Goal: Information Seeking & Learning: Learn about a topic

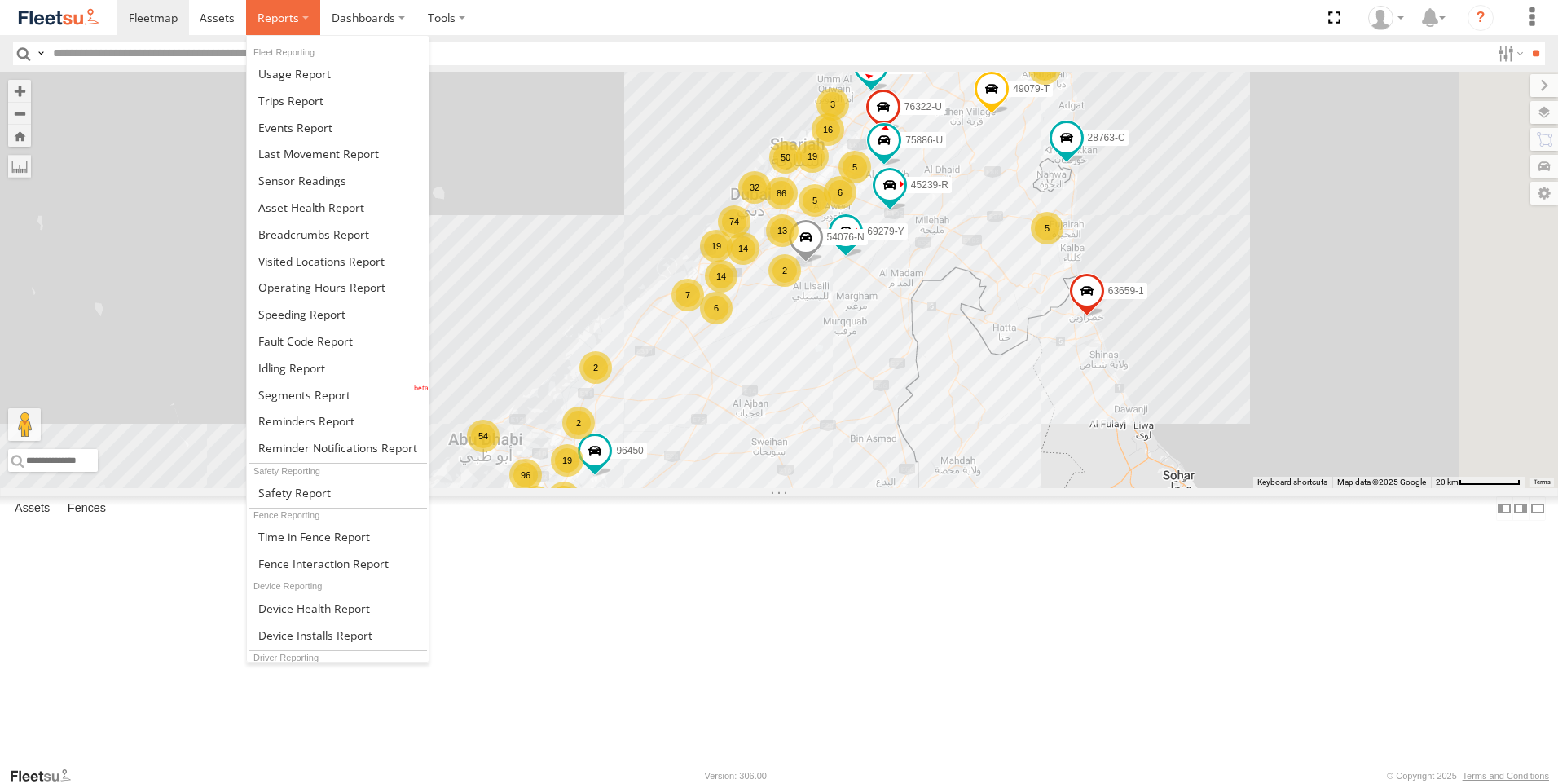
click at [283, 23] on span at bounding box center [278, 17] width 41 height 16
click at [323, 372] on span at bounding box center [292, 367] width 67 height 16
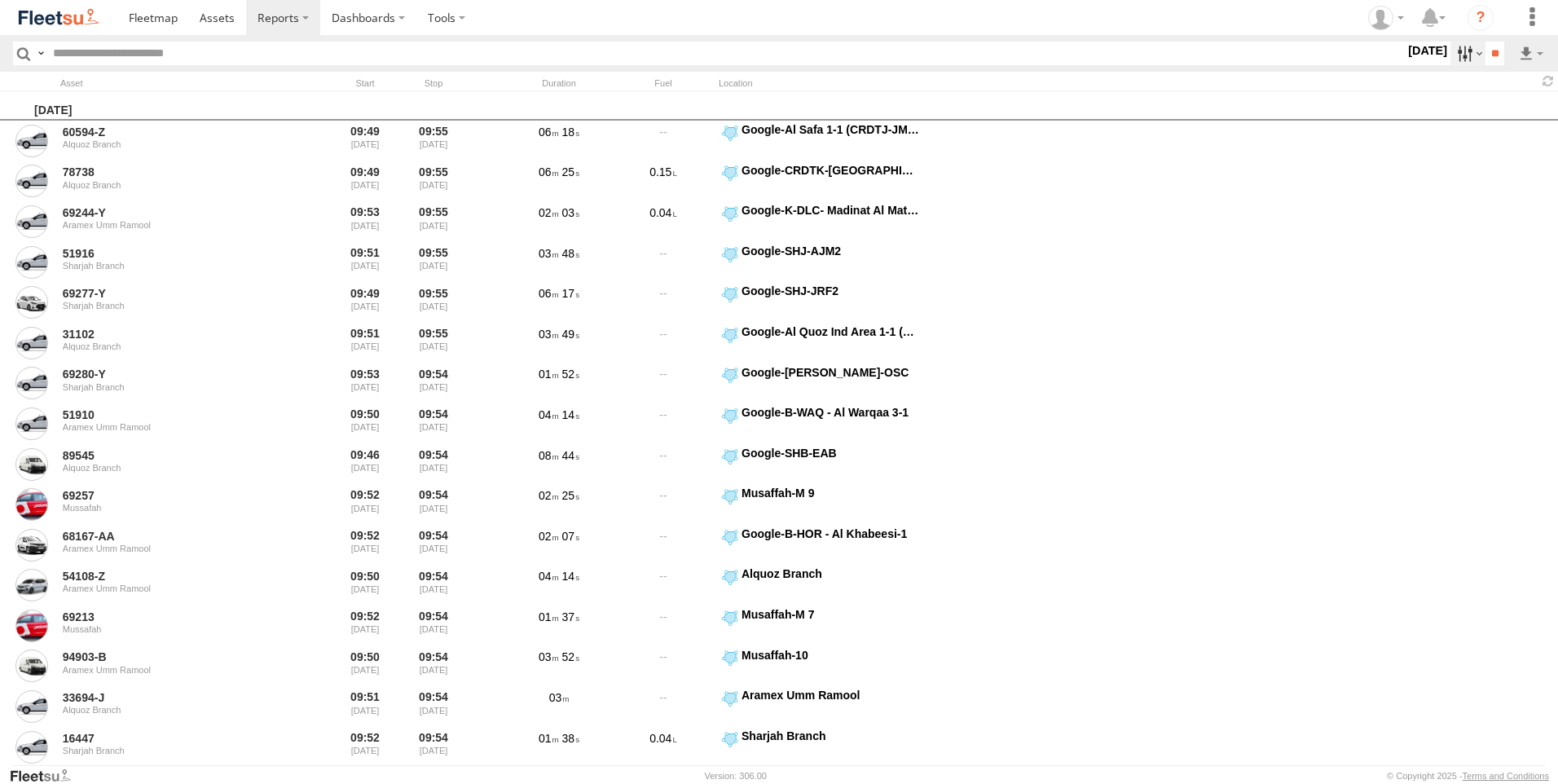
click at [1452, 52] on label at bounding box center [1468, 53] width 35 height 24
click at [0, 0] on label at bounding box center [0, 0] width 0 height 0
click at [0, 0] on span "AAN Branch" at bounding box center [0, 0] width 0 height 0
click at [0, 0] on span "Alquoz Branch" at bounding box center [0, 0] width 0 height 0
click at [0, 0] on span "Aramex Mofaic branch-[GEOGRAPHIC_DATA]" at bounding box center [0, 0] width 0 height 0
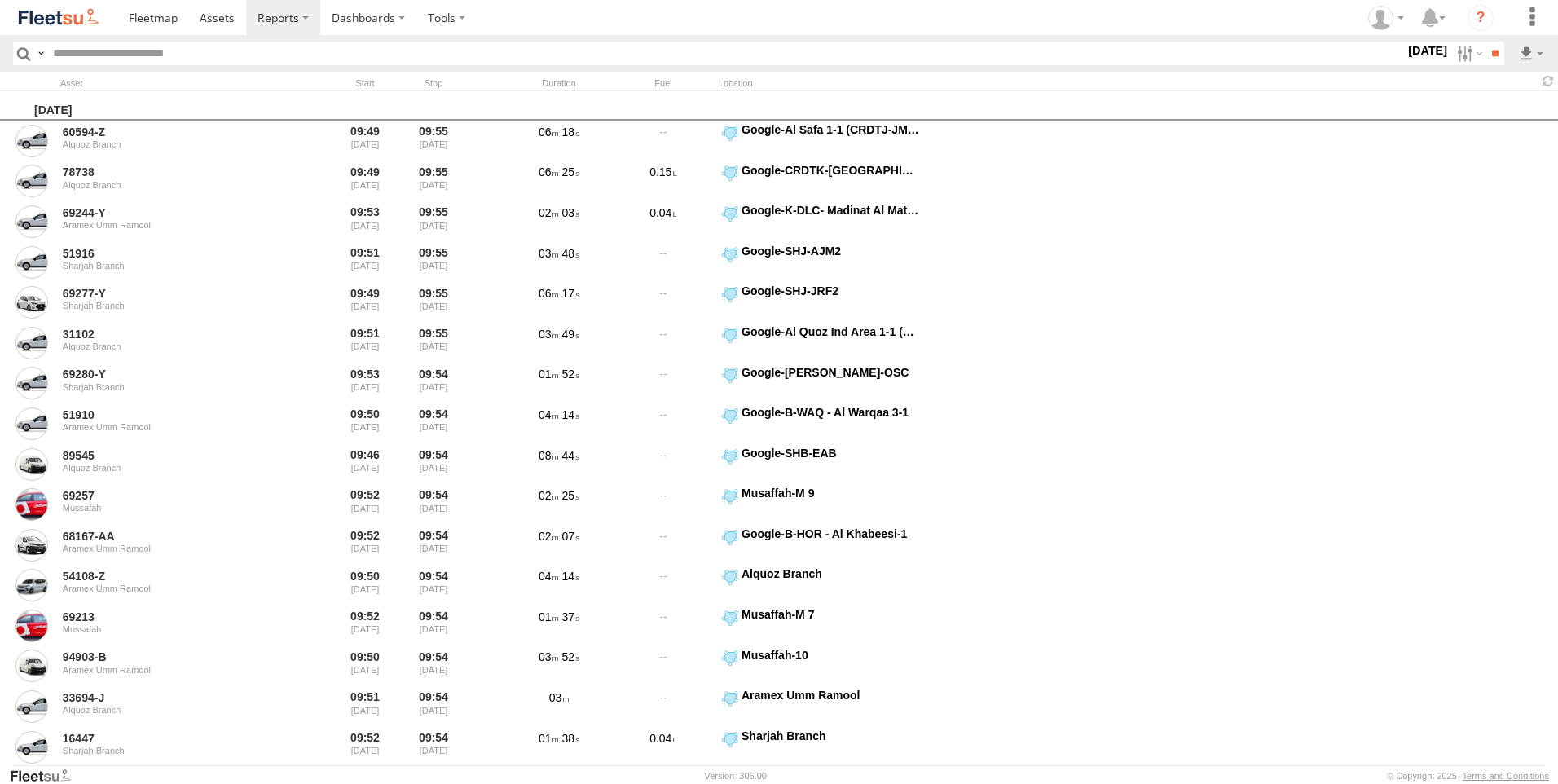
click at [0, 0] on span "Aramex Umm Ramool" at bounding box center [0, 0] width 0 height 0
click at [0, 0] on div "COURT DXB - GOP" at bounding box center [0, 0] width 0 height 0
click at [0, 0] on span "Aramex Umm Ramool" at bounding box center [0, 0] width 0 height 0
click at [0, 0] on div "COURT DXB - GOP" at bounding box center [0, 0] width 0 height 0
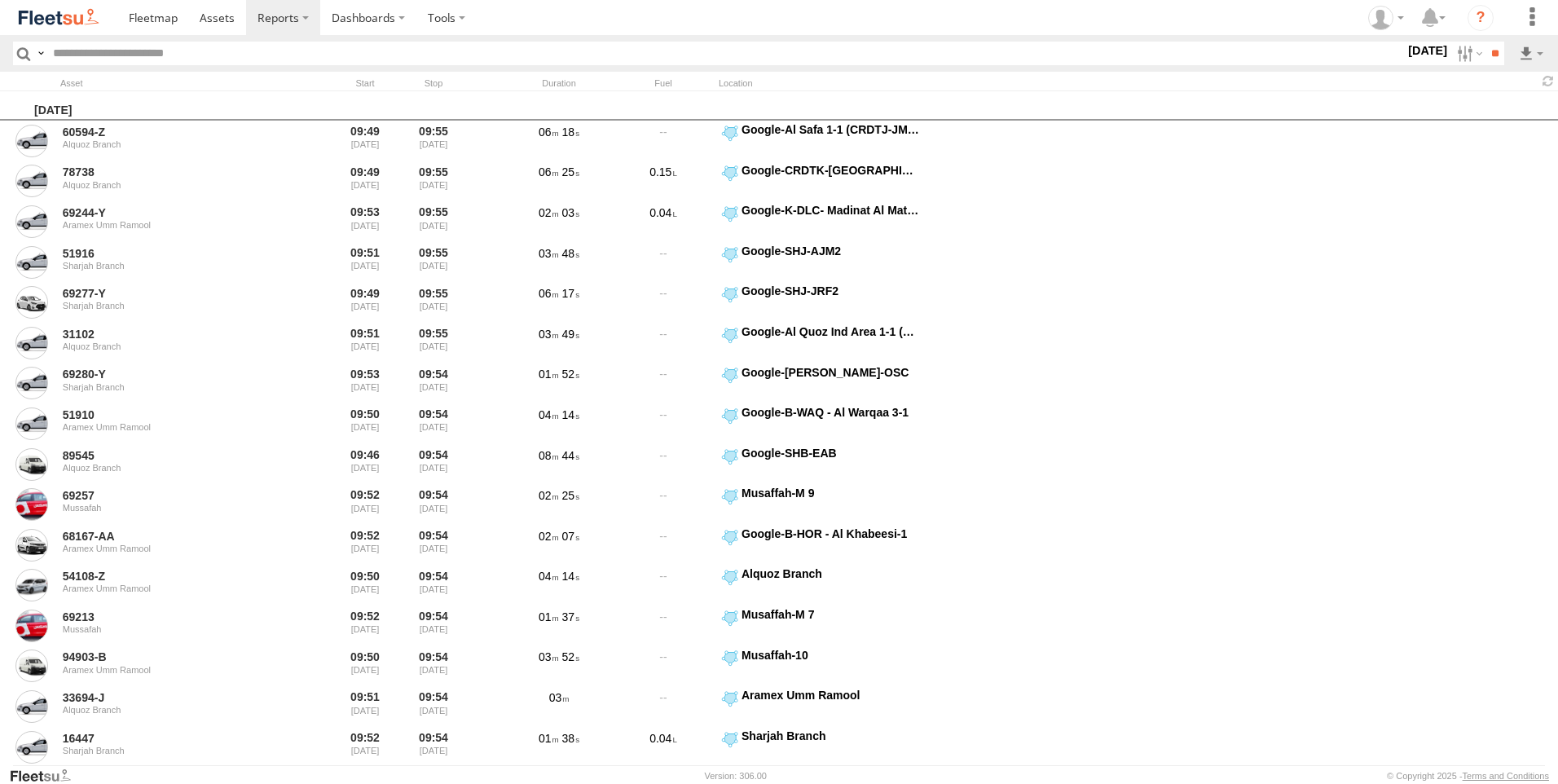
click at [0, 0] on span "COURT DXB - GOP" at bounding box center [0, 0] width 0 height 0
click at [0, 0] on span "RAK Branch" at bounding box center [0, 0] width 0 height 0
click at [0, 0] on span "Sharjah Branch" at bounding box center [0, 0] width 0 height 0
click at [0, 0] on span "> 10min" at bounding box center [0, 0] width 0 height 0
click at [0, 0] on label at bounding box center [0, 0] width 0 height 0
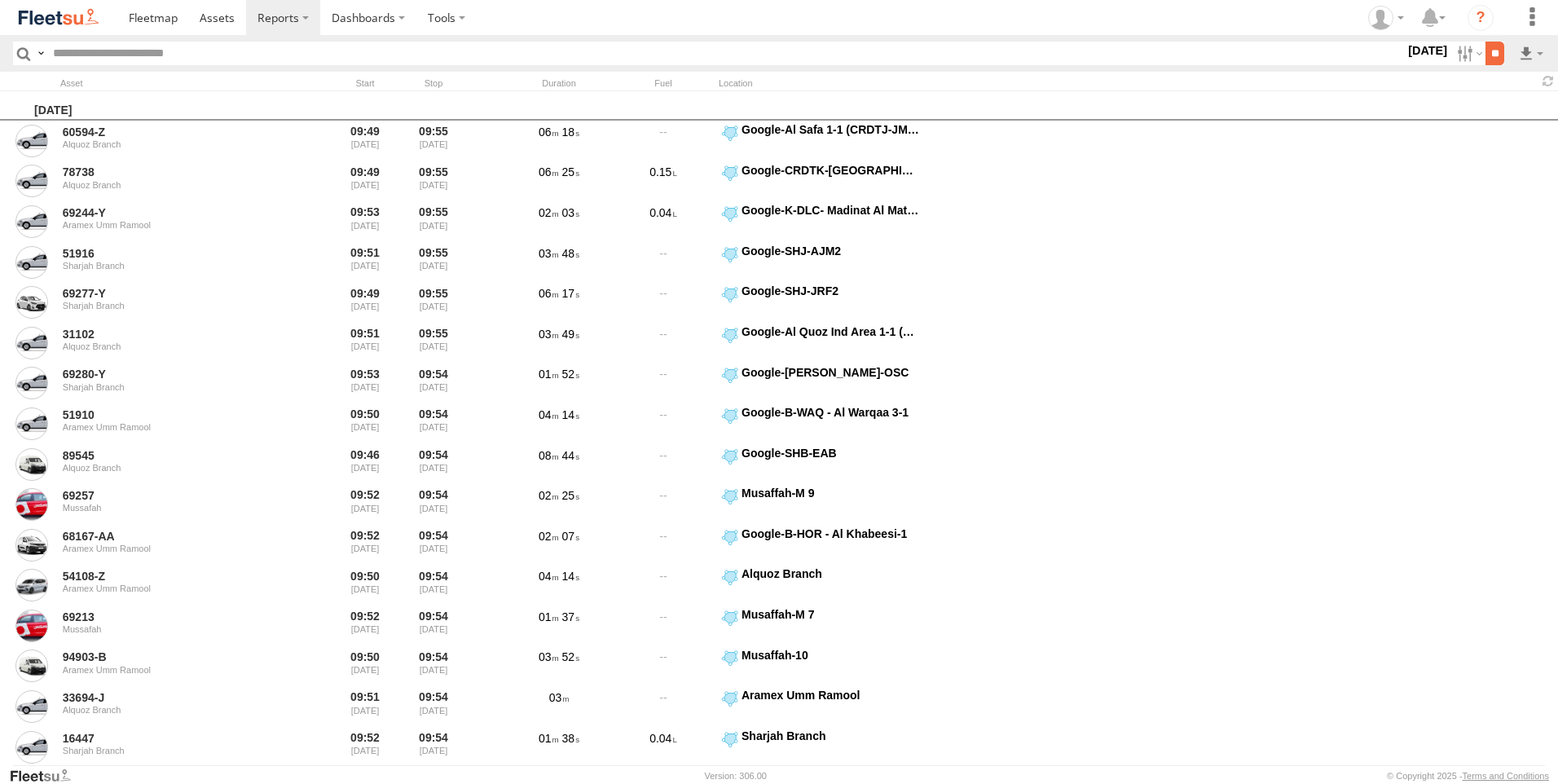
click at [1492, 52] on input "**" at bounding box center [1495, 53] width 18 height 24
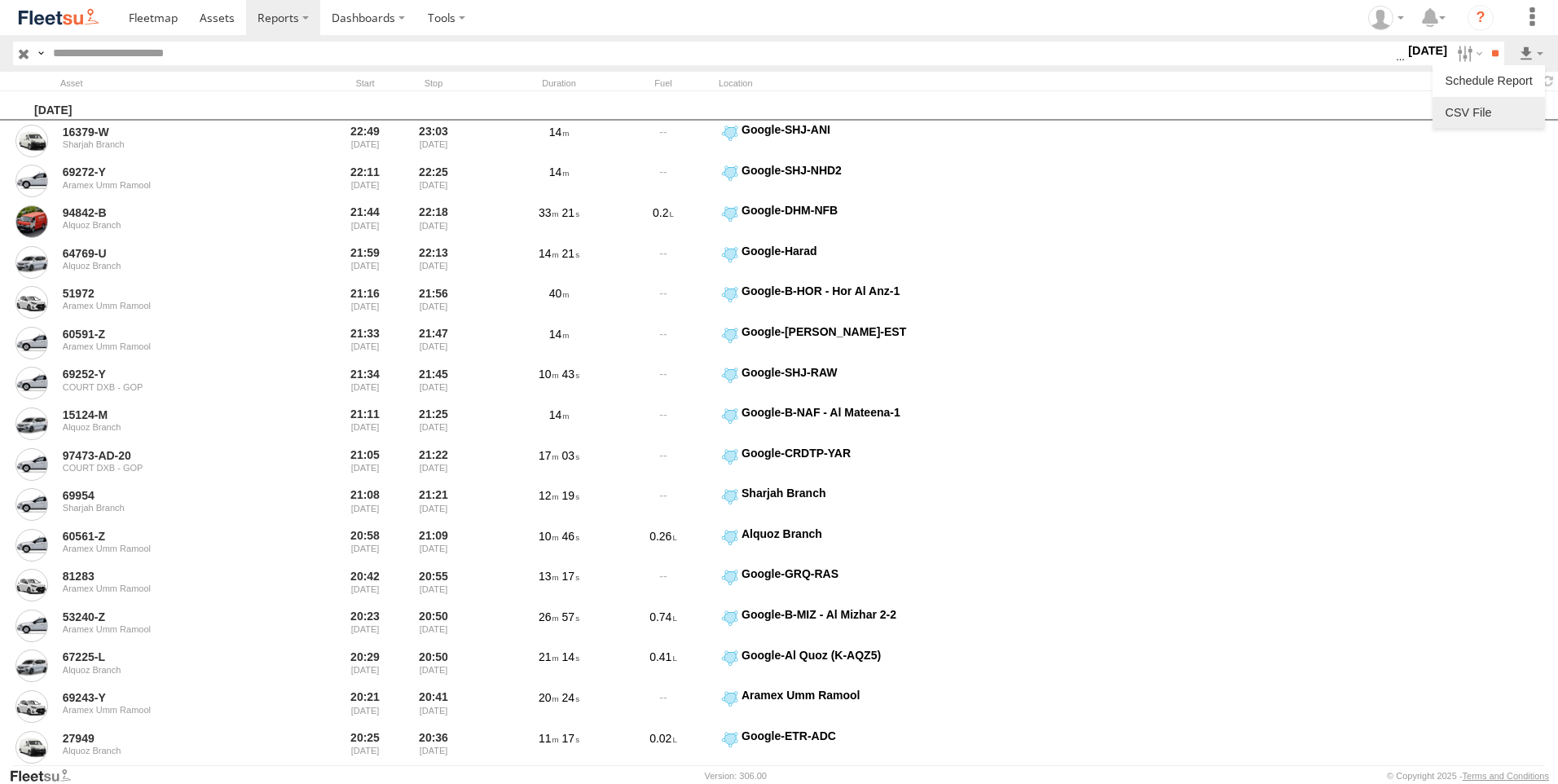
click at [1501, 103] on link at bounding box center [1488, 112] width 99 height 25
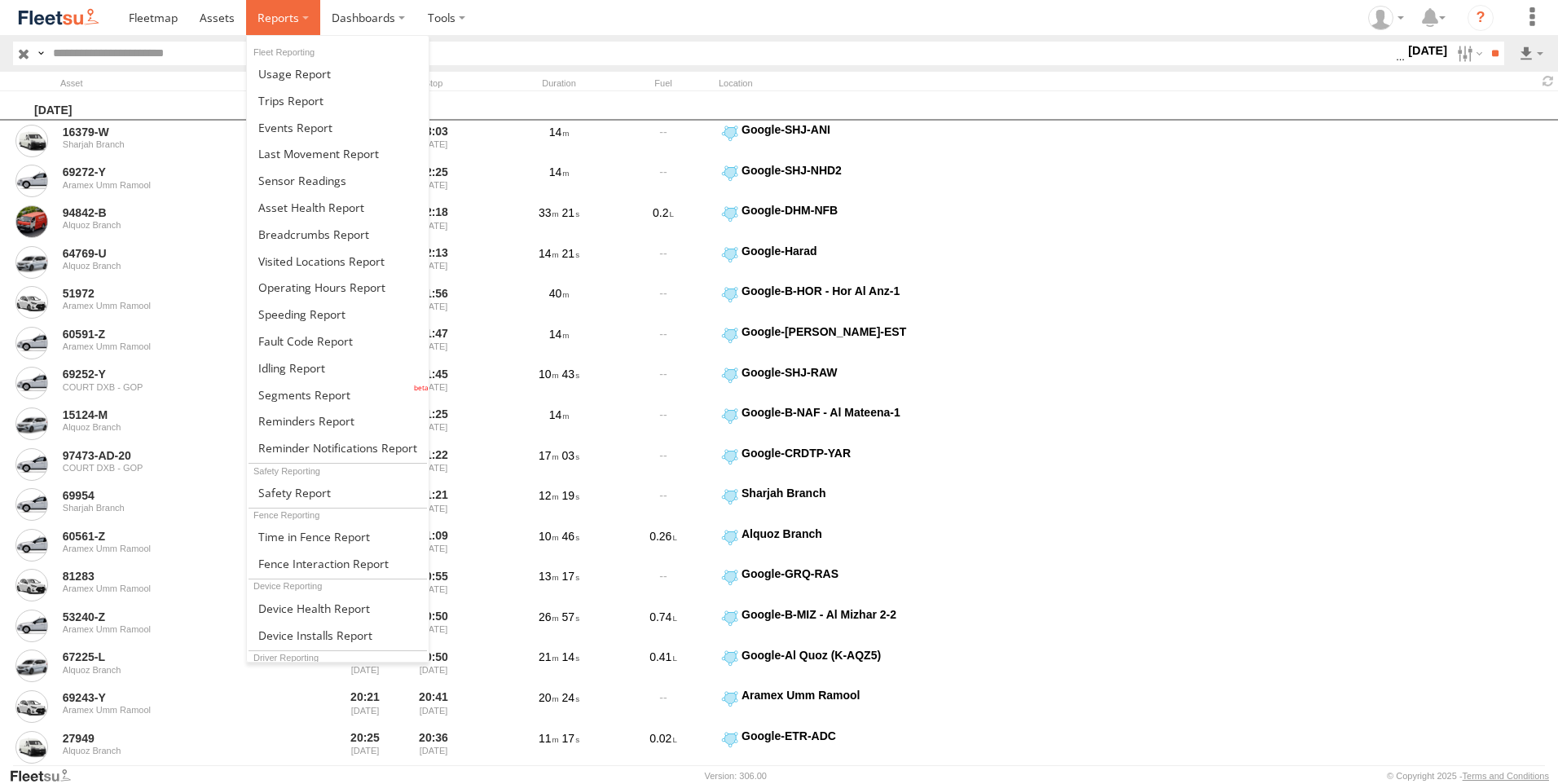
click at [314, 6] on label at bounding box center [283, 17] width 75 height 35
click at [327, 104] on link at bounding box center [337, 100] width 181 height 27
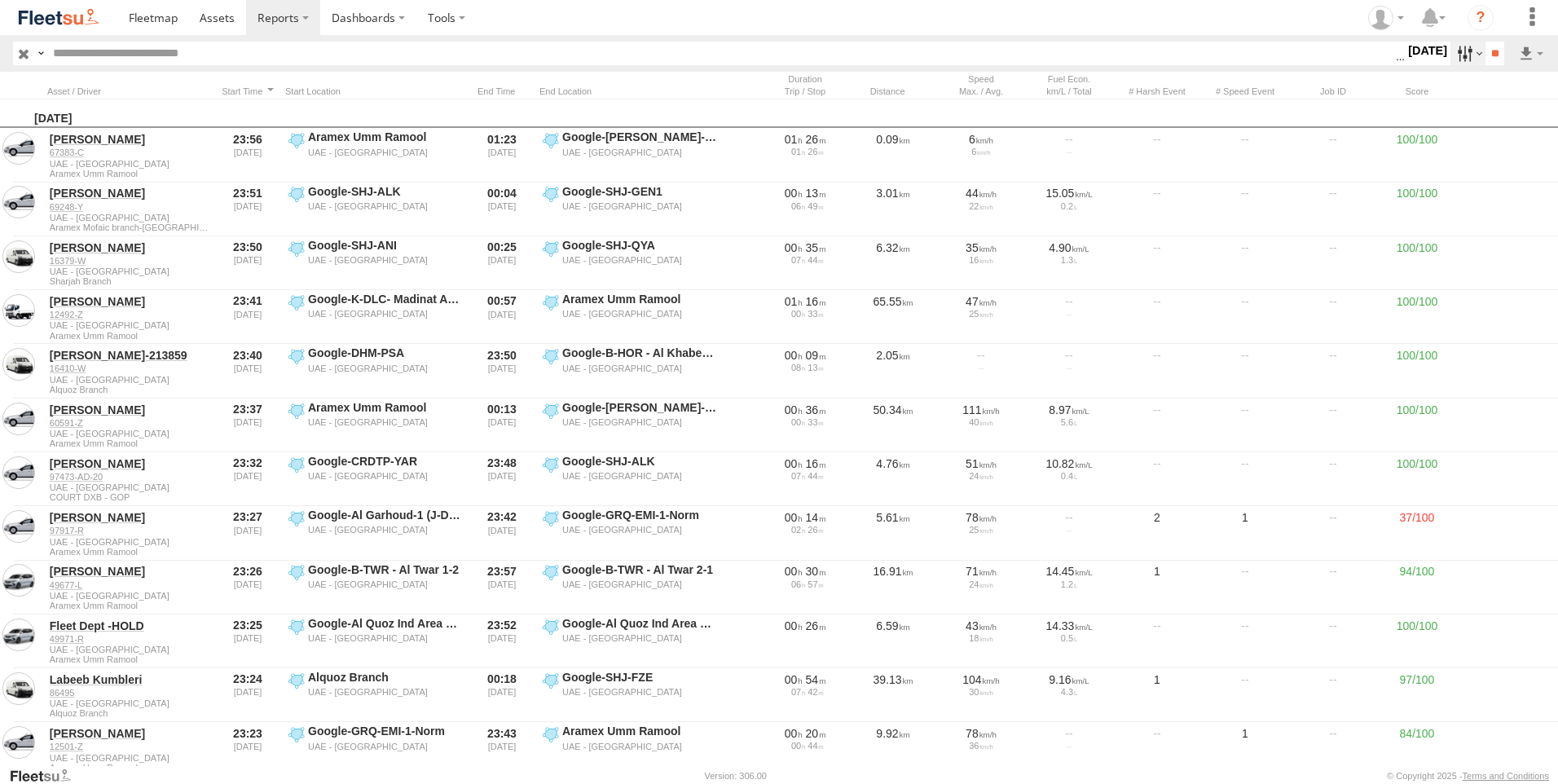
click at [1461, 55] on label at bounding box center [1468, 53] width 35 height 24
click at [0, 0] on label at bounding box center [0, 0] width 0 height 0
click at [1501, 46] on input "**" at bounding box center [1495, 53] width 18 height 24
click at [306, 53] on input "text" at bounding box center [721, 53] width 1349 height 24
paste input "*******"
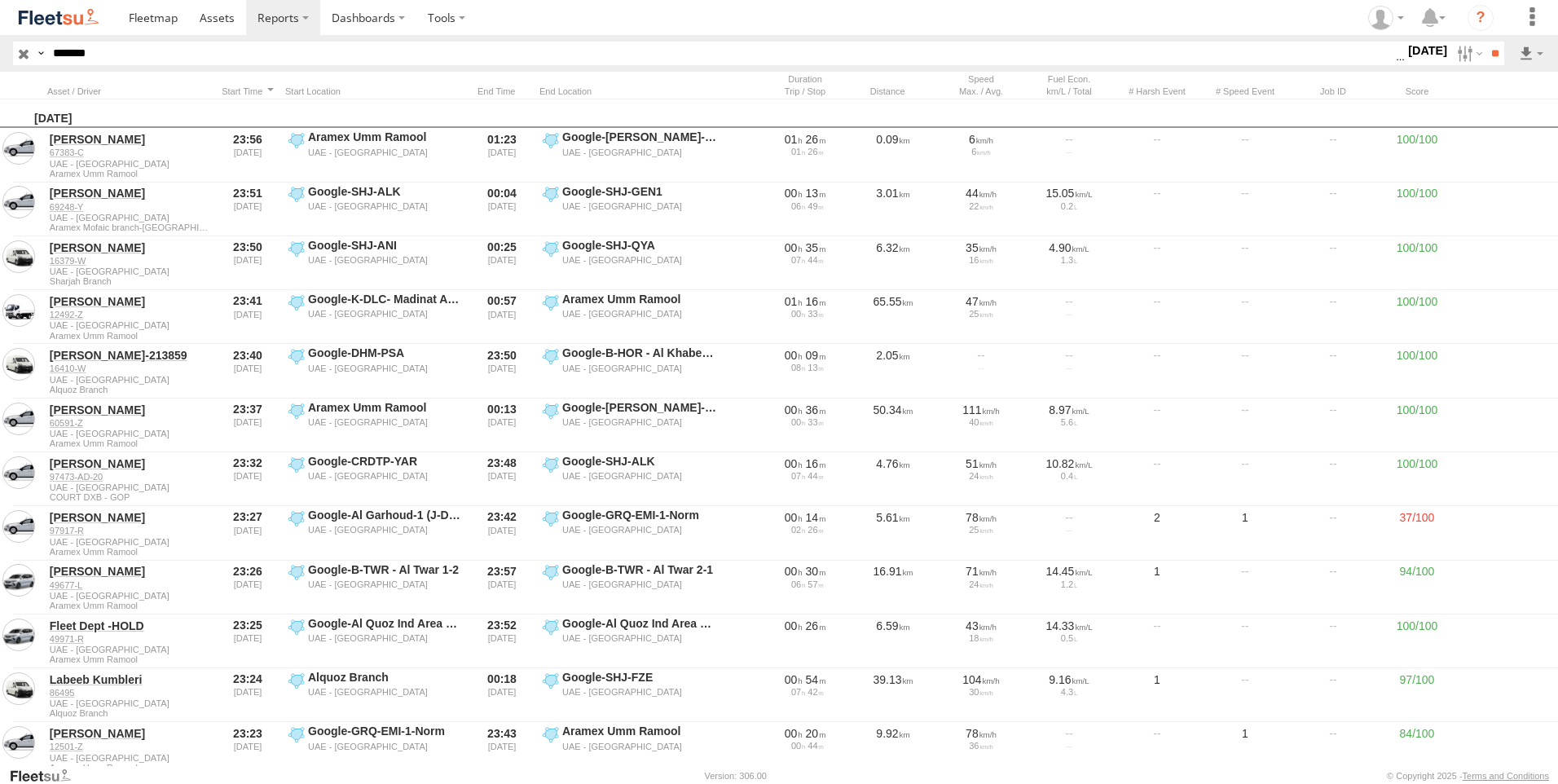
type input "*******"
click at [1485, 41] on input "**" at bounding box center [1495, 53] width 18 height 24
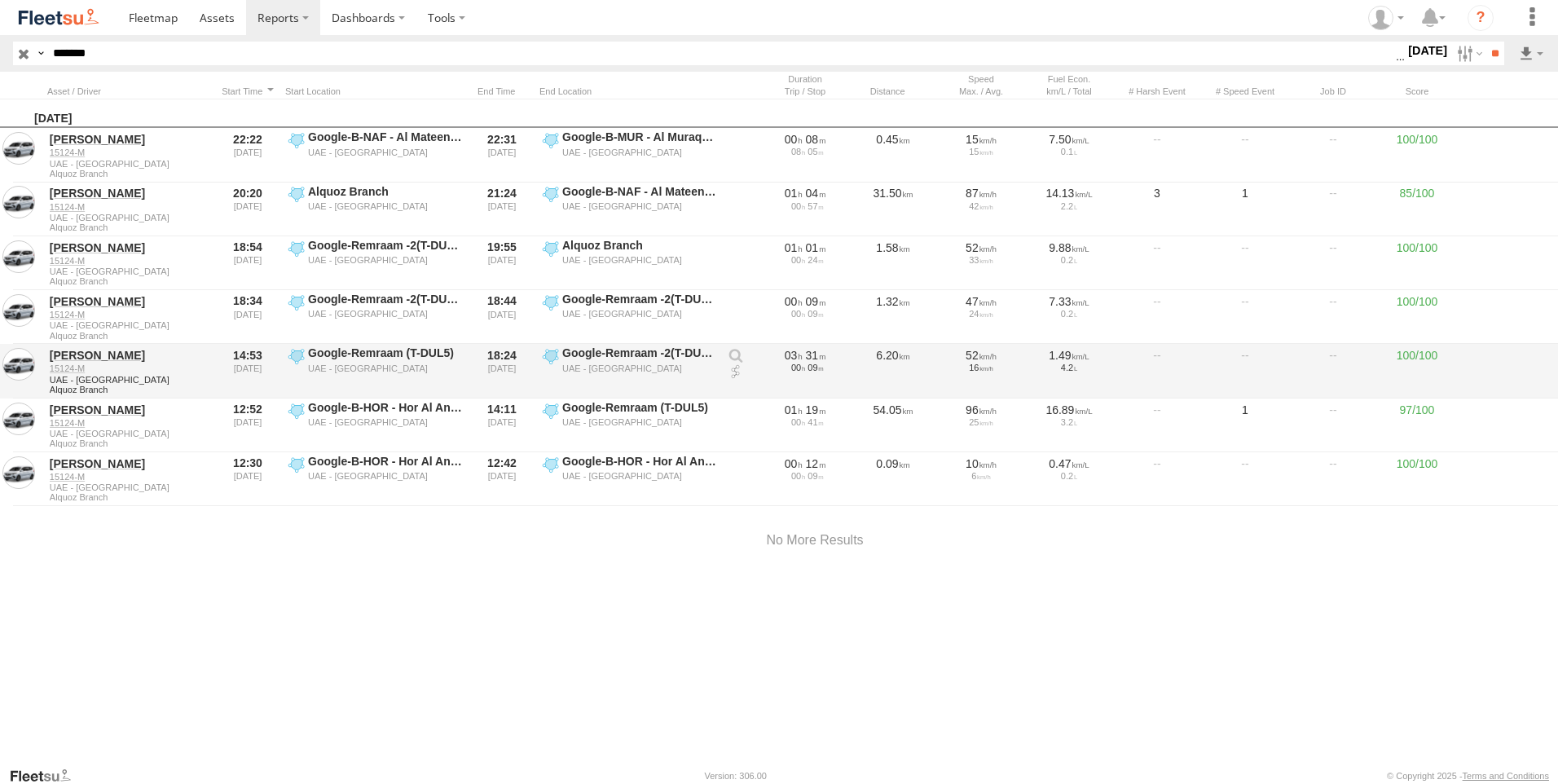
click at [735, 377] on link at bounding box center [736, 373] width 17 height 17
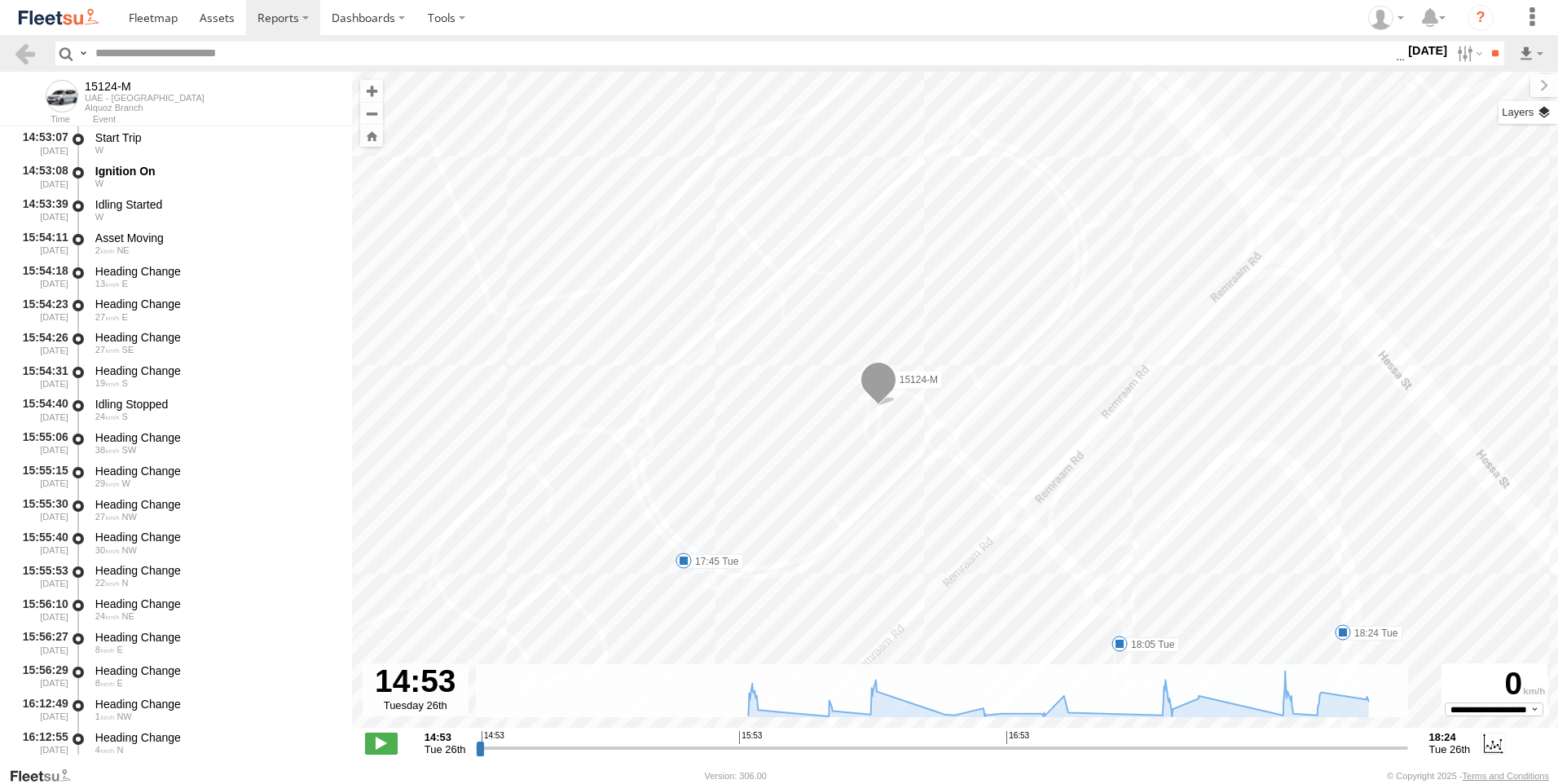
click at [1541, 106] on label at bounding box center [1528, 112] width 60 height 23
click at [0, 0] on span "Basemaps" at bounding box center [0, 0] width 0 height 0
click at [0, 0] on span "Satellite + Roadmap" at bounding box center [0, 0] width 0 height 0
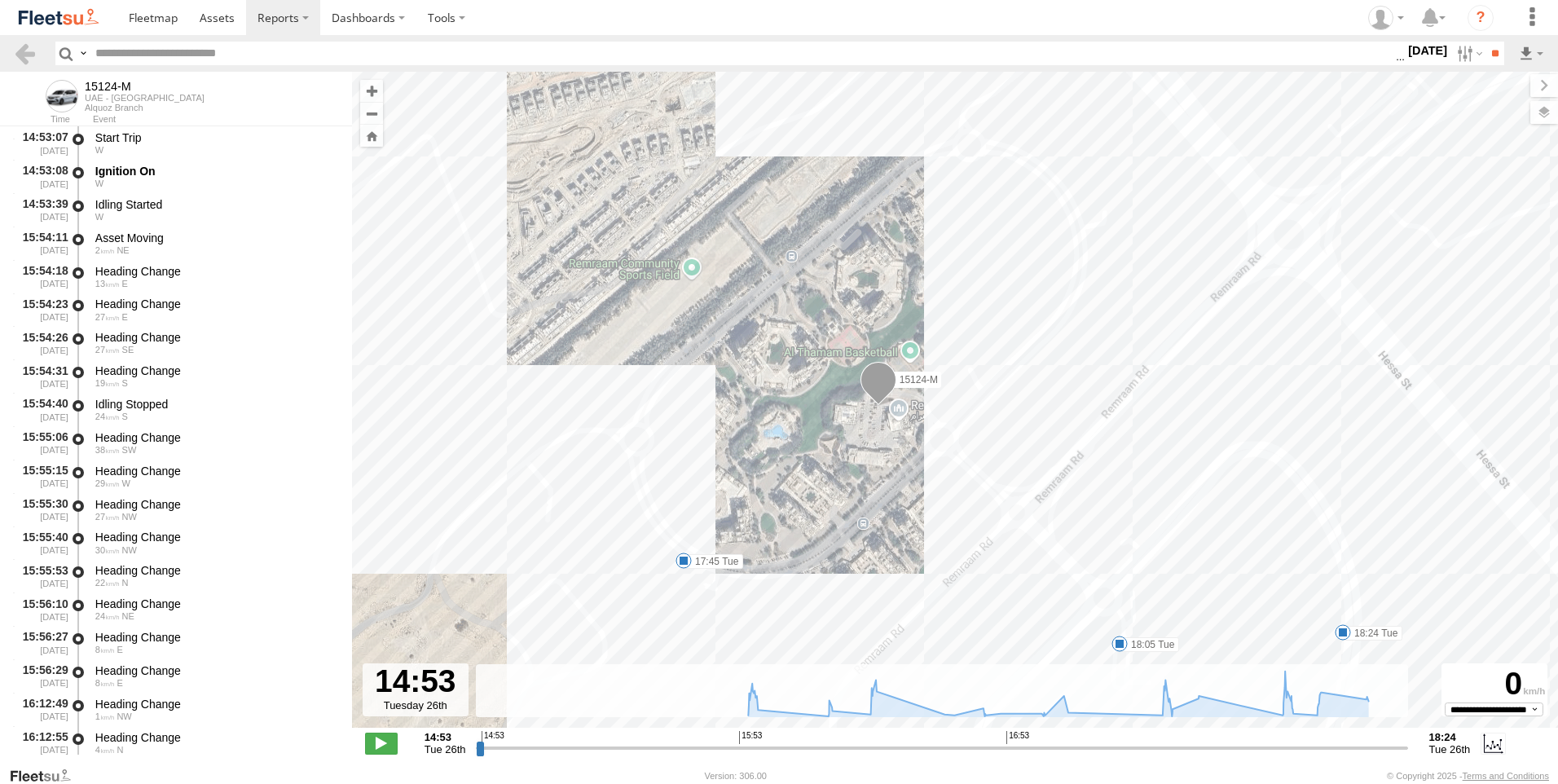
click at [0, 0] on span "Basemaps" at bounding box center [0, 0] width 0 height 0
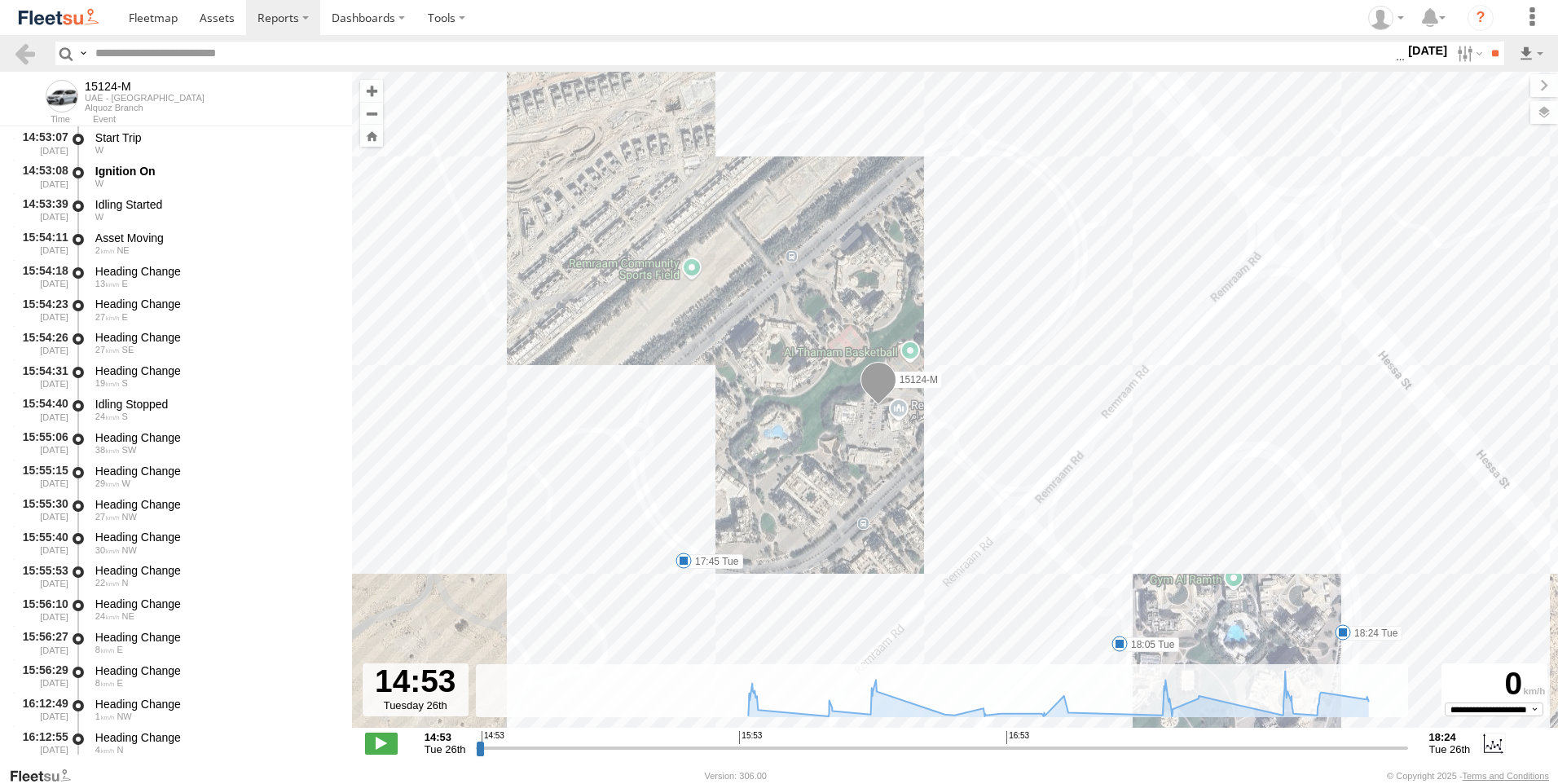
click at [0, 0] on span "Overlays" at bounding box center [0, 0] width 0 height 0
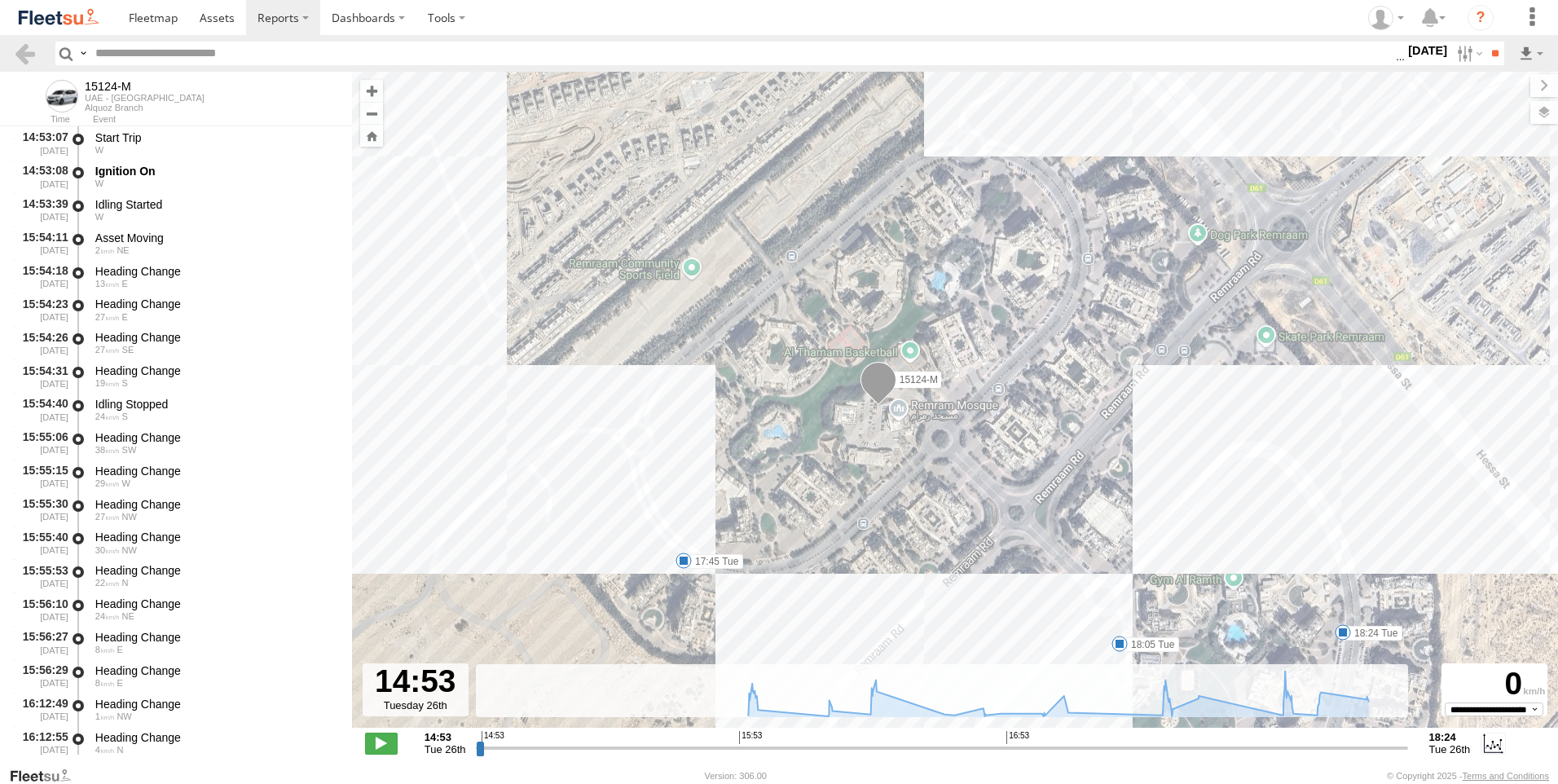
click at [0, 0] on span "Assets" at bounding box center [0, 0] width 0 height 0
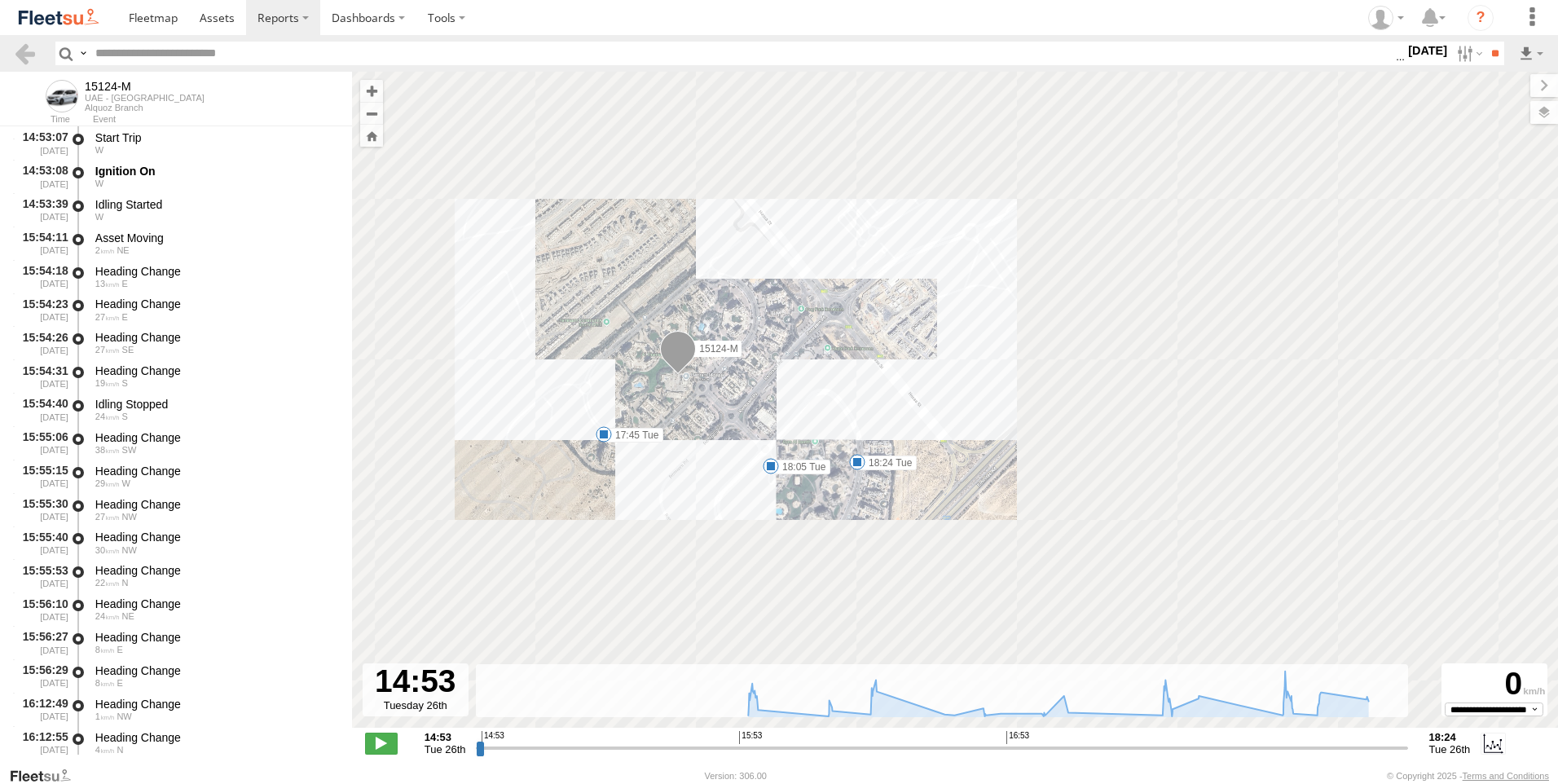
click at [0, 0] on span "Fences" at bounding box center [0, 0] width 0 height 0
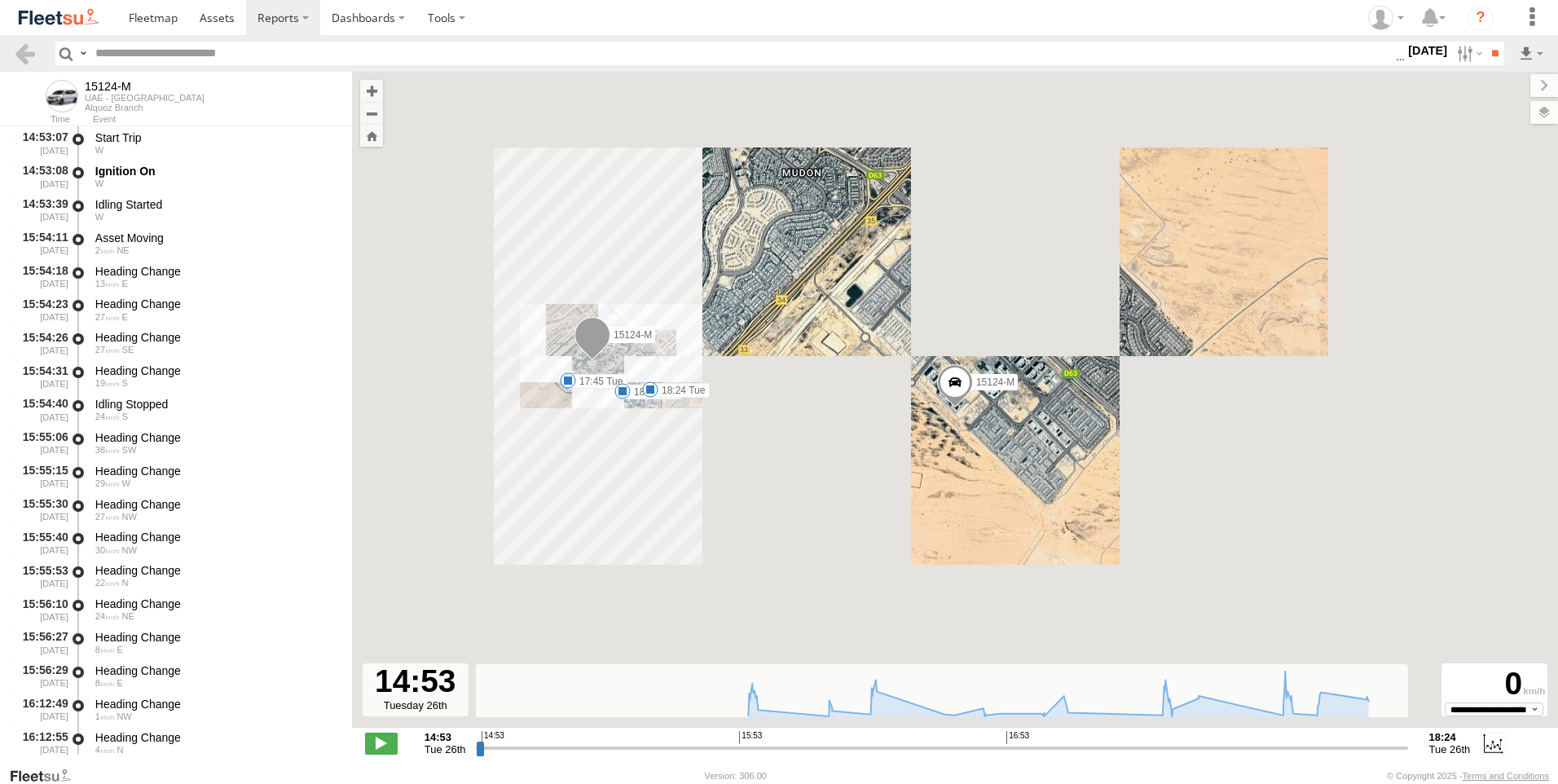
click at [0, 0] on span "Overlays" at bounding box center [0, 0] width 0 height 0
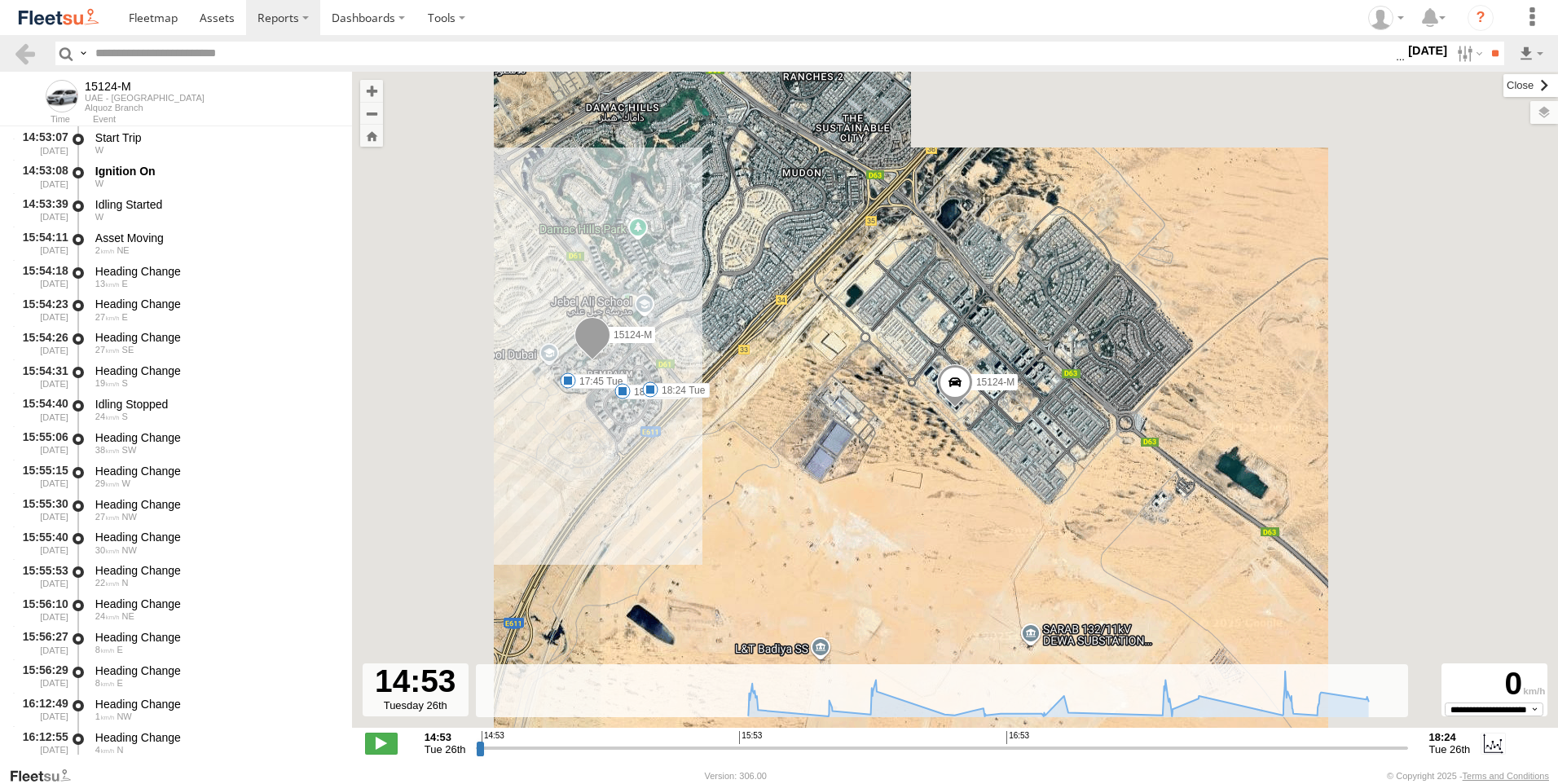
click at [1503, 86] on label at bounding box center [1529, 86] width 54 height 23
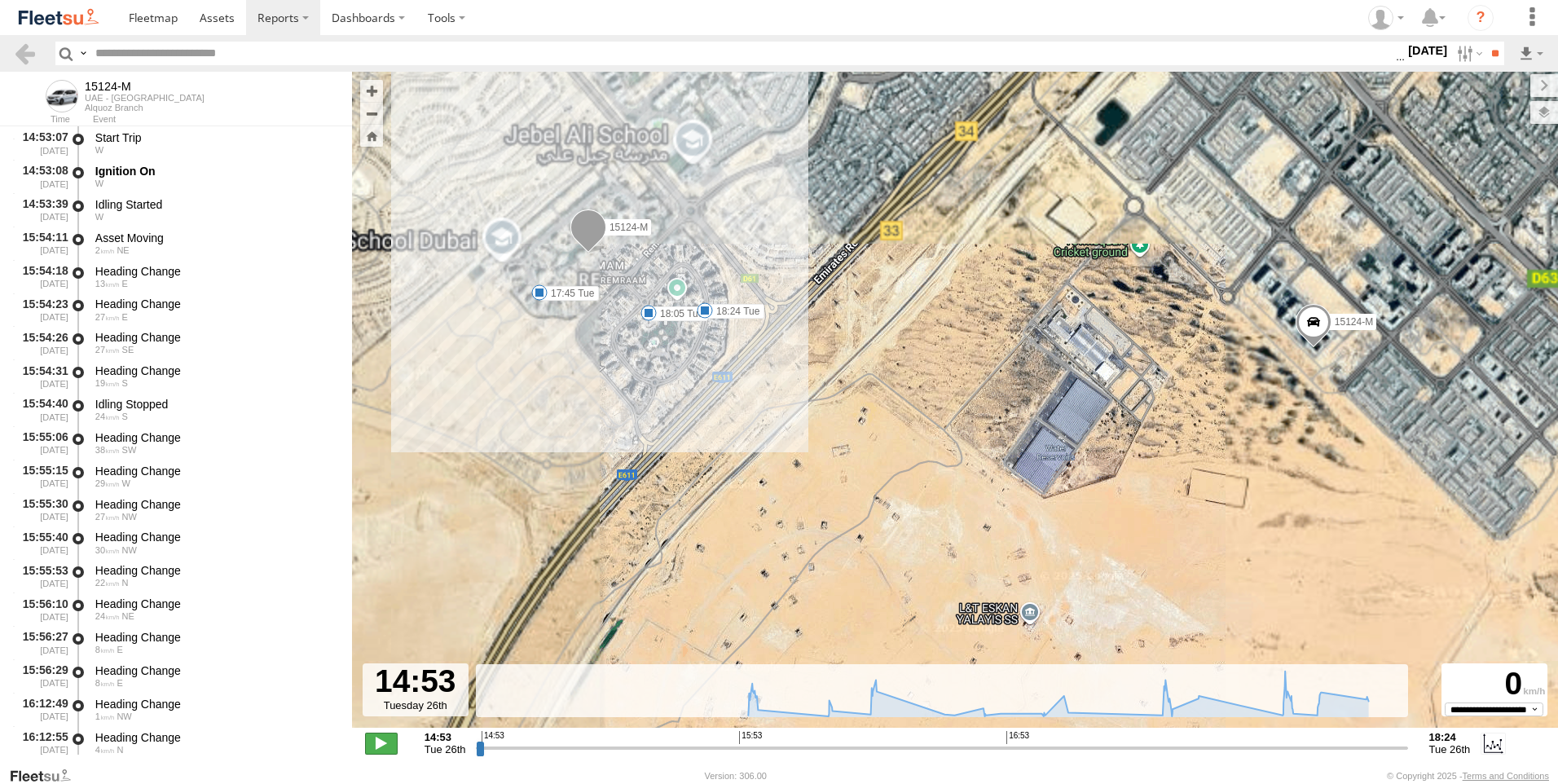
click at [390, 737] on span at bounding box center [381, 743] width 32 height 21
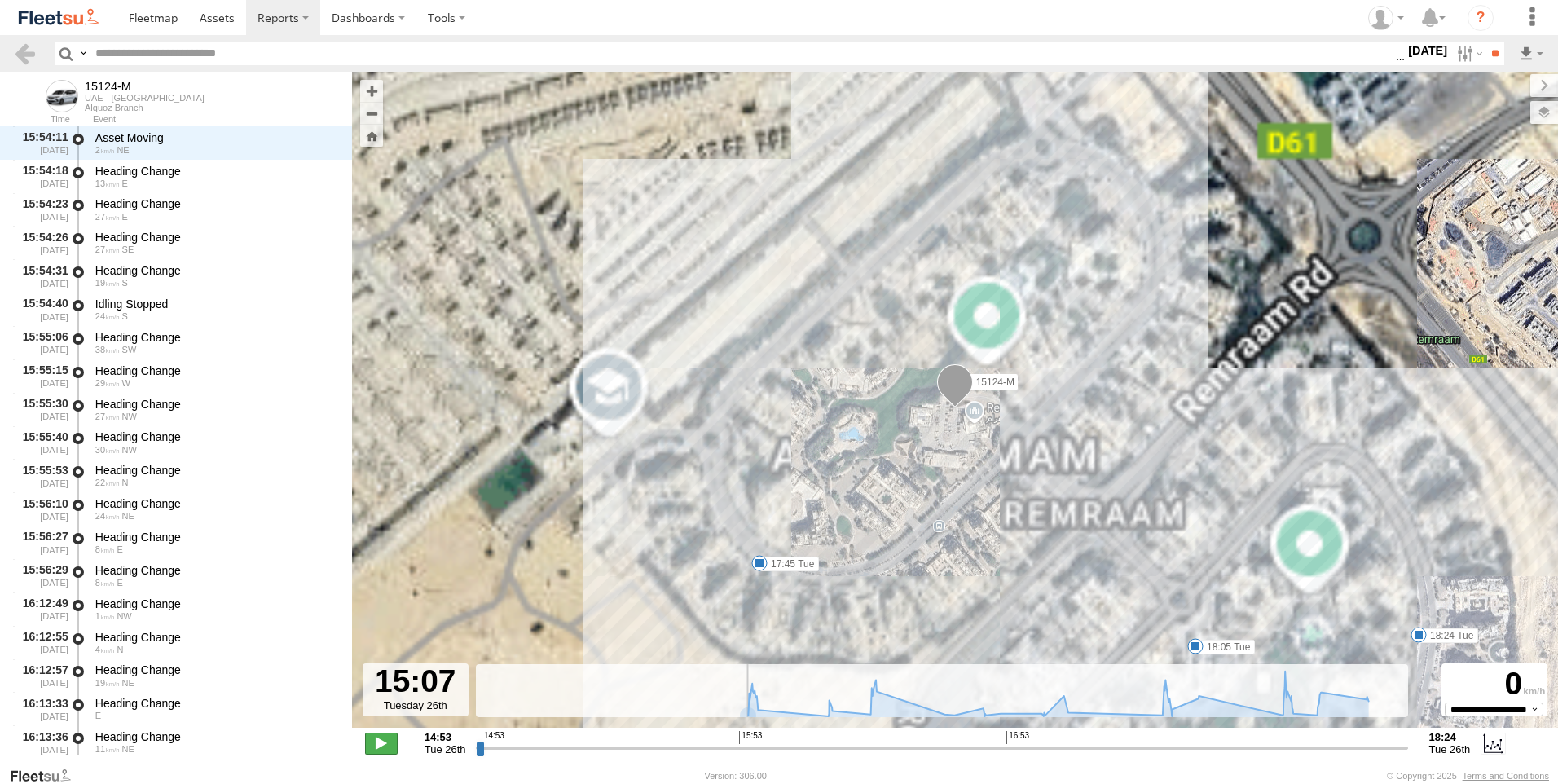
click at [384, 749] on span at bounding box center [381, 743] width 32 height 21
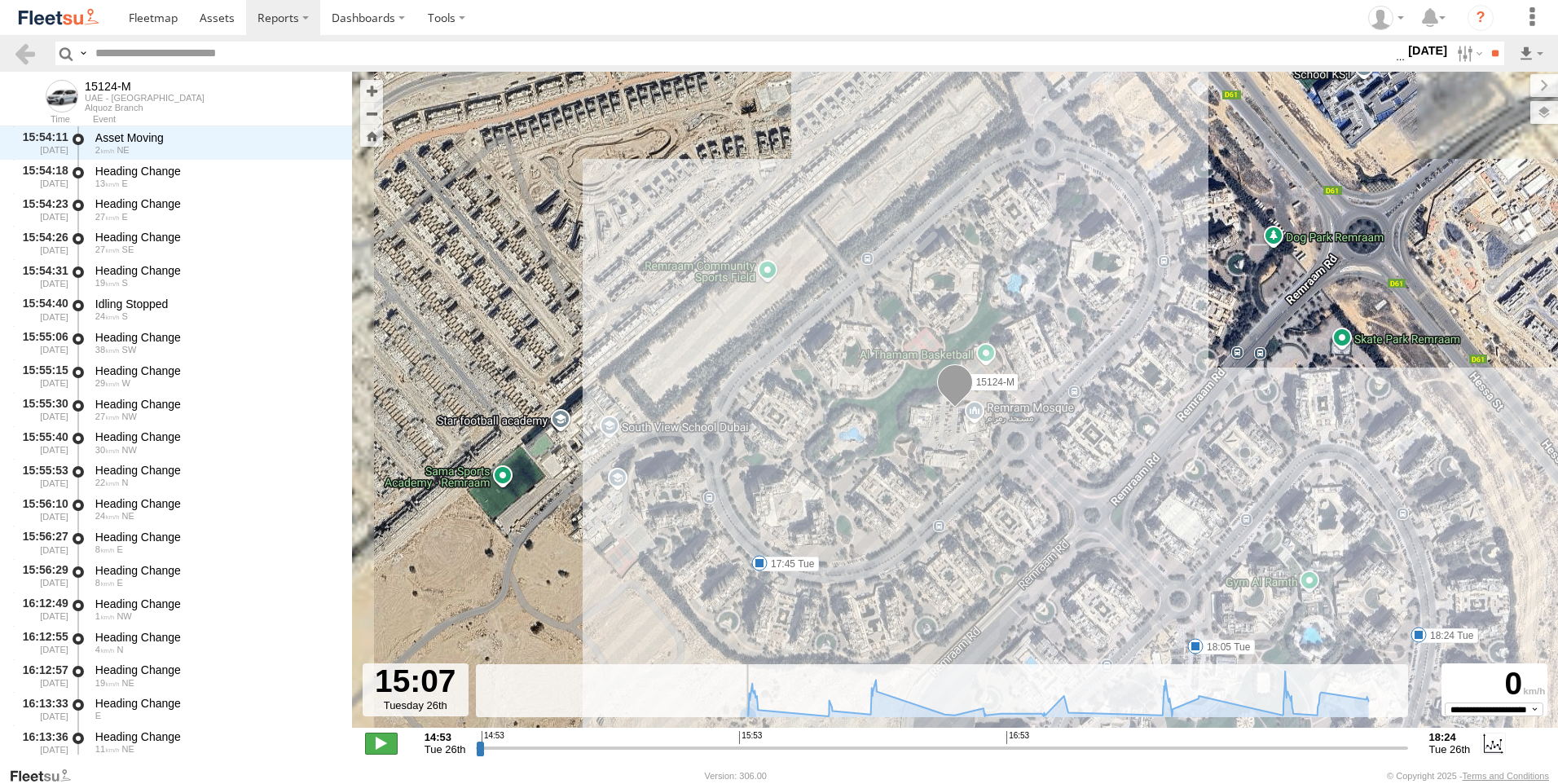
click at [384, 749] on span at bounding box center [381, 743] width 32 height 21
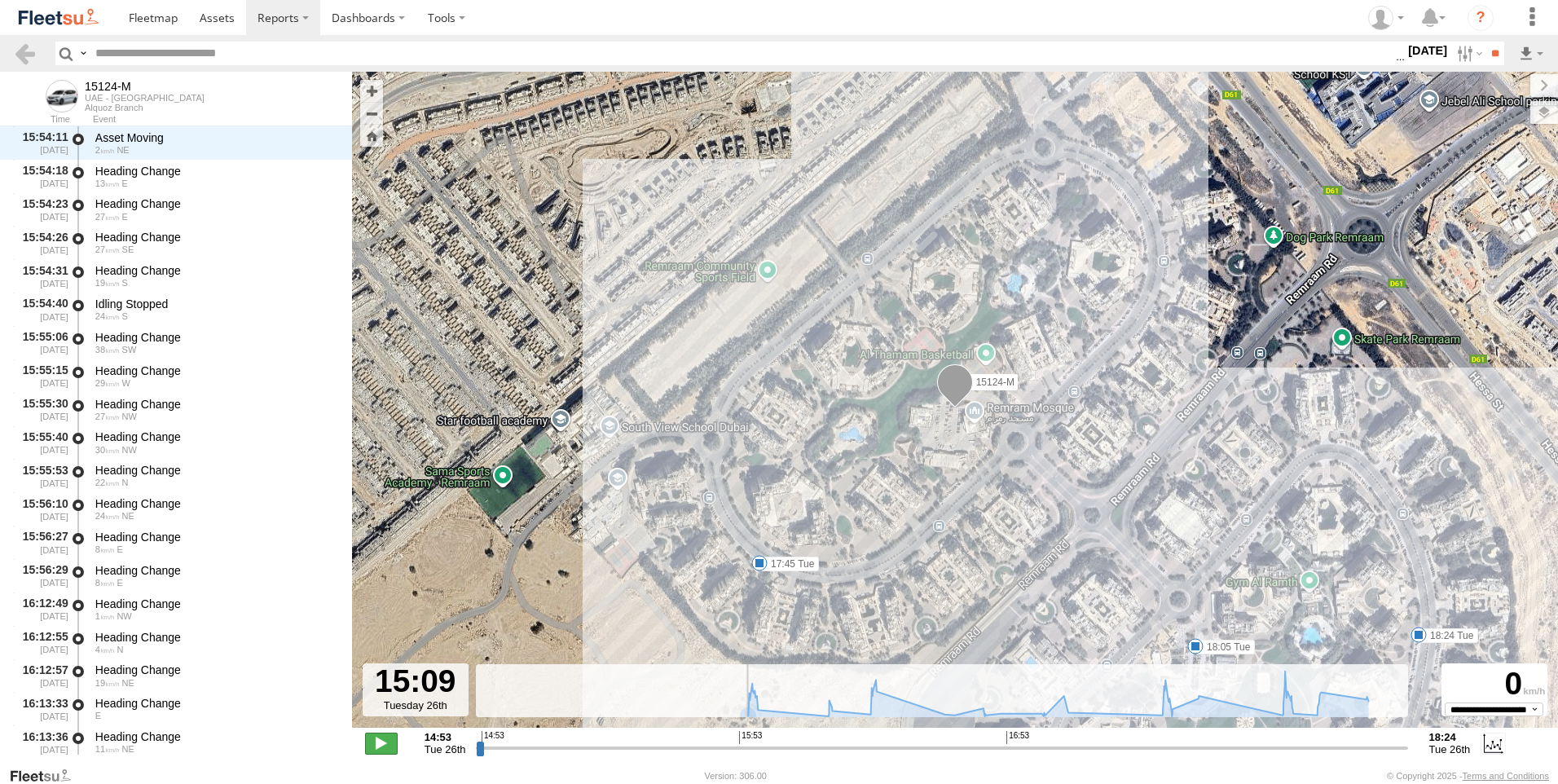
click at [384, 749] on span at bounding box center [381, 743] width 32 height 21
click at [1124, 745] on input "range" at bounding box center [941, 747] width 931 height 16
click at [1159, 744] on input "range" at bounding box center [941, 747] width 931 height 16
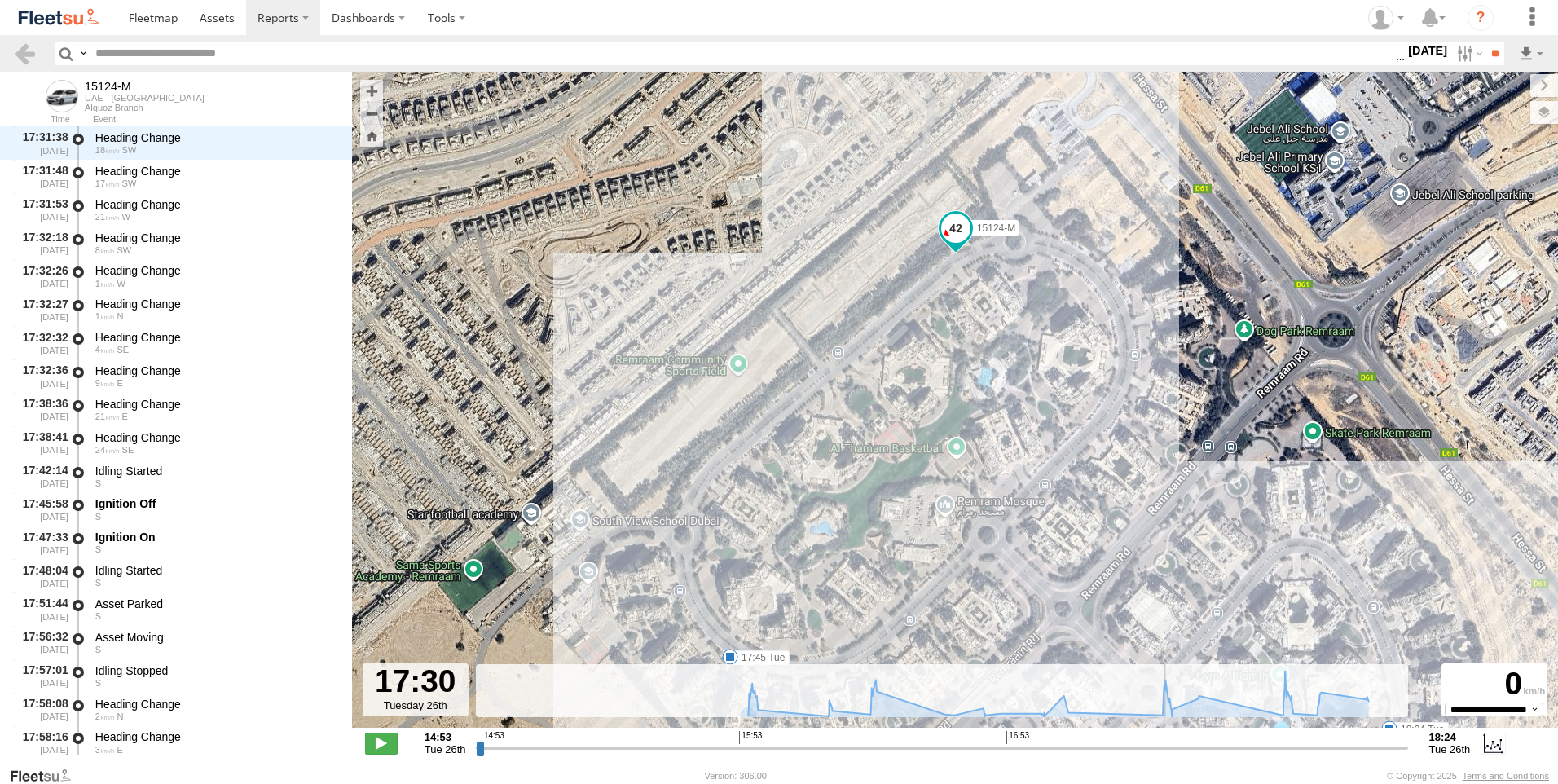
click at [480, 756] on div "**********" at bounding box center [954, 744] width 1206 height 34
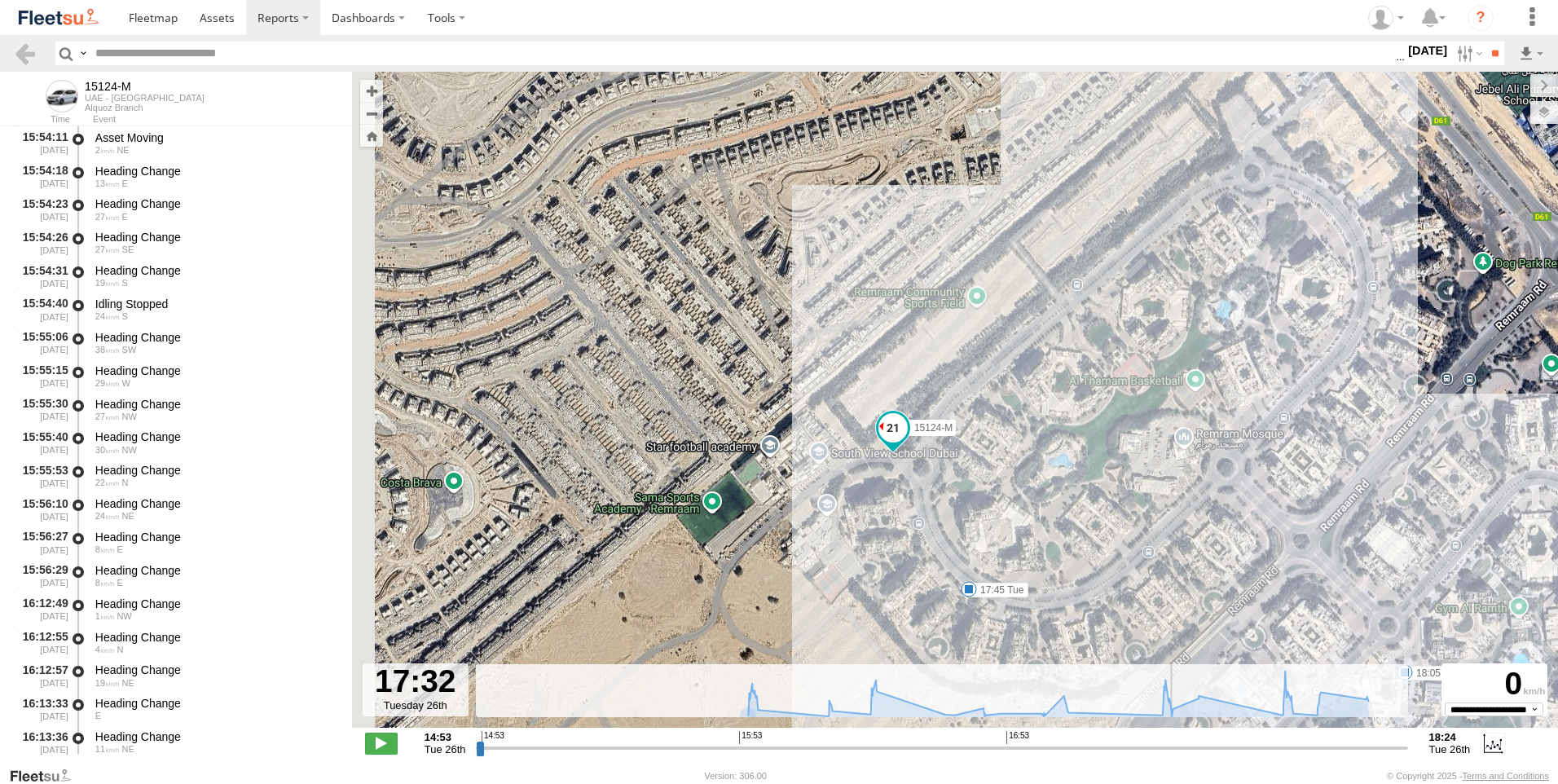
click at [493, 748] on input "range" at bounding box center [941, 747] width 931 height 16
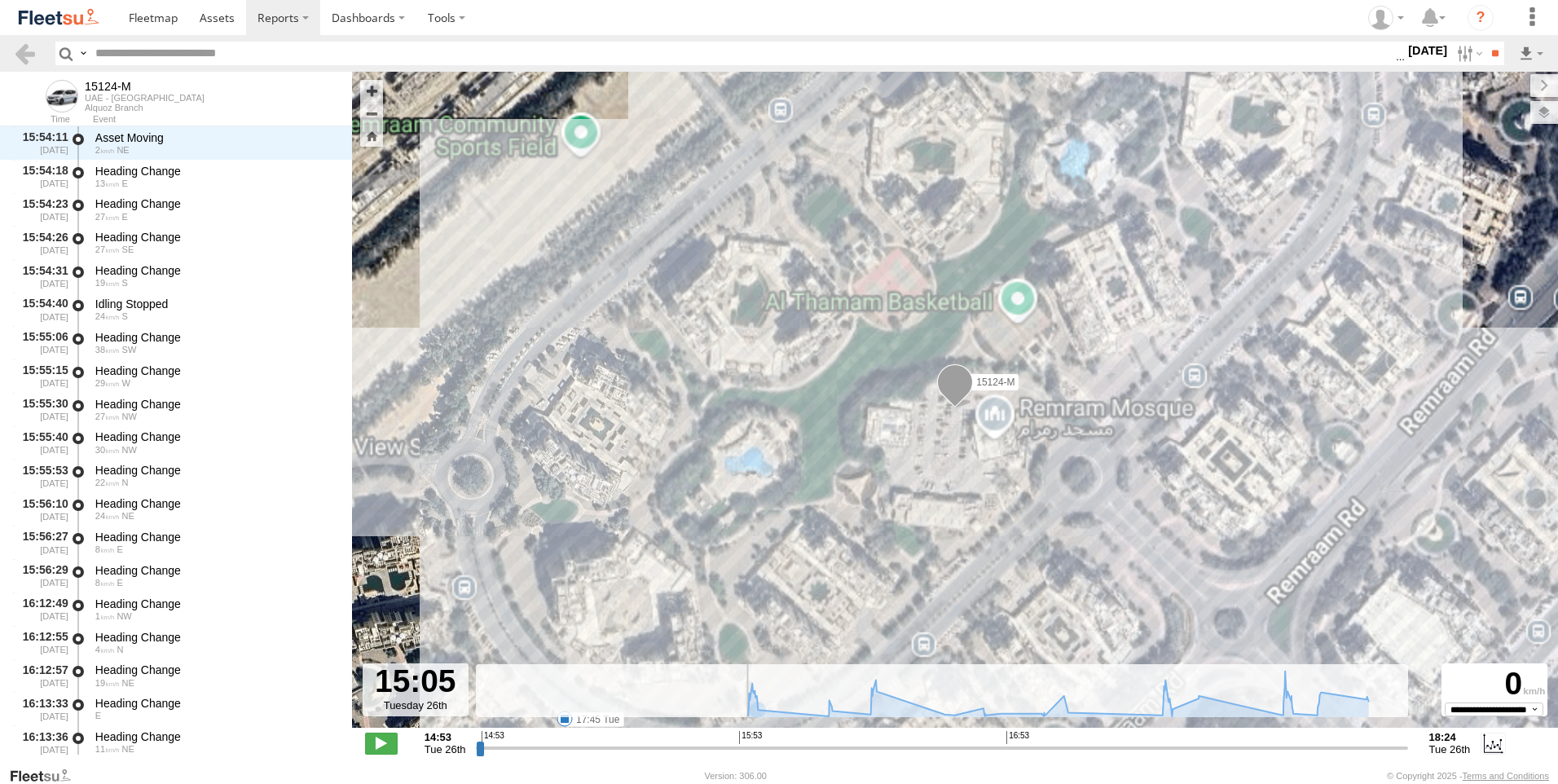
click at [967, 394] on span at bounding box center [954, 386] width 36 height 44
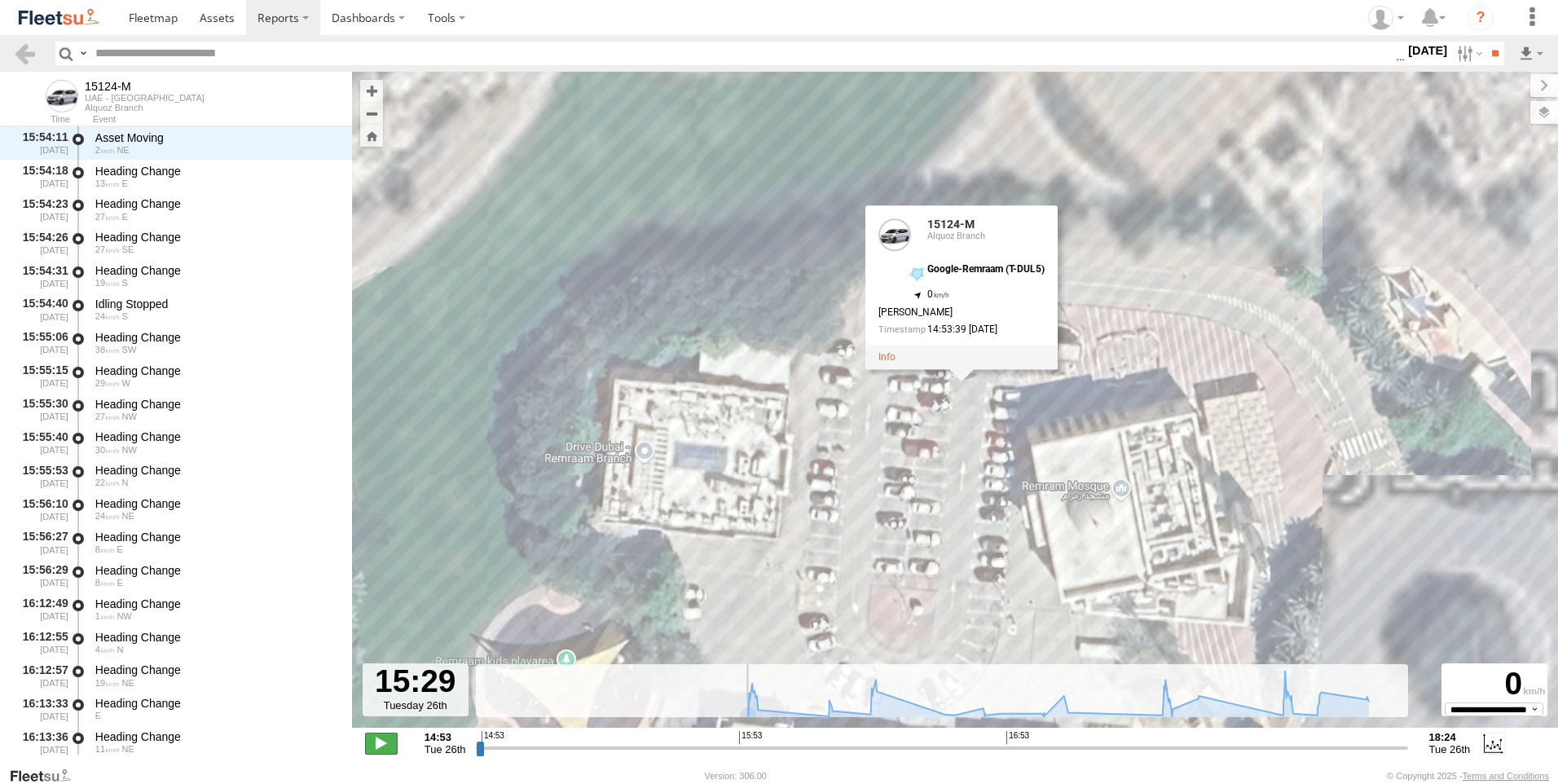
drag, startPoint x: 377, startPoint y: 743, endPoint x: 391, endPoint y: 744, distance: 14.0
click at [379, 743] on span at bounding box center [381, 743] width 32 height 21
click at [391, 748] on span at bounding box center [381, 743] width 32 height 21
click at [713, 749] on input "range" at bounding box center [941, 747] width 931 height 16
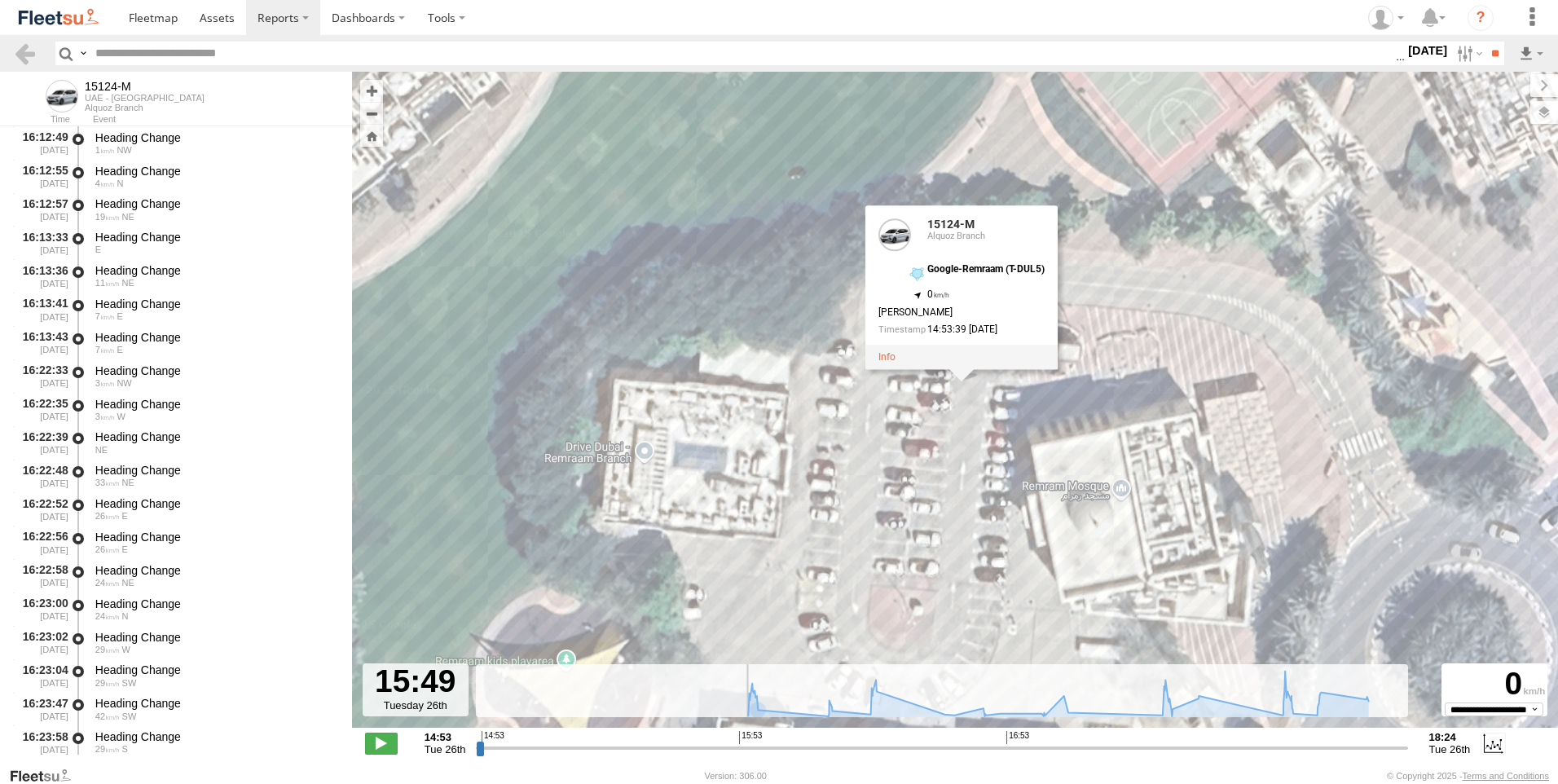
click at [770, 751] on input "range" at bounding box center [941, 747] width 931 height 16
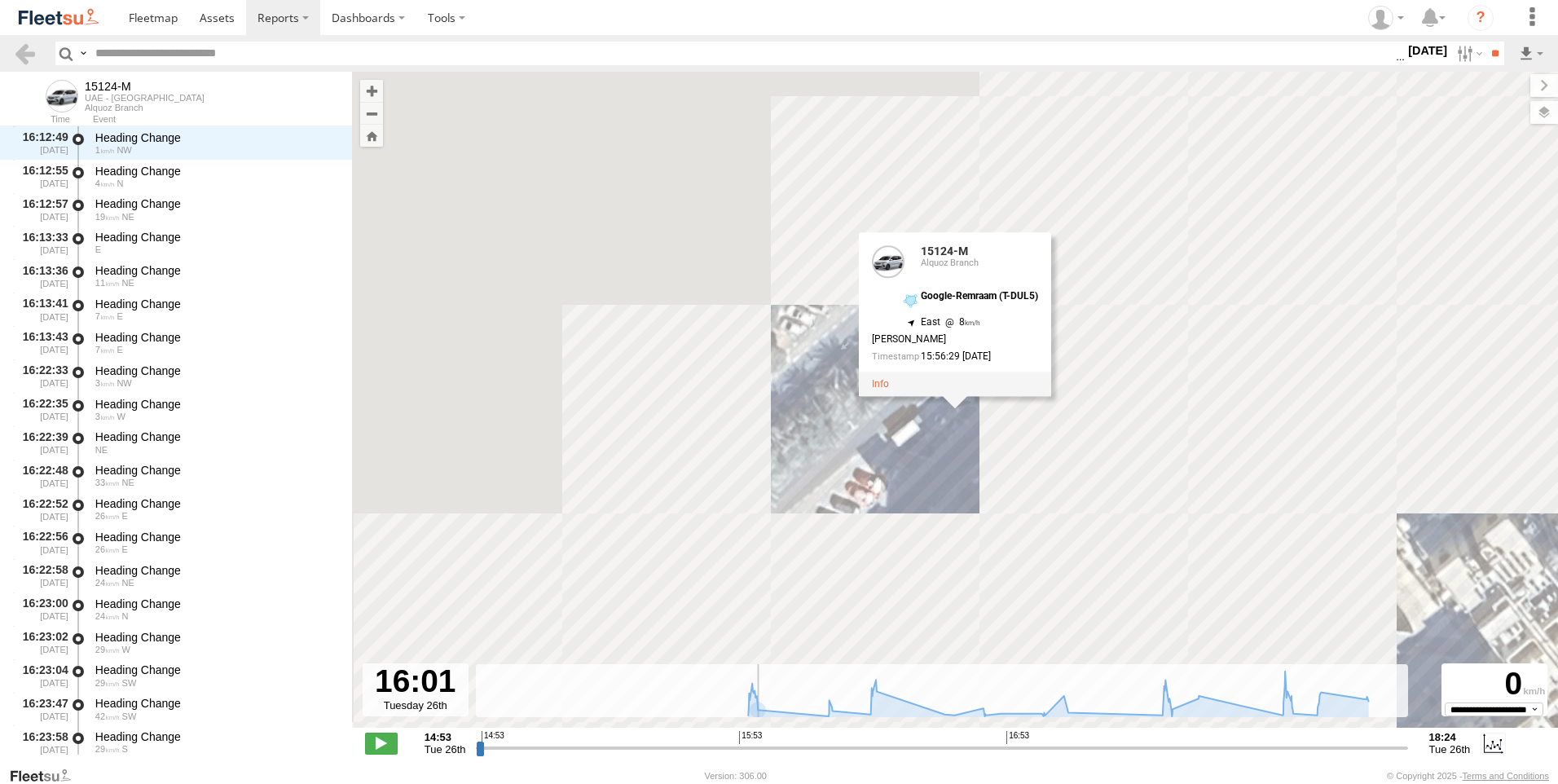
click at [760, 741] on input "range" at bounding box center [941, 747] width 931 height 16
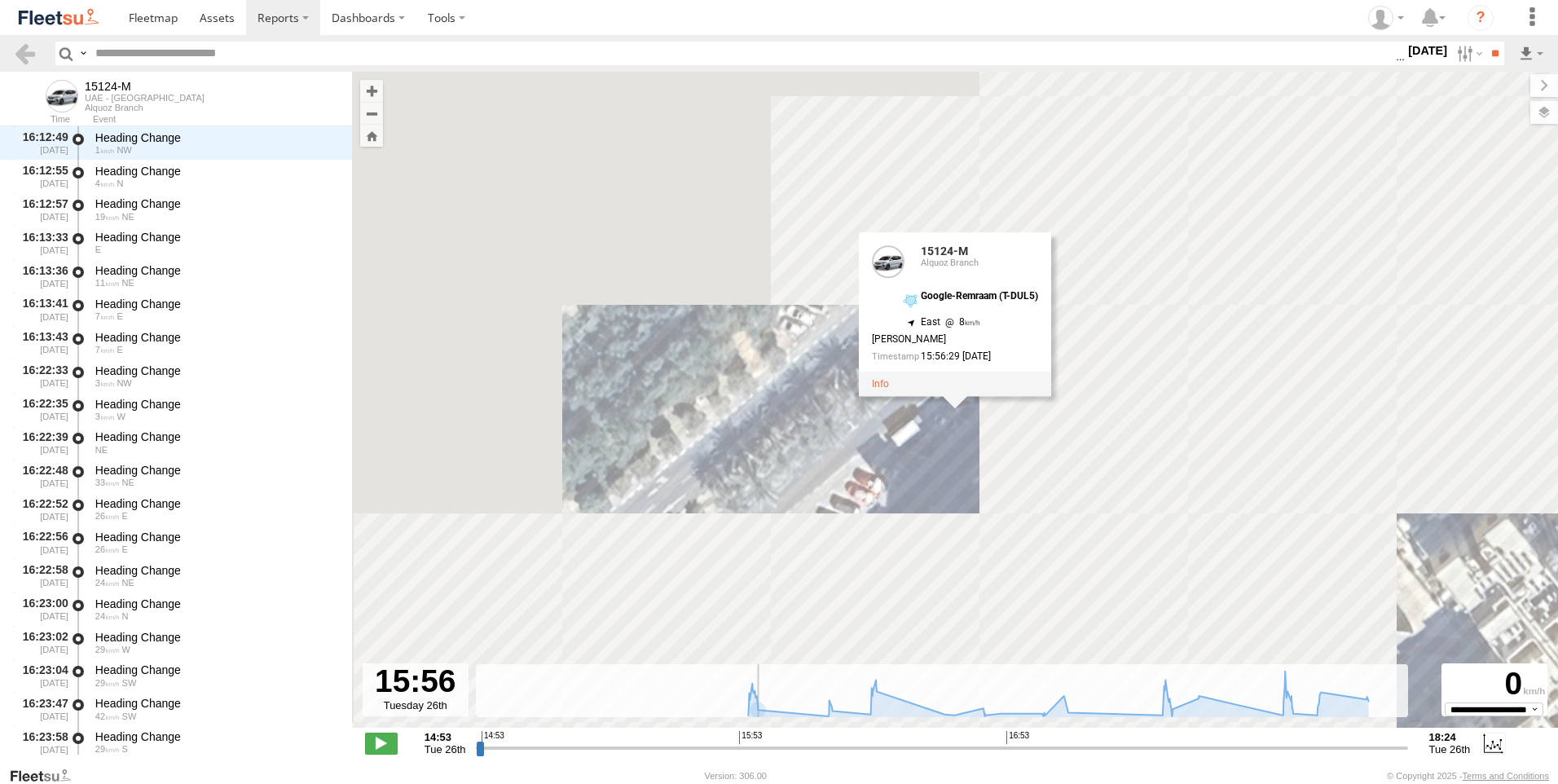
click at [757, 749] on input "range" at bounding box center [941, 747] width 931 height 16
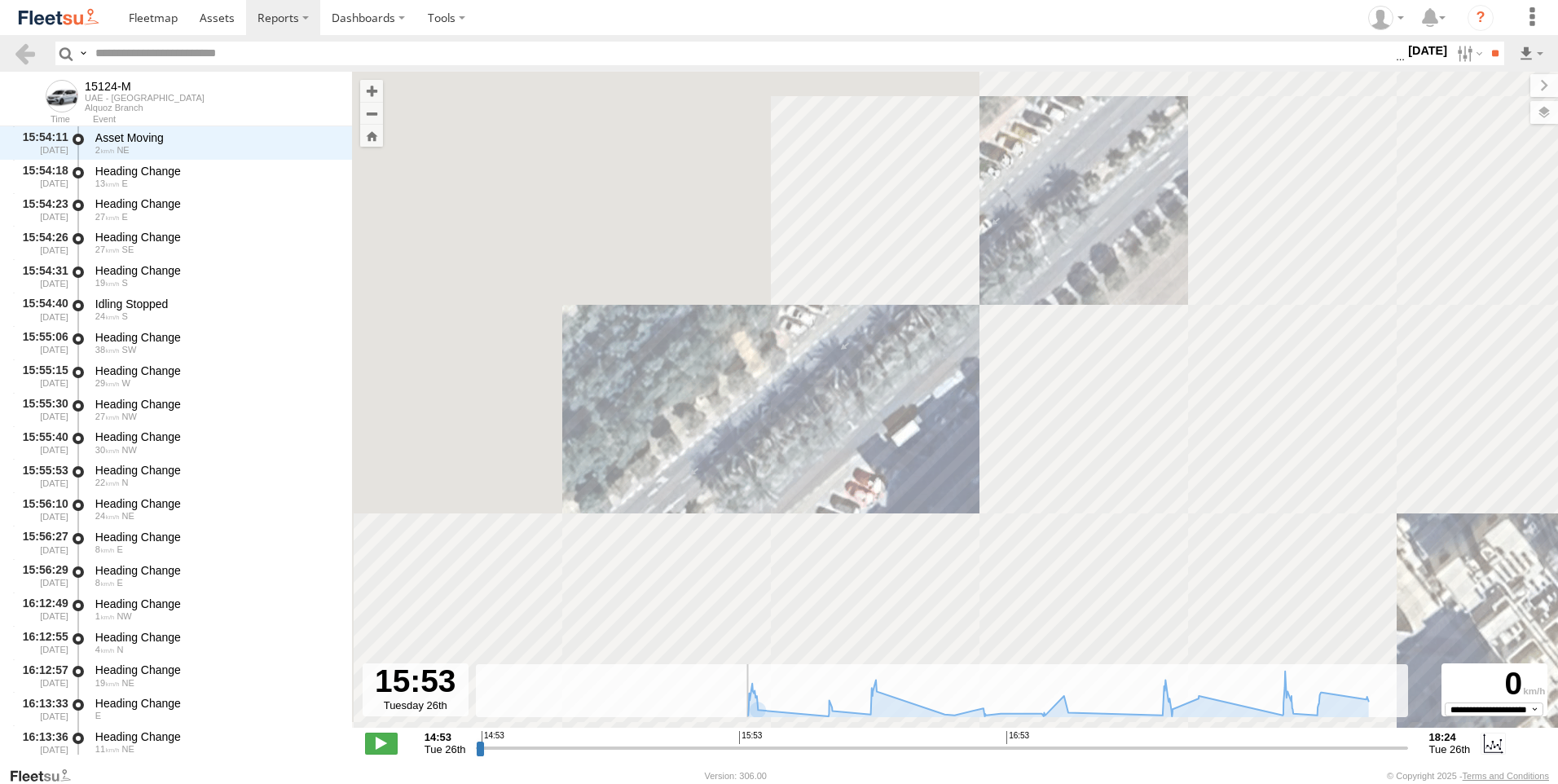
click at [741, 753] on input "range" at bounding box center [941, 747] width 931 height 16
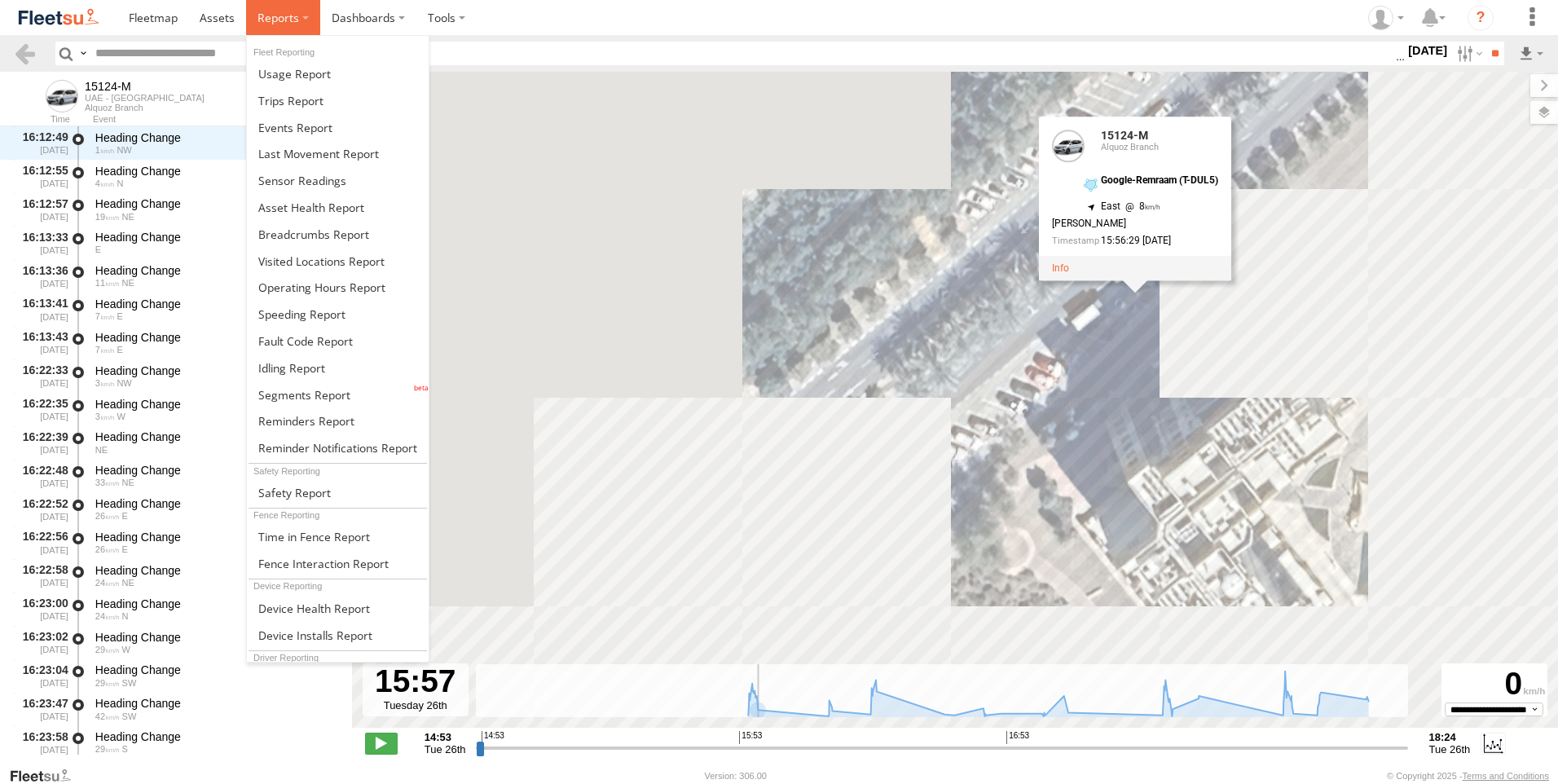
click at [265, 22] on span at bounding box center [278, 17] width 41 height 16
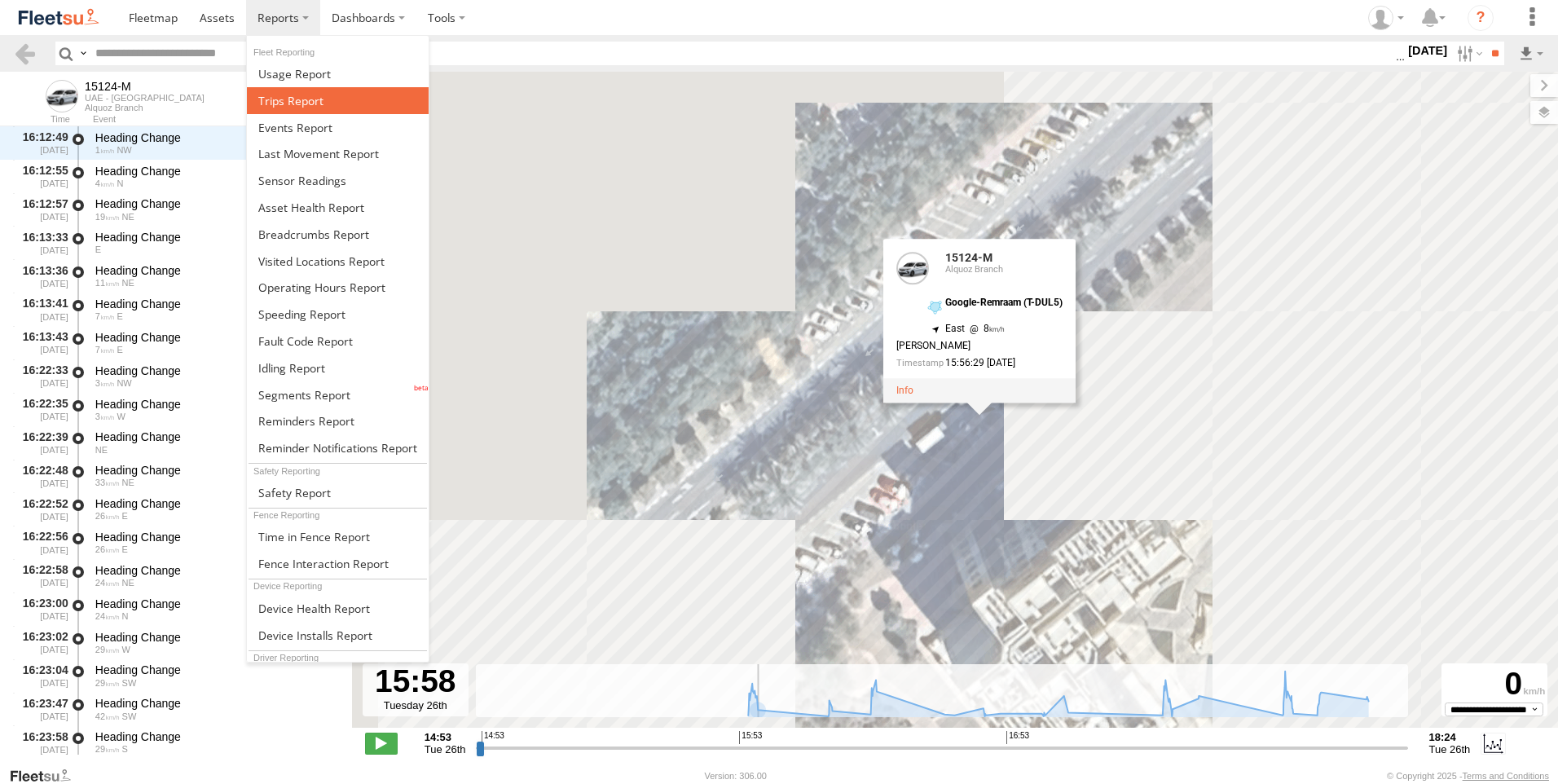
click at [294, 104] on span at bounding box center [291, 100] width 65 height 16
type input "**********"
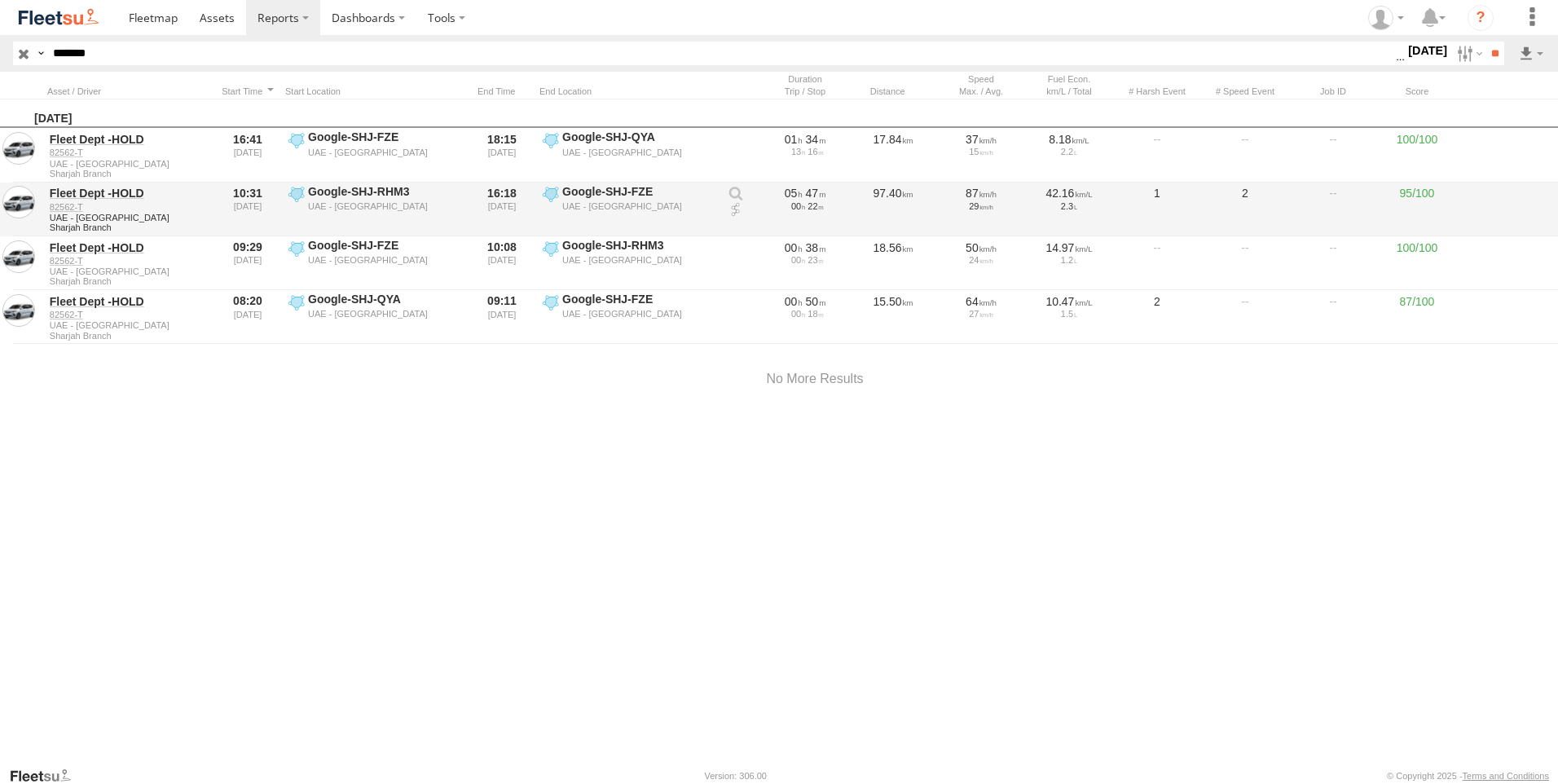
click at [731, 212] on link at bounding box center [736, 211] width 17 height 17
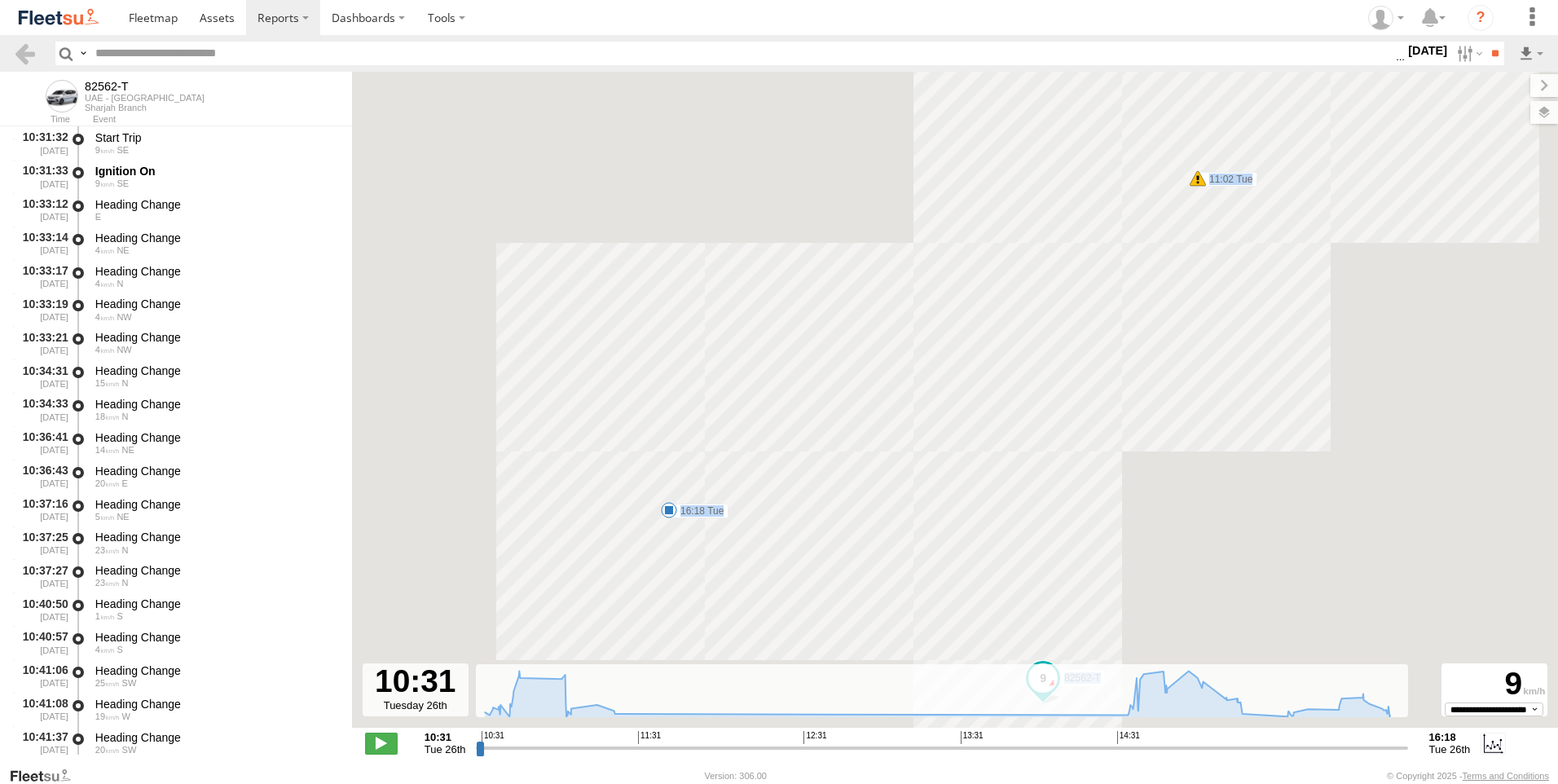
click at [1557, 114] on html at bounding box center [779, 392] width 1558 height 784
click at [1548, 118] on label at bounding box center [1528, 112] width 60 height 23
click at [0, 0] on span "Basemaps" at bounding box center [0, 0] width 0 height 0
click at [0, 0] on span "Overlays" at bounding box center [0, 0] width 0 height 0
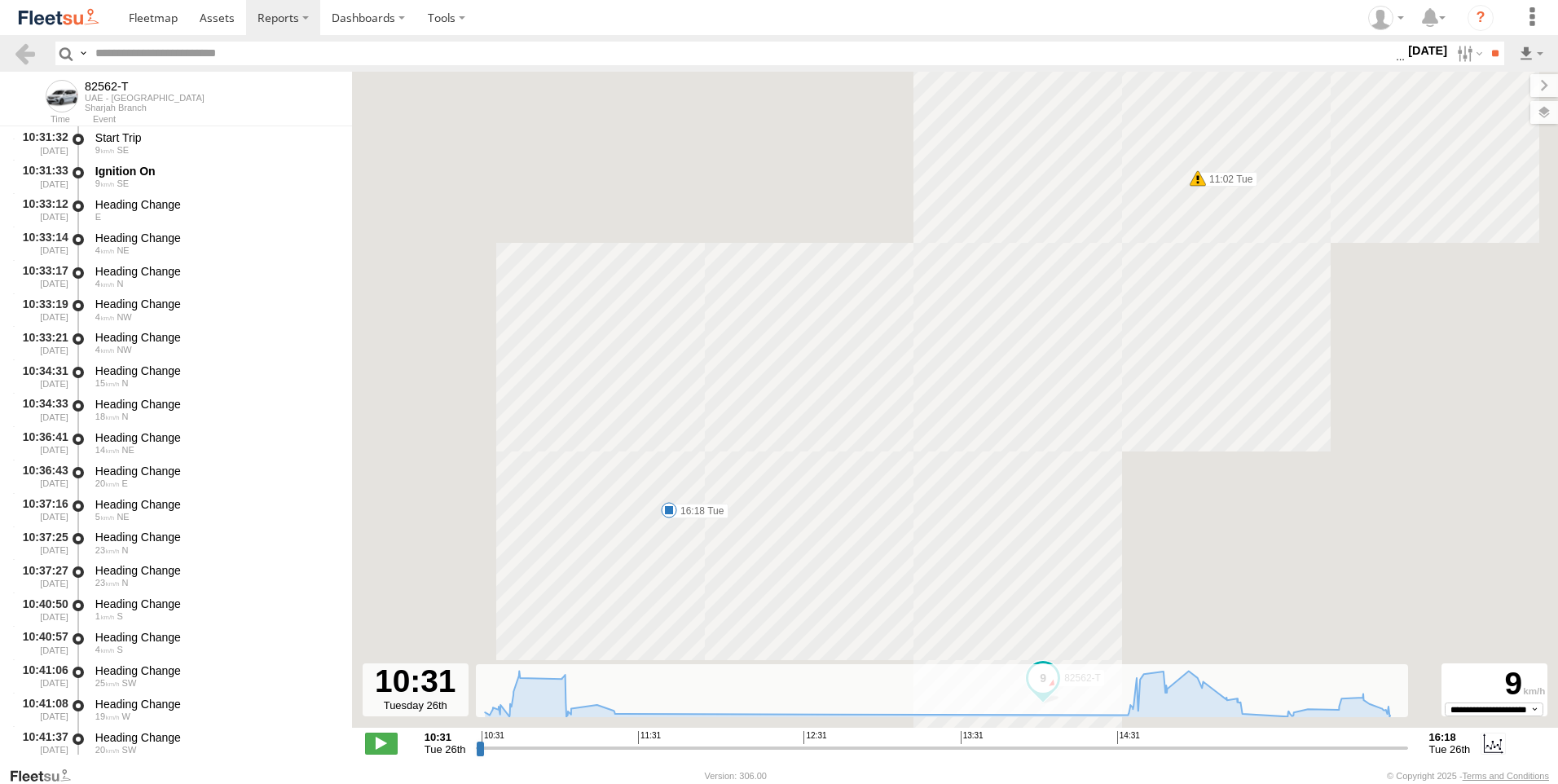
click at [0, 0] on span "Overlays" at bounding box center [0, 0] width 0 height 0
click at [1503, 87] on label at bounding box center [1529, 86] width 54 height 23
click at [381, 750] on span at bounding box center [381, 743] width 32 height 21
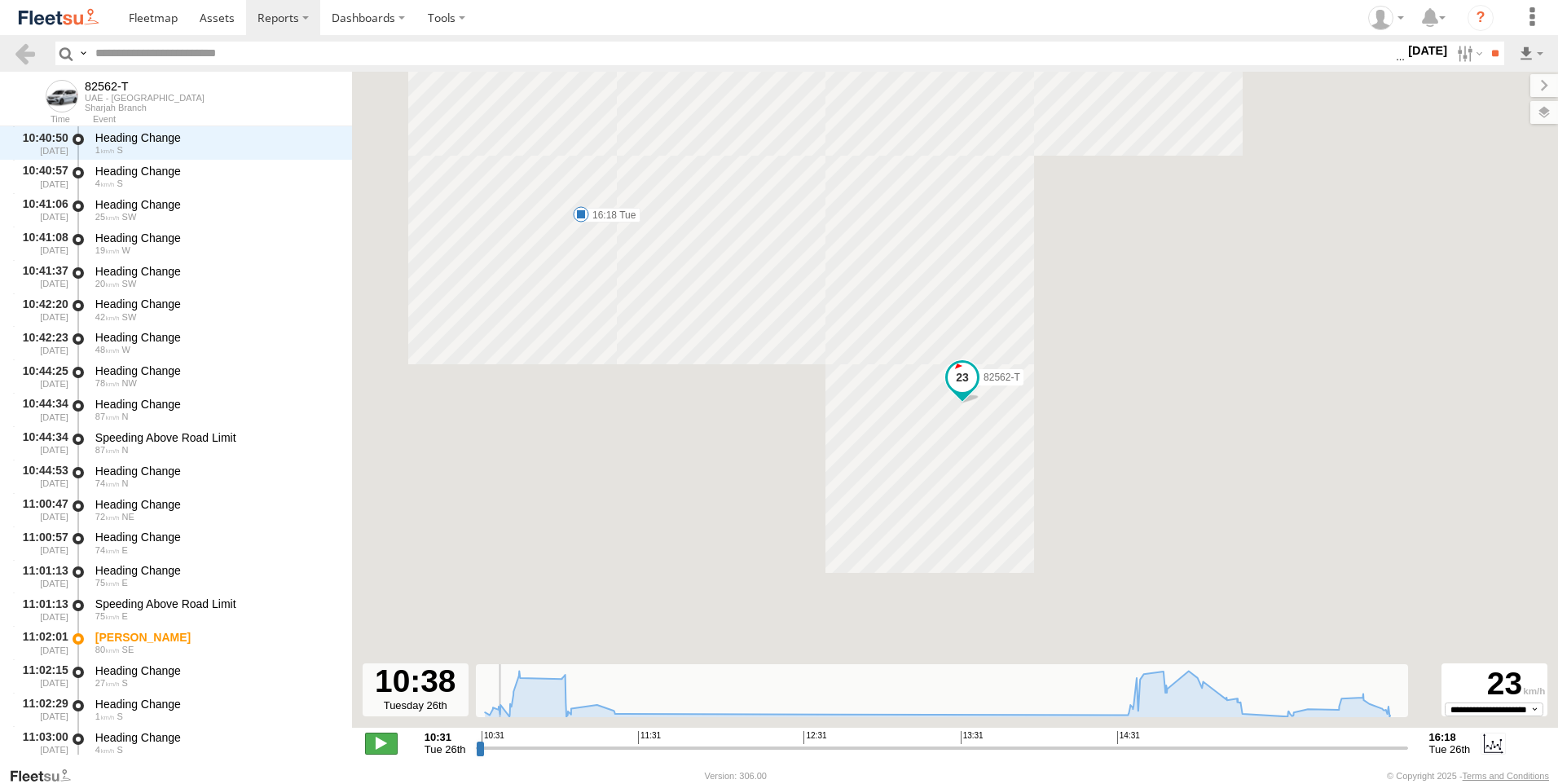
scroll to position [466, 0]
click at [380, 747] on span at bounding box center [381, 743] width 32 height 21
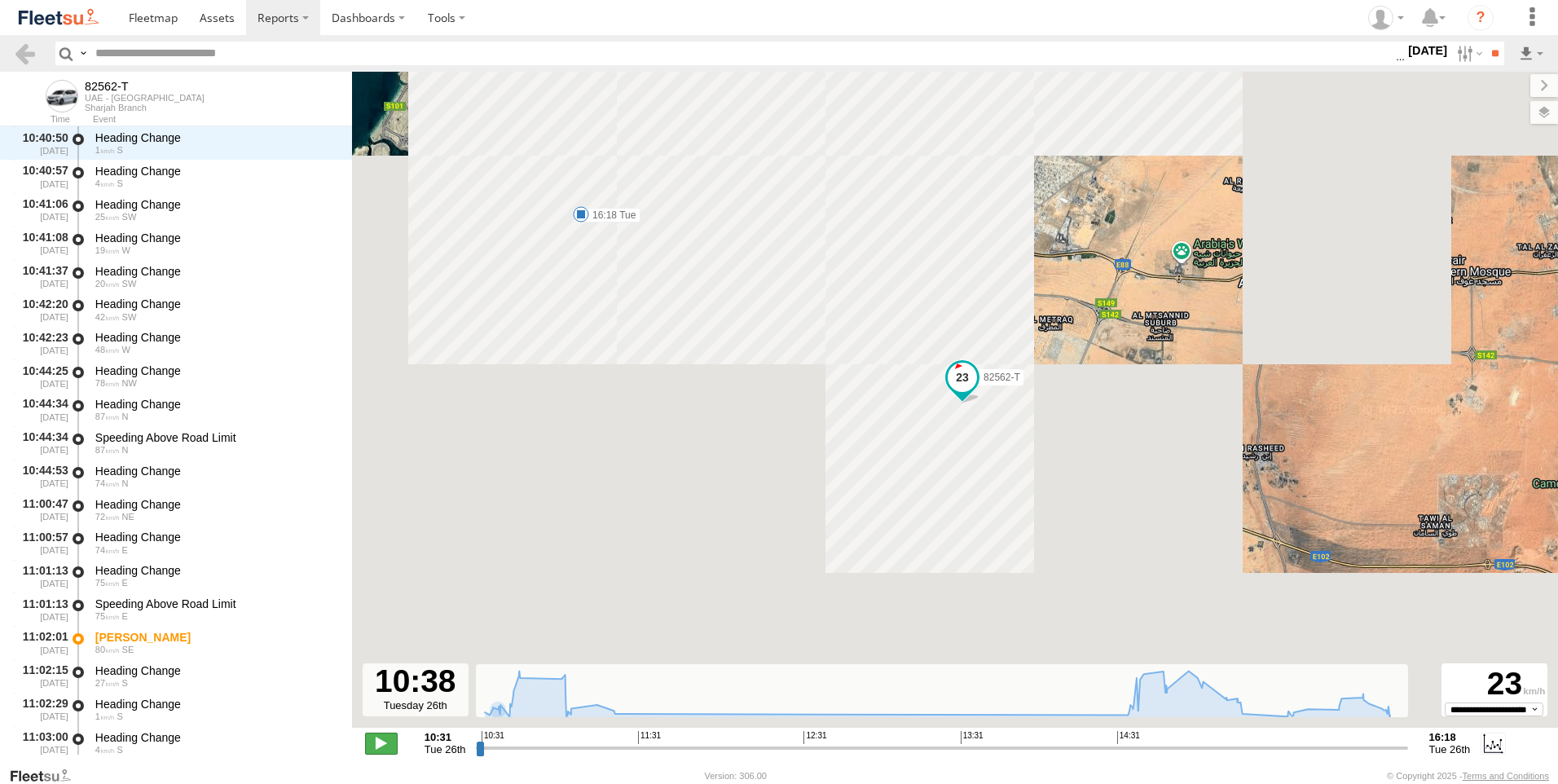
click at [368, 735] on span at bounding box center [381, 743] width 32 height 21
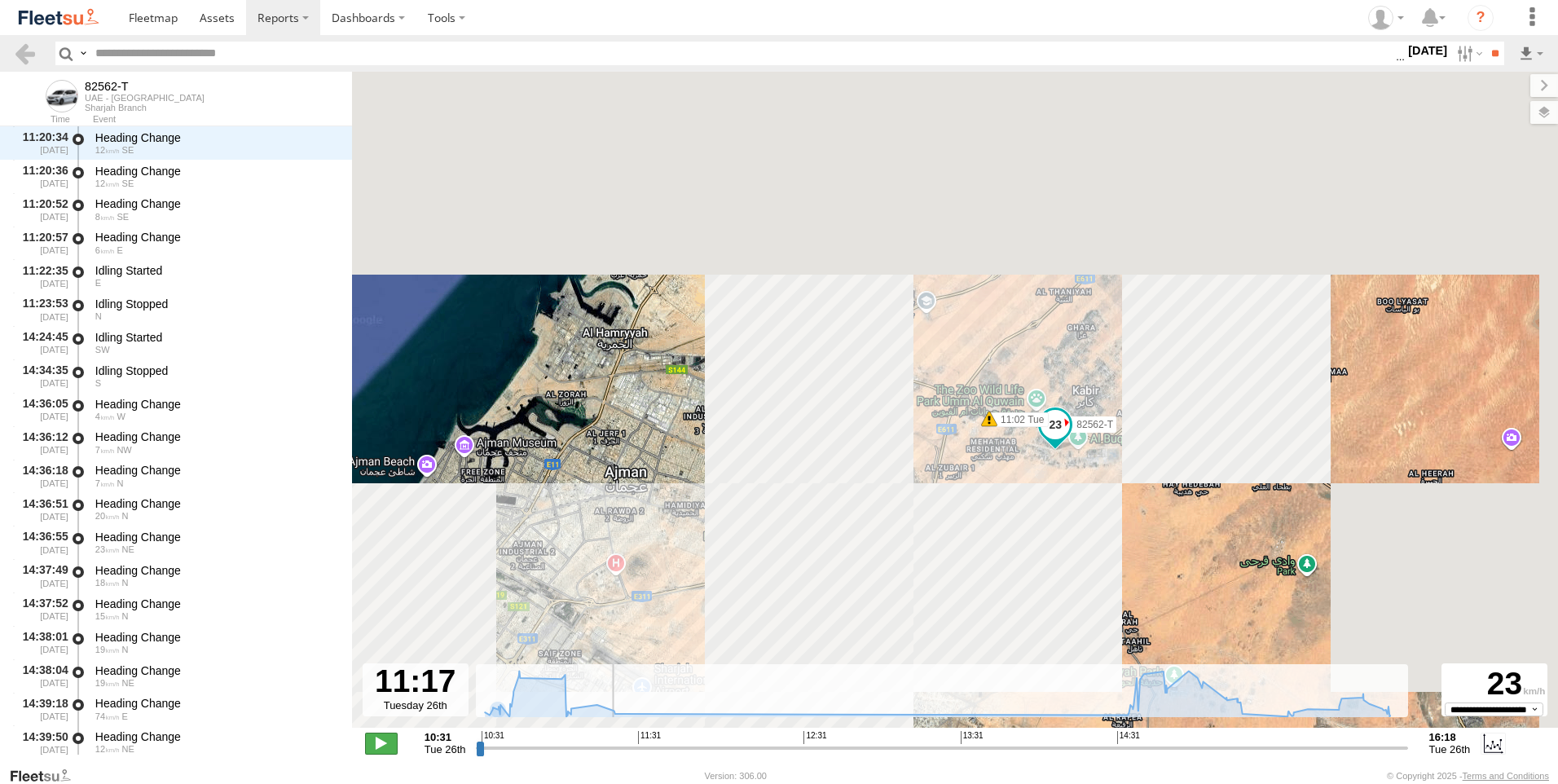
scroll to position [1265, 0]
click at [376, 740] on span at bounding box center [381, 743] width 32 height 21
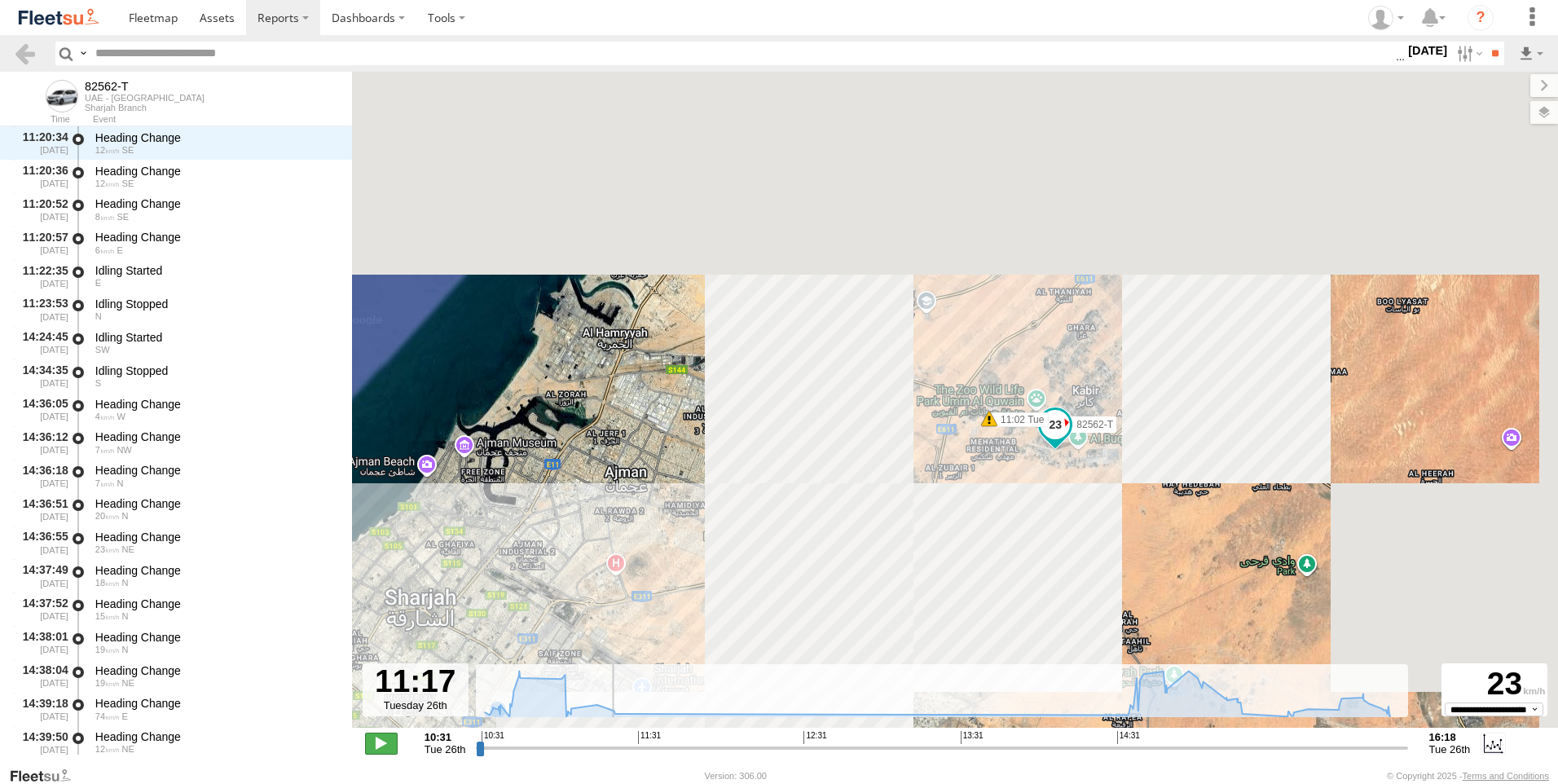
click at [376, 740] on span at bounding box center [381, 743] width 32 height 21
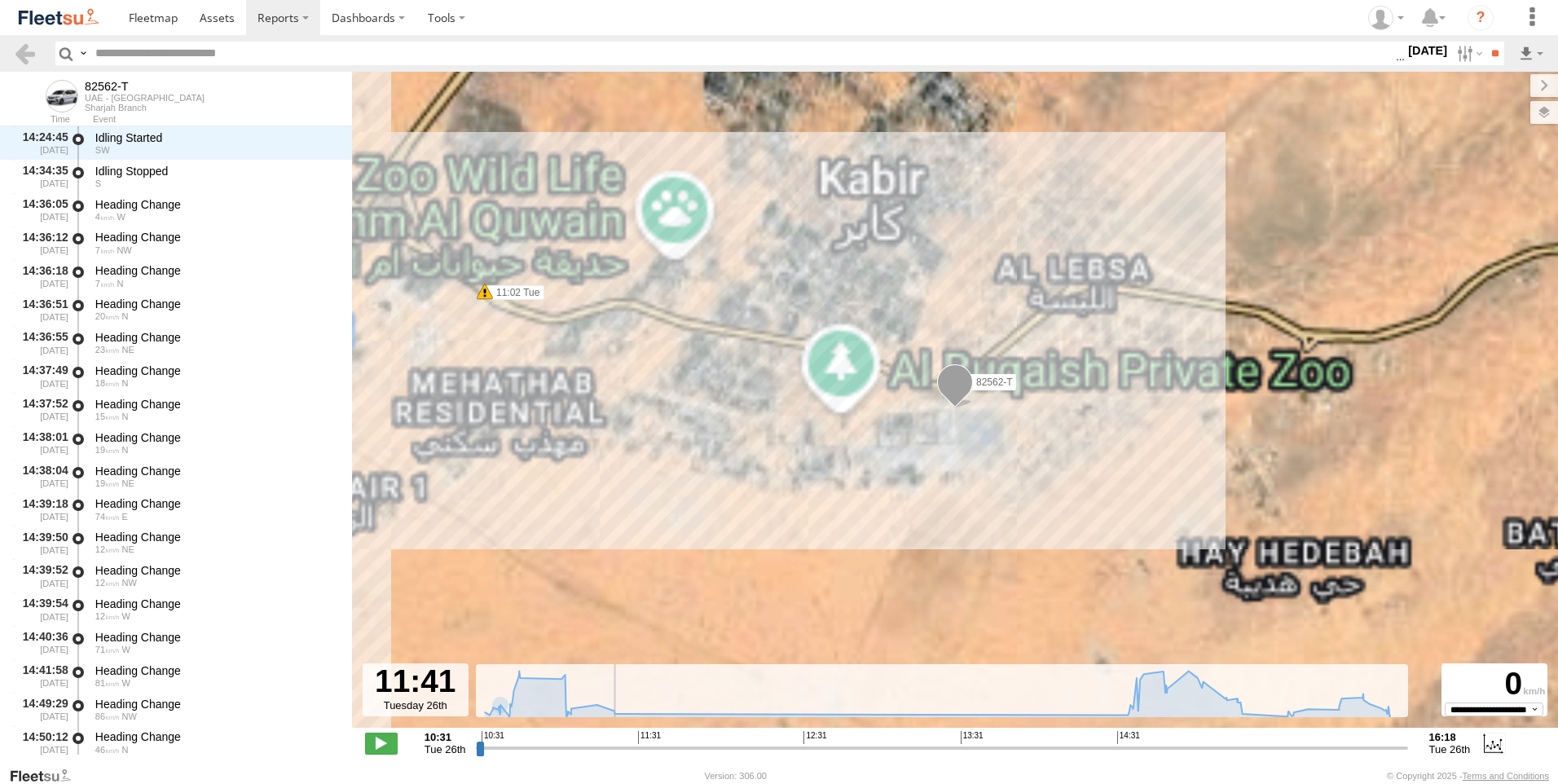
click at [955, 393] on span at bounding box center [954, 386] width 36 height 44
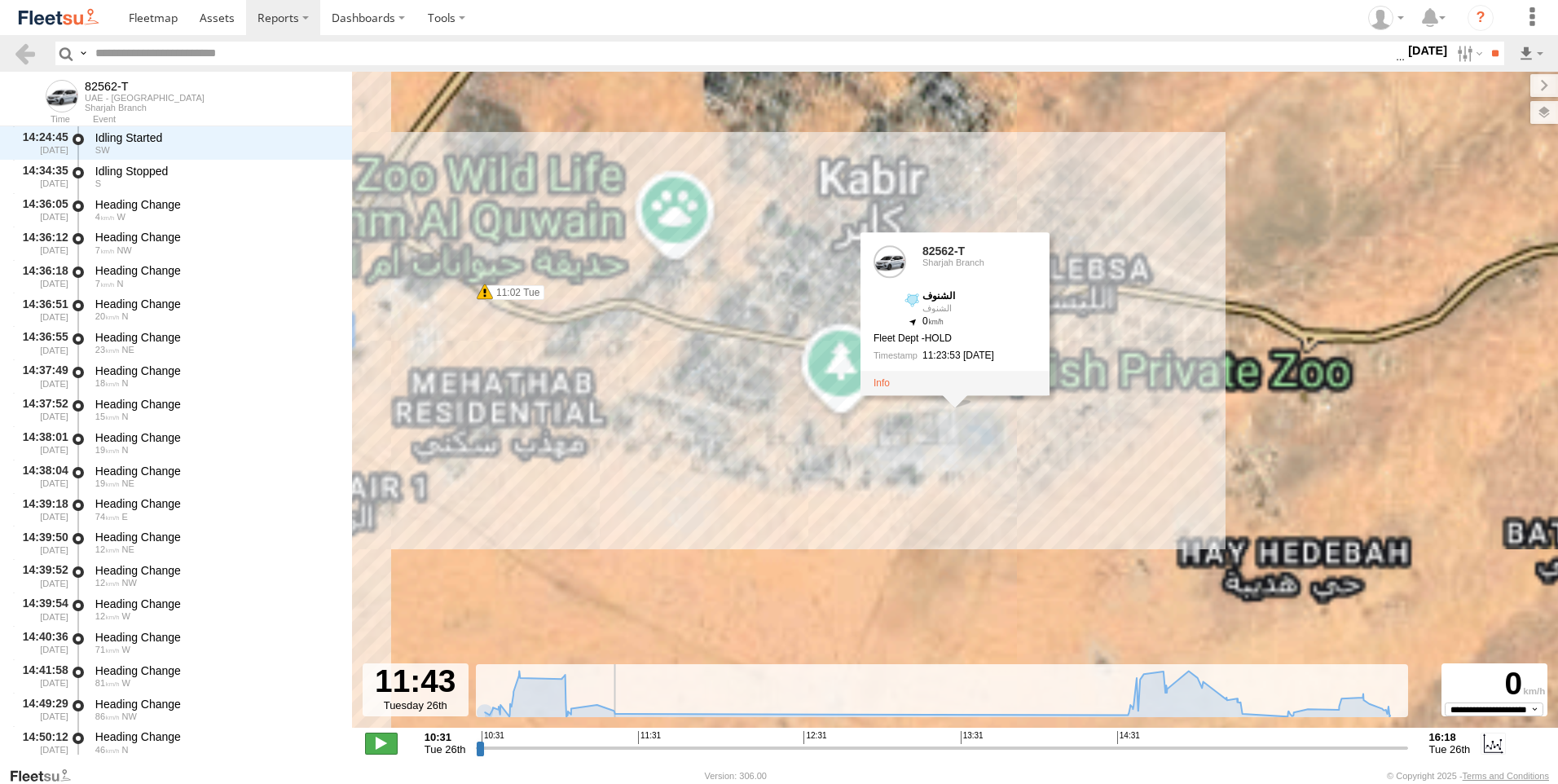
scroll to position [1465, 0]
click at [380, 747] on span at bounding box center [381, 743] width 32 height 21
click at [380, 746] on span at bounding box center [381, 743] width 32 height 21
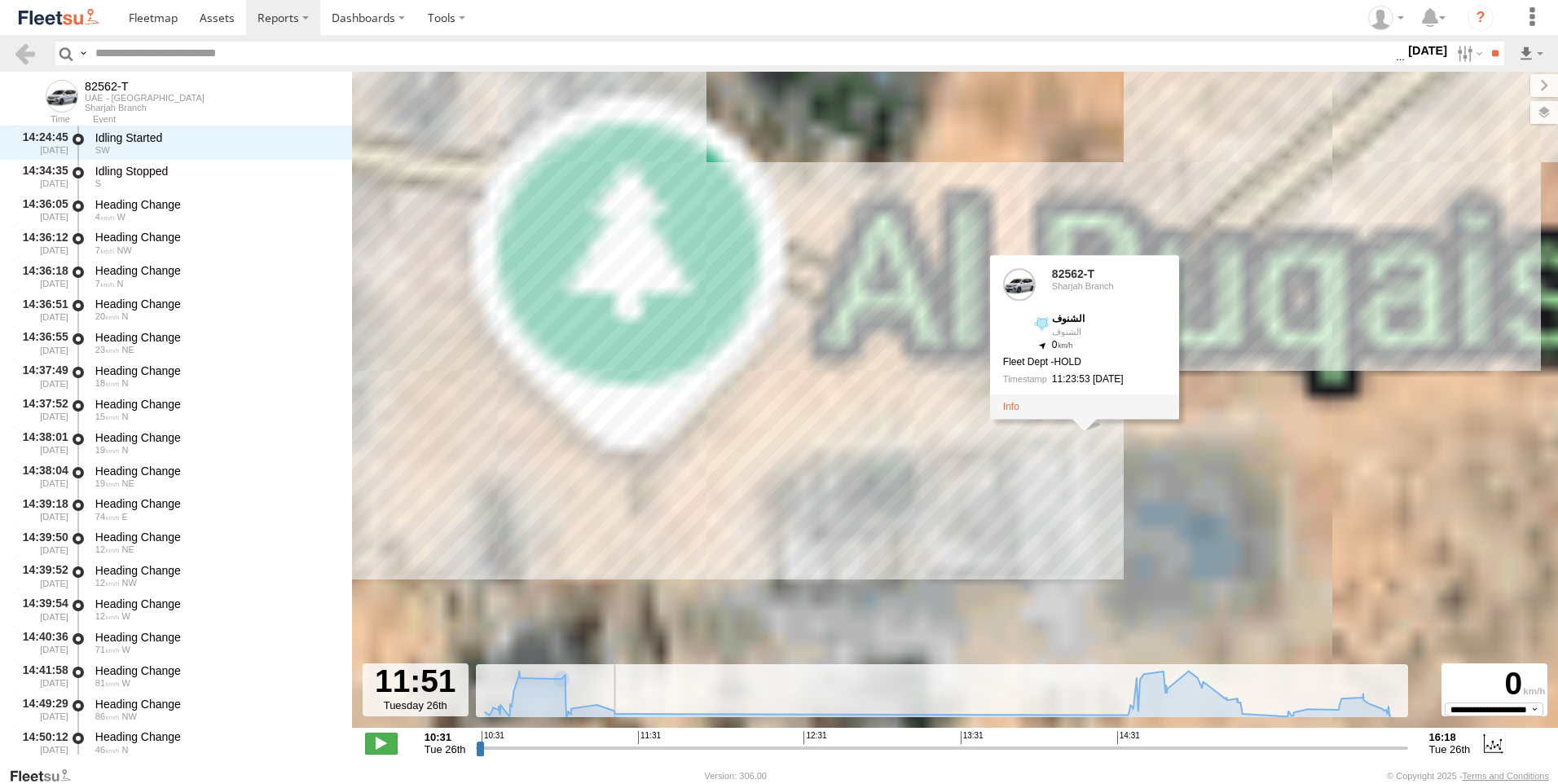
drag, startPoint x: 1194, startPoint y: 356, endPoint x: 948, endPoint y: 614, distance: 356.5
click at [948, 614] on div "82562-T 11:02 Tue 16:18 Tue 82562-T Sharjah Branch الشنوف الشنوف 25.41703 , 55.…" at bounding box center [954, 408] width 1206 height 673
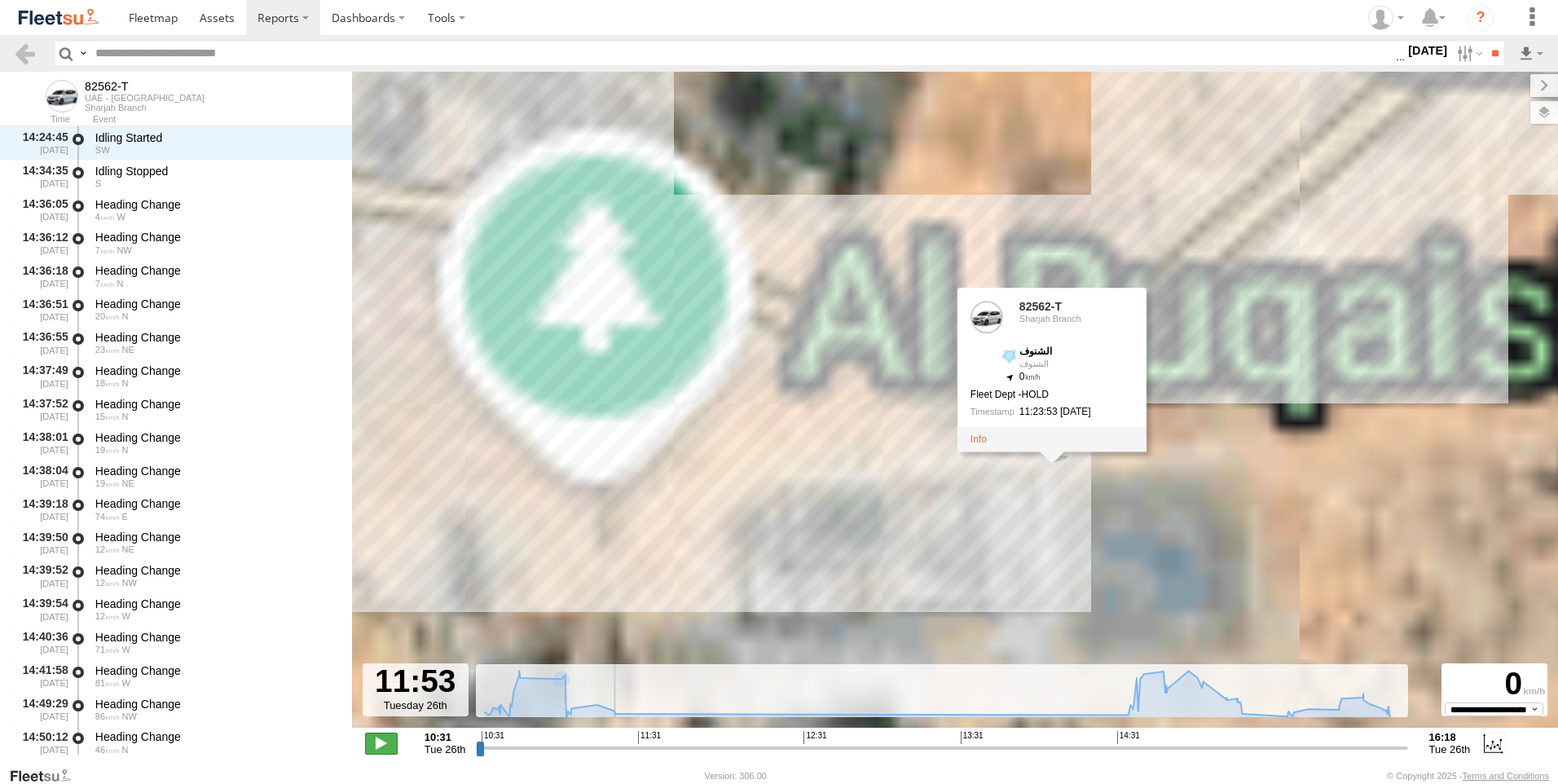
type input "**********"
click at [380, 745] on span at bounding box center [381, 743] width 32 height 21
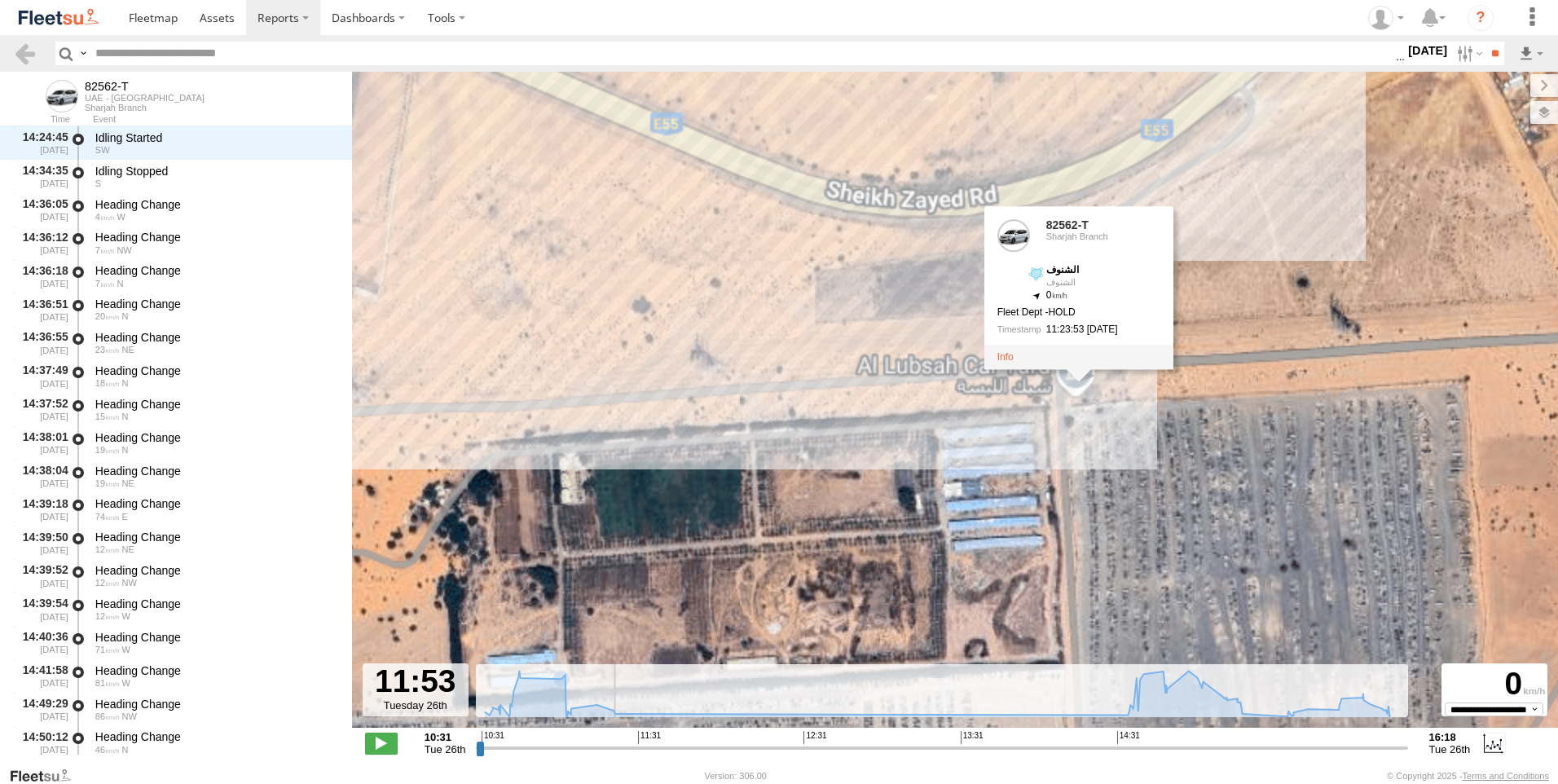
drag, startPoint x: 1117, startPoint y: 486, endPoint x: 1059, endPoint y: 534, distance: 75.3
click at [1059, 534] on div "82562-T 11:02 Tue 16:18 Tue 82562-T Sharjah Branch الشنوف الشنوف 25.41703 , 55.…" at bounding box center [954, 408] width 1206 height 673
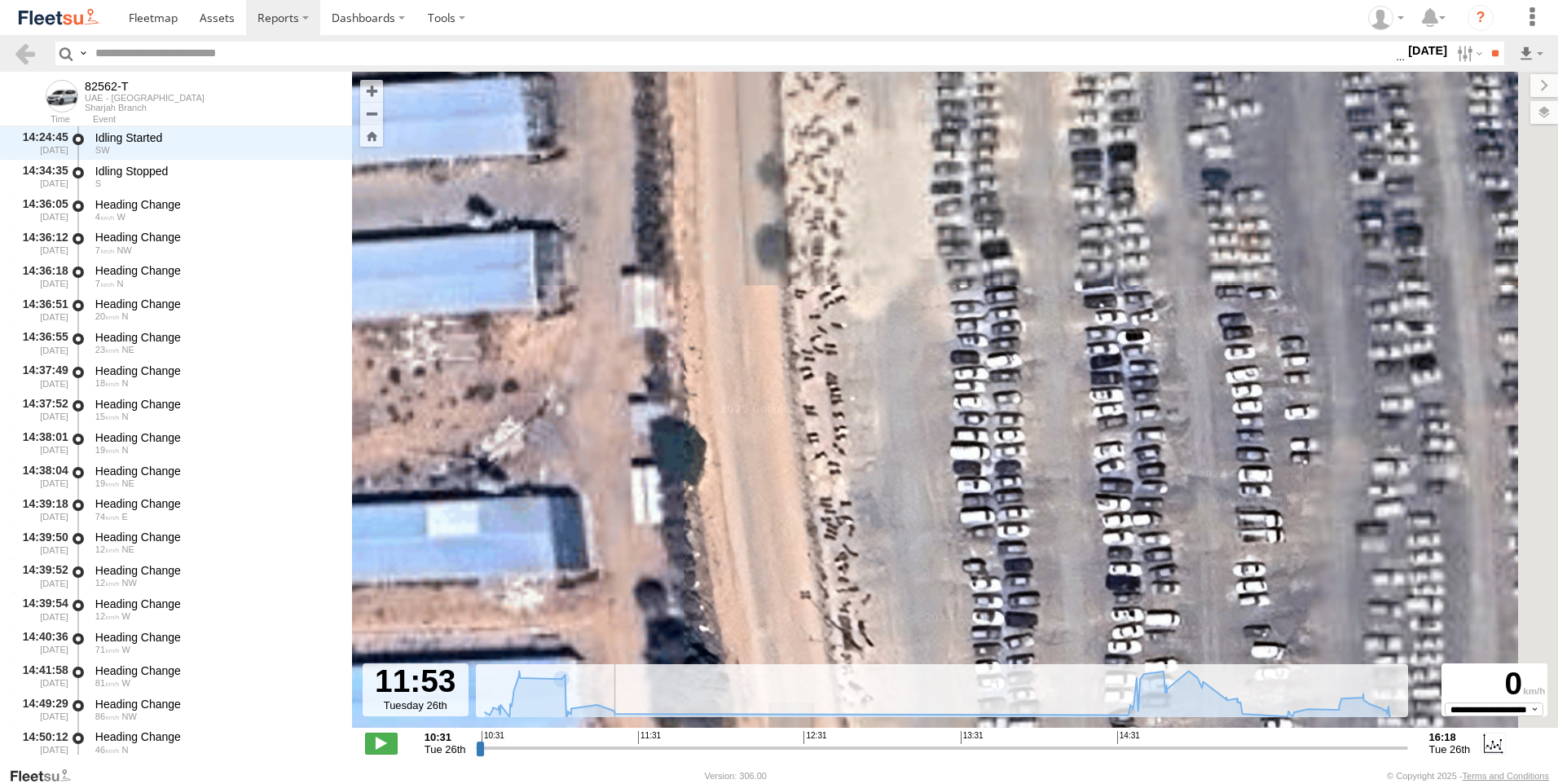
drag, startPoint x: 1141, startPoint y: 461, endPoint x: 913, endPoint y: 694, distance: 326.0
click at [913, 694] on div "← Move left → Move right ↑ Move up ↓ Move down + Zoom in - Zoom out Home Jump l…" at bounding box center [954, 419] width 1206 height 694
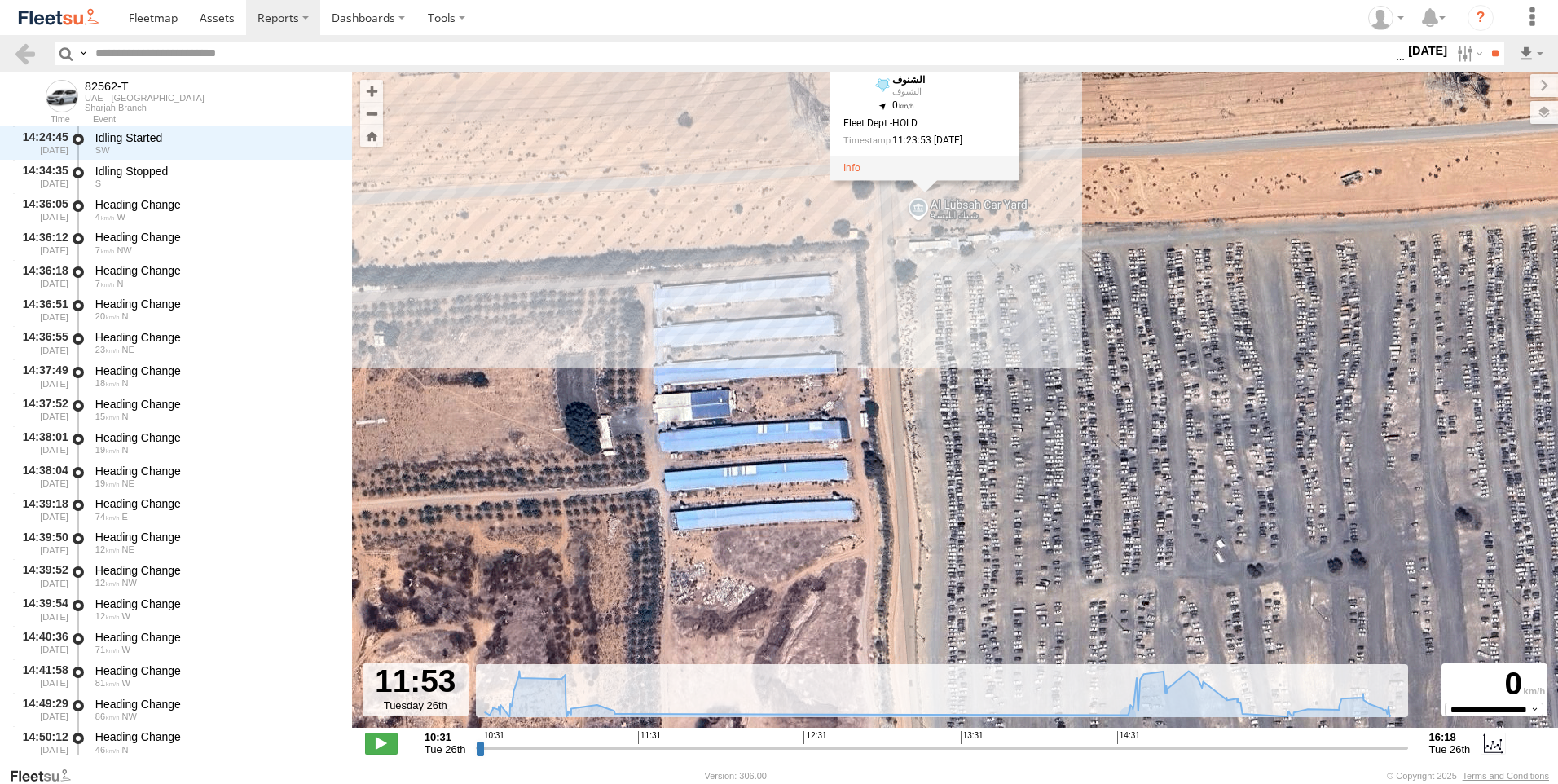
click at [983, 208] on div "82562-T 11:02 Tue 16:18 Tue 82562-T Sharjah Branch الشنوف الشنوف 25.41703 , 55.…" at bounding box center [954, 408] width 1206 height 673
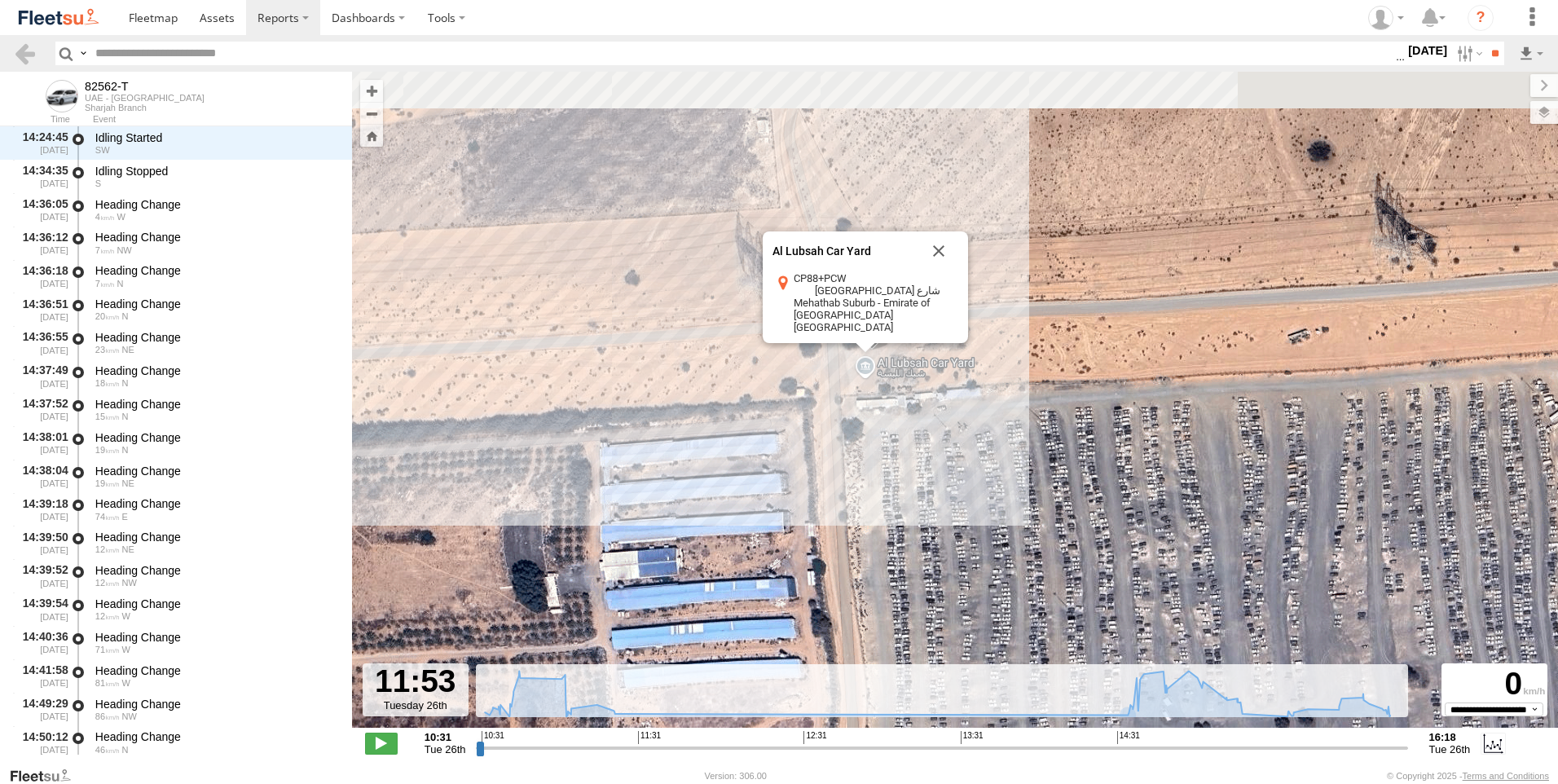
drag, startPoint x: 947, startPoint y: 284, endPoint x: 908, endPoint y: 398, distance: 120.5
click at [908, 398] on div "82562-T 11:02 Tue 16:18 Tue Al Lubsah Car Yard Al Lubsah Car Yard CP88+PCW شارع…" at bounding box center [954, 408] width 1206 height 673
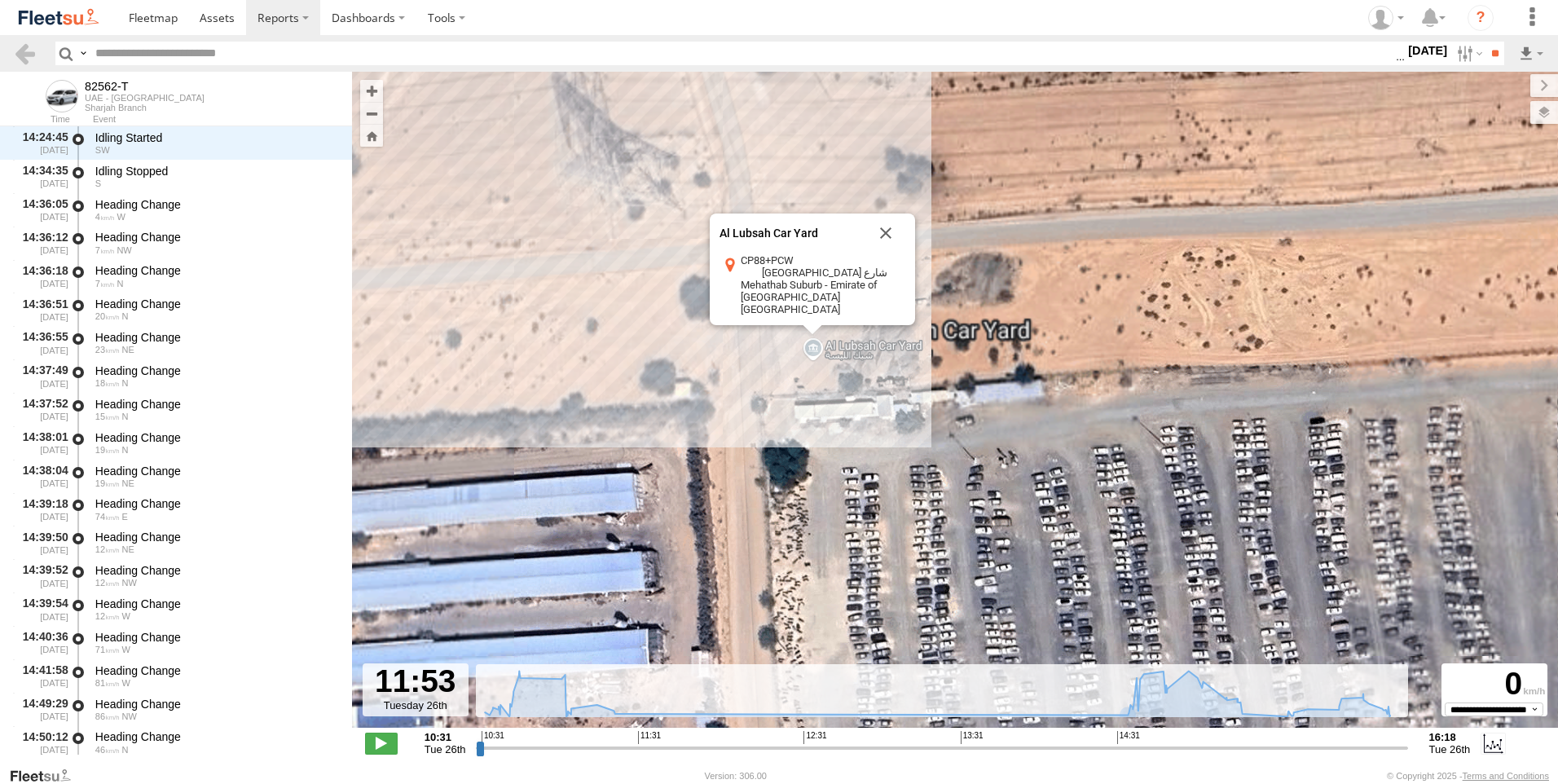
drag, startPoint x: 887, startPoint y: 387, endPoint x: 925, endPoint y: 458, distance: 80.5
click at [925, 458] on div "82562-T 11:02 Tue 16:18 Tue Al Lubsah Car Yard Al Lubsah Car Yard CP88+PCW شارع…" at bounding box center [954, 408] width 1206 height 673
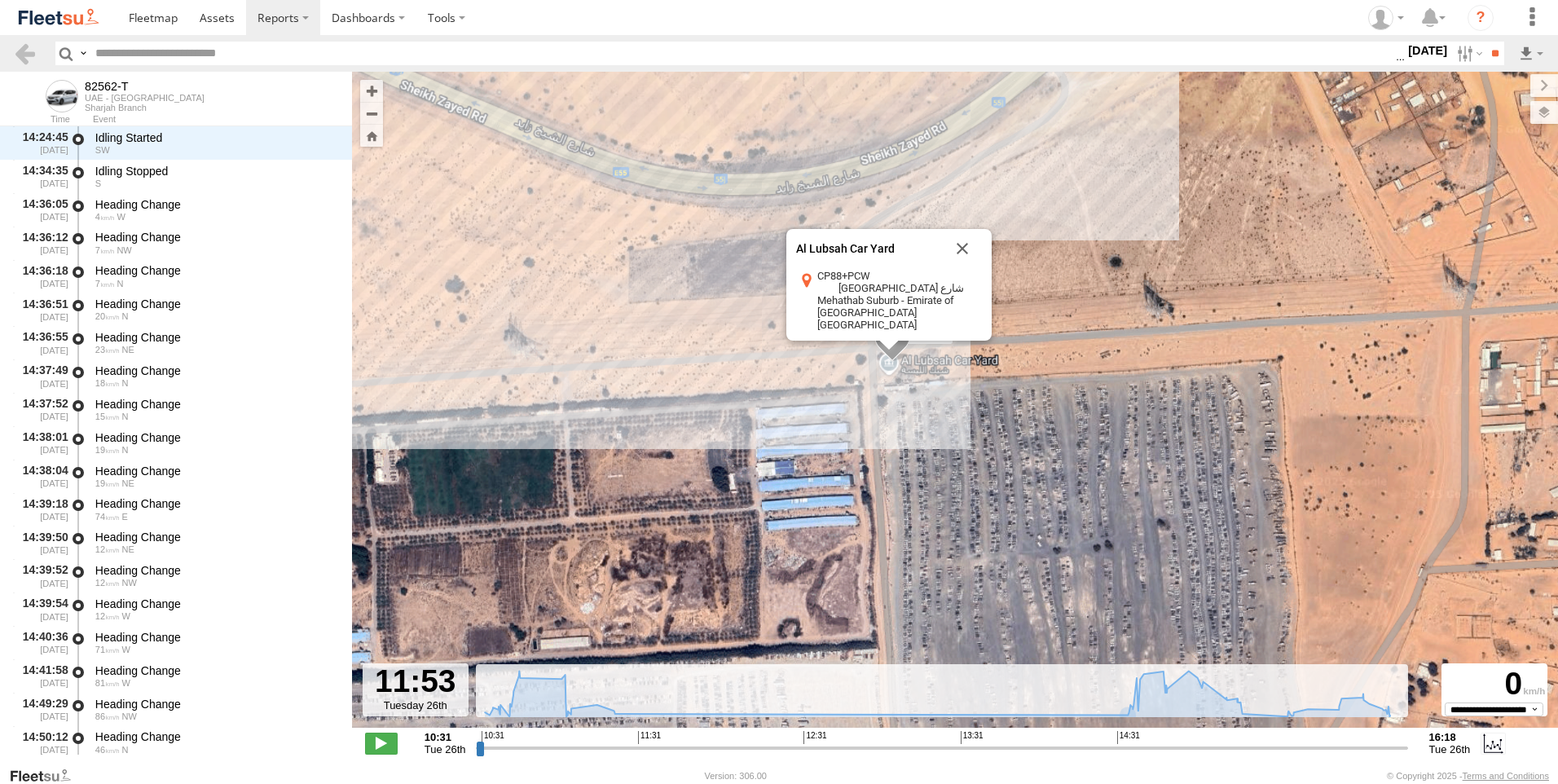
drag, startPoint x: 940, startPoint y: 481, endPoint x: 914, endPoint y: 328, distance: 155.2
click at [914, 332] on div "82562-T 11:02 Tue 16:18 Tue Al Lubsah Car Yard Al Lubsah Car Yard CP88+PCW شارع…" at bounding box center [954, 408] width 1206 height 673
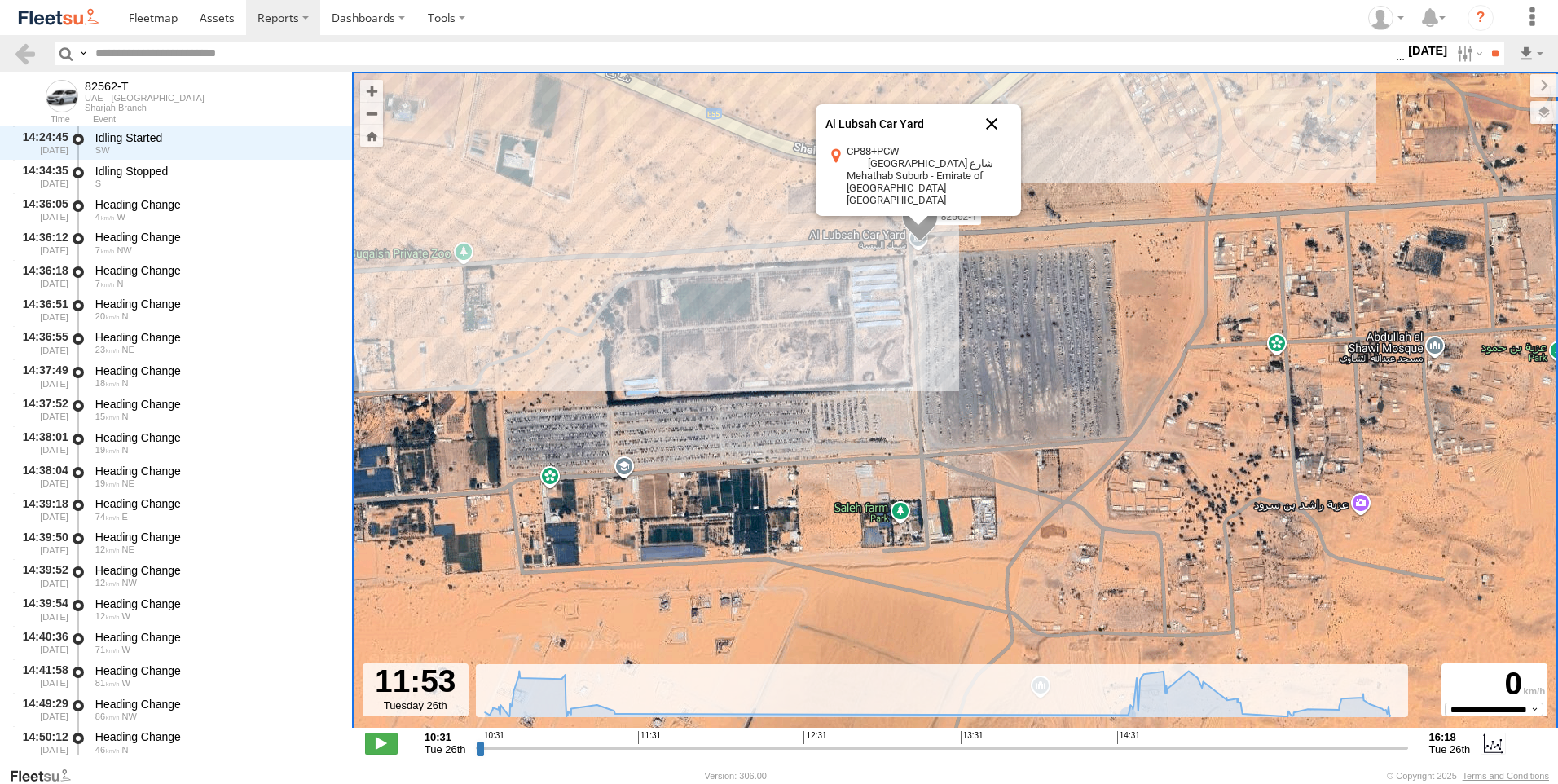
click at [999, 124] on button "Close" at bounding box center [991, 123] width 39 height 39
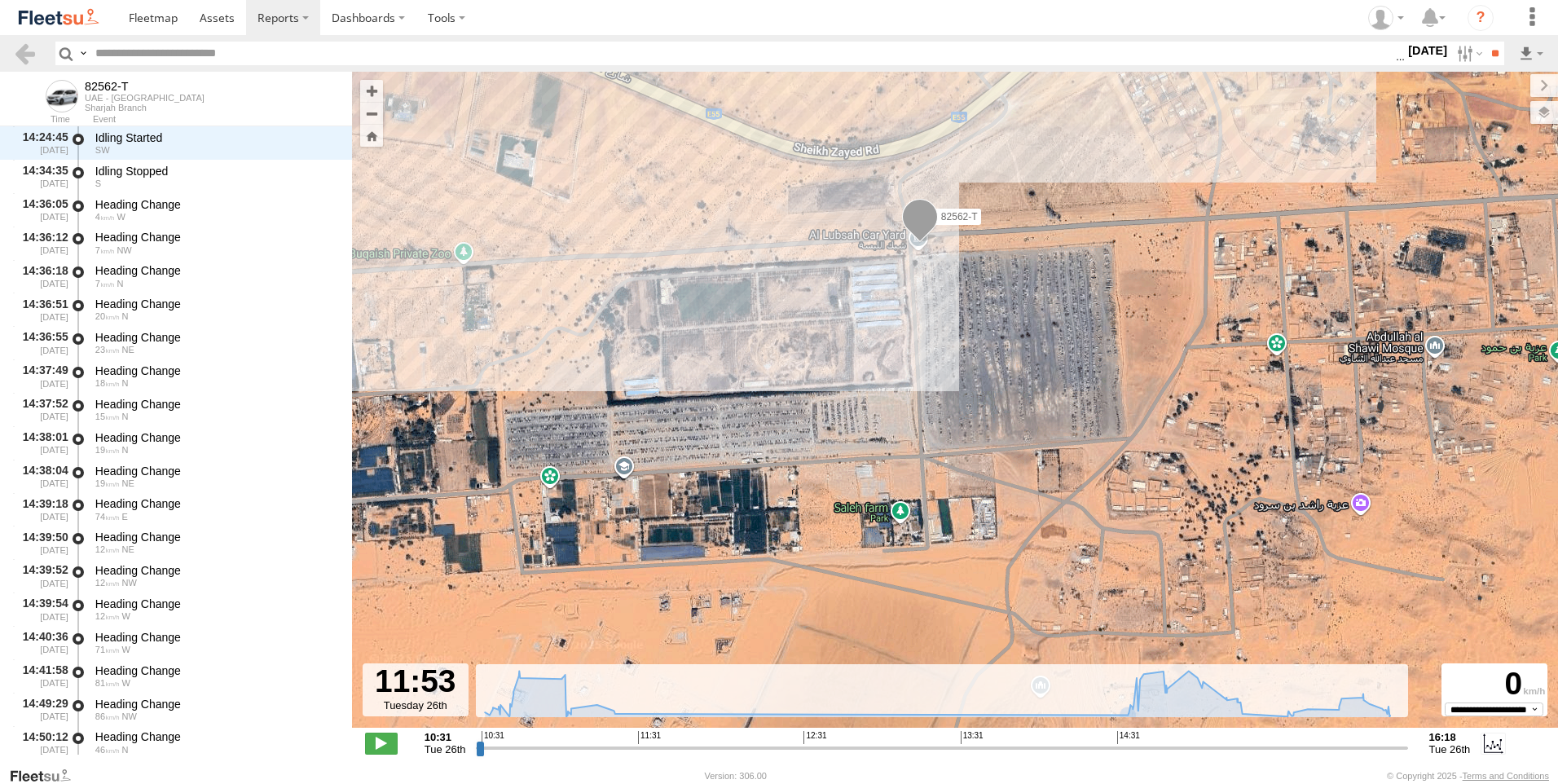
click at [913, 228] on span at bounding box center [919, 221] width 36 height 44
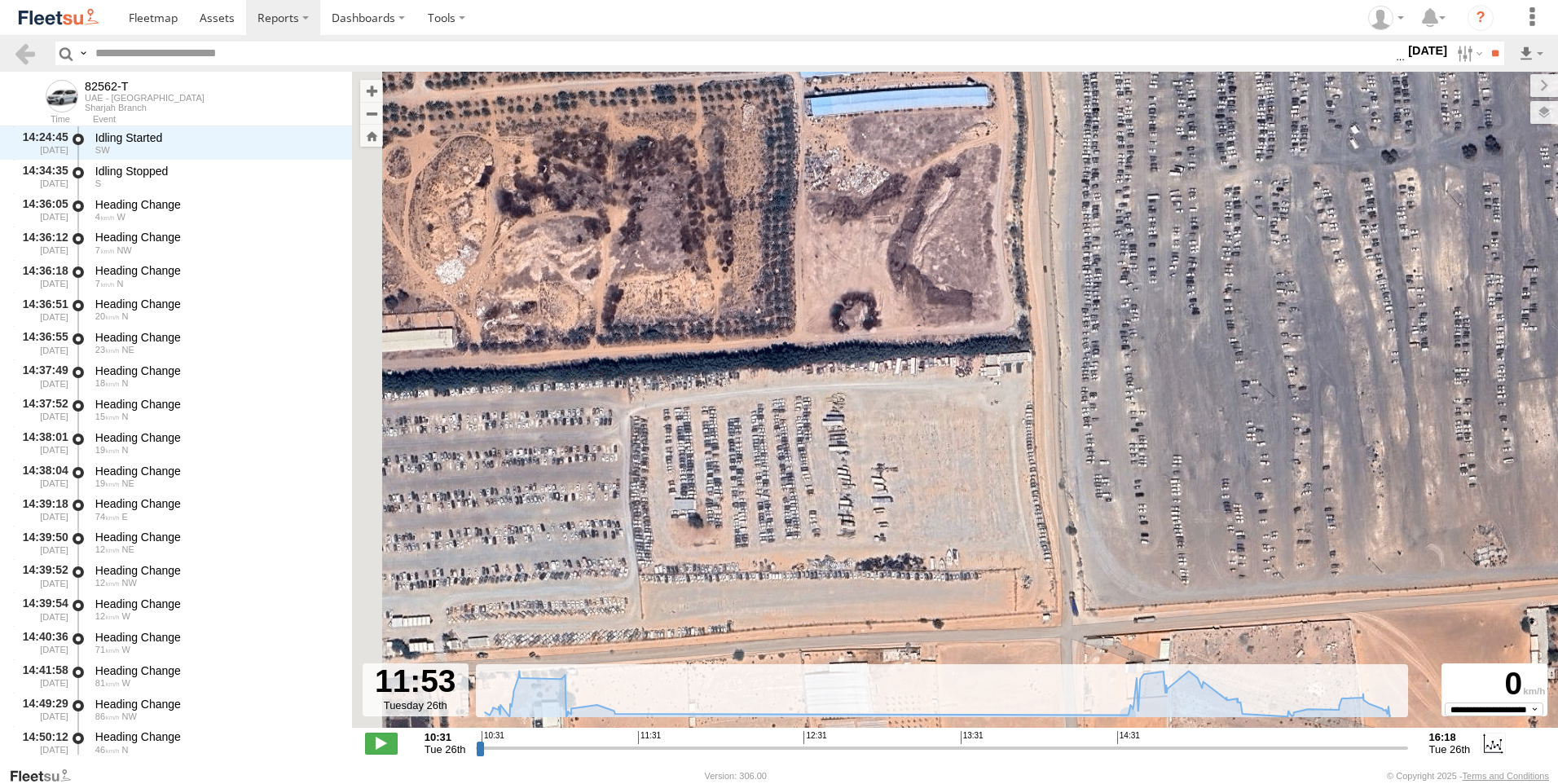
drag, startPoint x: 789, startPoint y: 513, endPoint x: 1041, endPoint y: 301, distance: 329.3
click at [1041, 301] on div "82562-T 11:02 Tue 16:18 Tue 82562-T Sharjah Branch Google-SHJ-RHM3 الشنوف 25.41…" at bounding box center [954, 408] width 1206 height 673
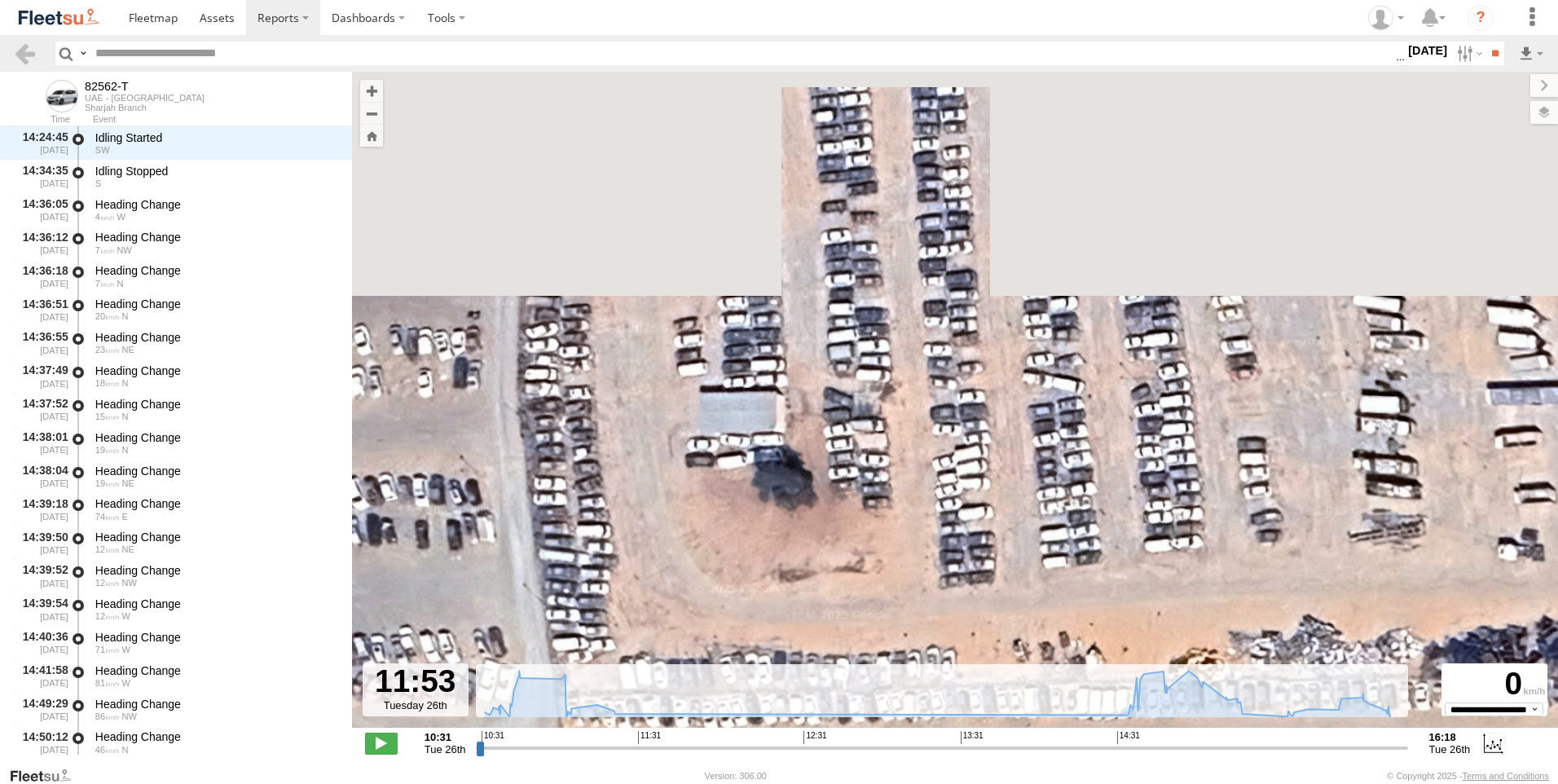
drag, startPoint x: 916, startPoint y: 325, endPoint x: 849, endPoint y: 592, distance: 275.3
click at [849, 592] on div "82562-T 11:02 Tue 16:18 Tue 82562-T Sharjah Branch Google-SHJ-RHM3 الشنوف 25.41…" at bounding box center [954, 408] width 1206 height 673
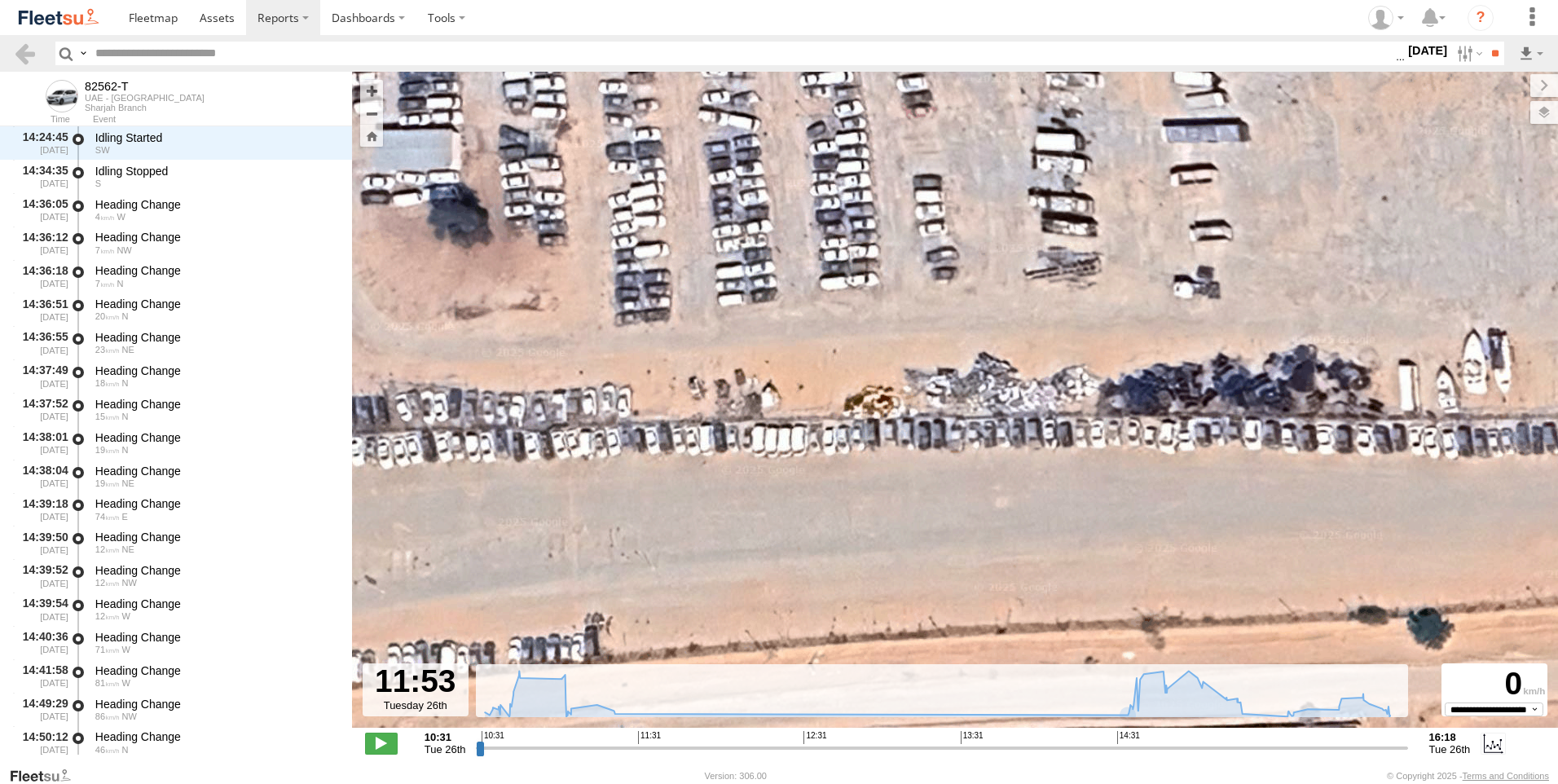
drag, startPoint x: 934, startPoint y: 281, endPoint x: 607, endPoint y: 20, distance: 418.4
click at [607, 20] on body "?" at bounding box center [779, 392] width 1558 height 784
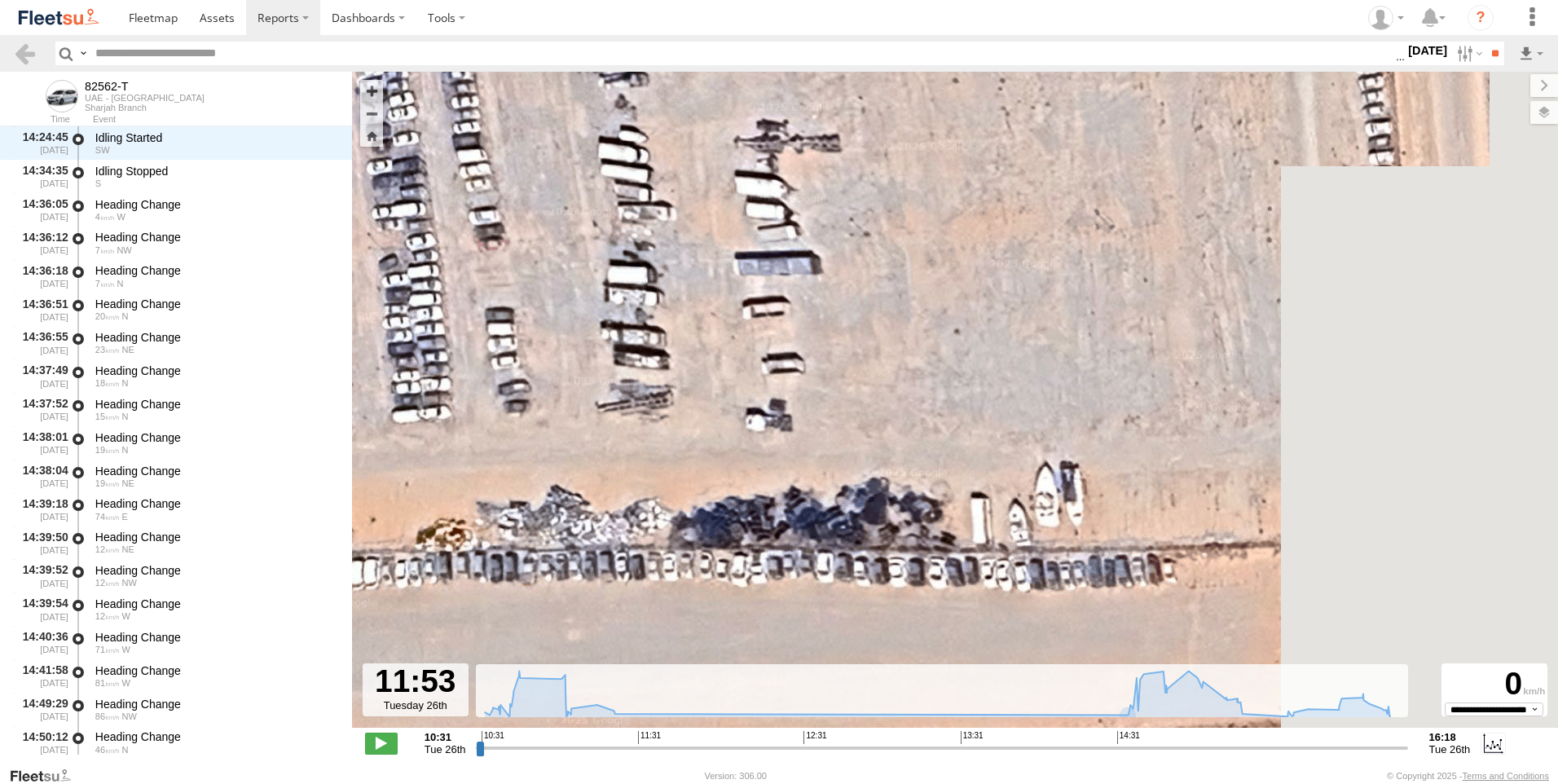
drag, startPoint x: 1104, startPoint y: 73, endPoint x: 673, endPoint y: 208, distance: 451.6
click at [673, 208] on div "82562-T 11:02 Tue 16:18 Tue 82562-T Sharjah Branch Google-SHJ-RHM3 الشنوف 25.41…" at bounding box center [954, 408] width 1206 height 673
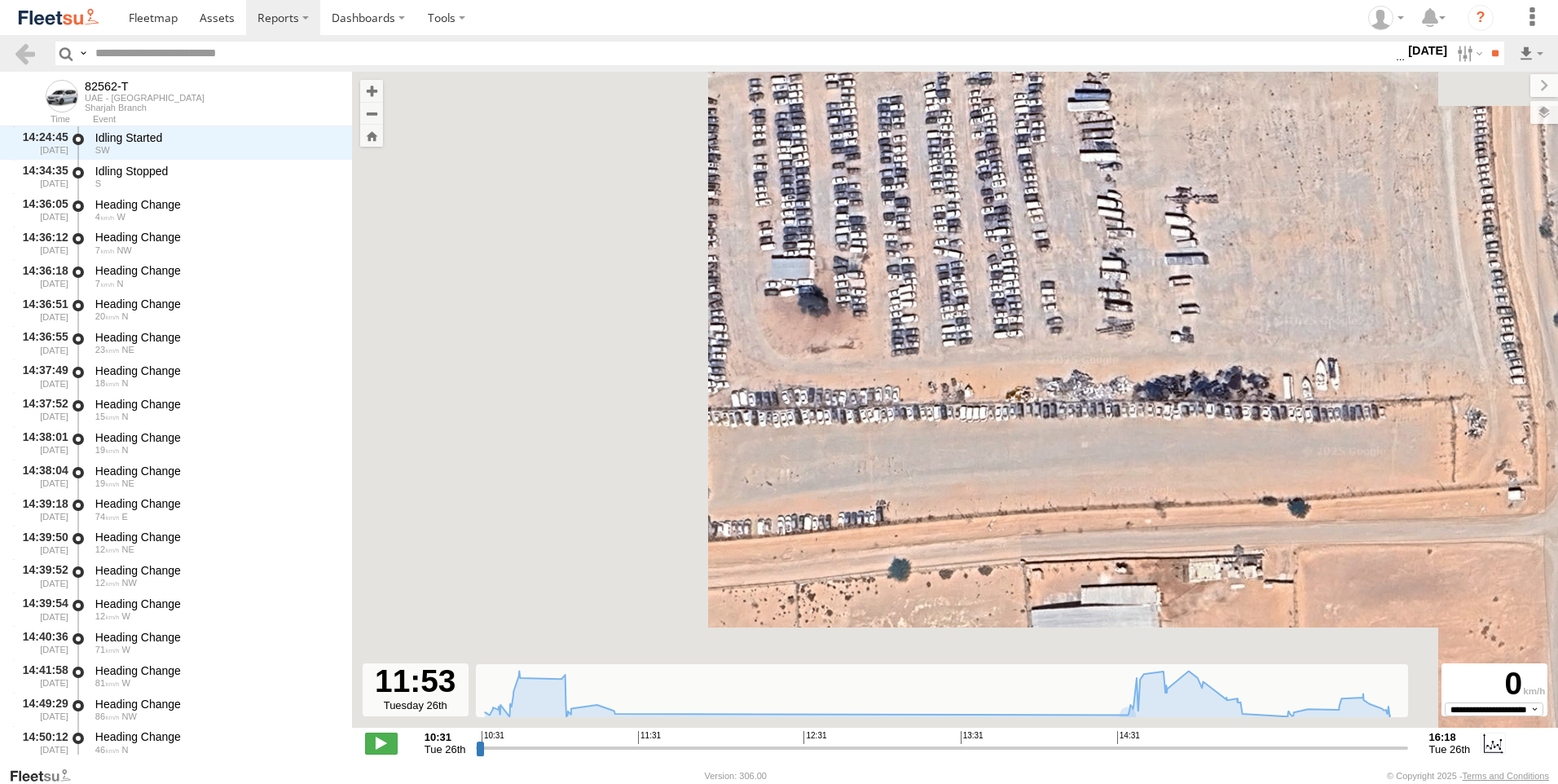
drag, startPoint x: 920, startPoint y: 268, endPoint x: 1258, endPoint y: 273, distance: 338.0
click at [1258, 273] on div "82562-T 11:02 Tue 16:18 Tue 82562-T Sharjah Branch Google-SHJ-RHM3 الشنوف 25.41…" at bounding box center [954, 408] width 1206 height 673
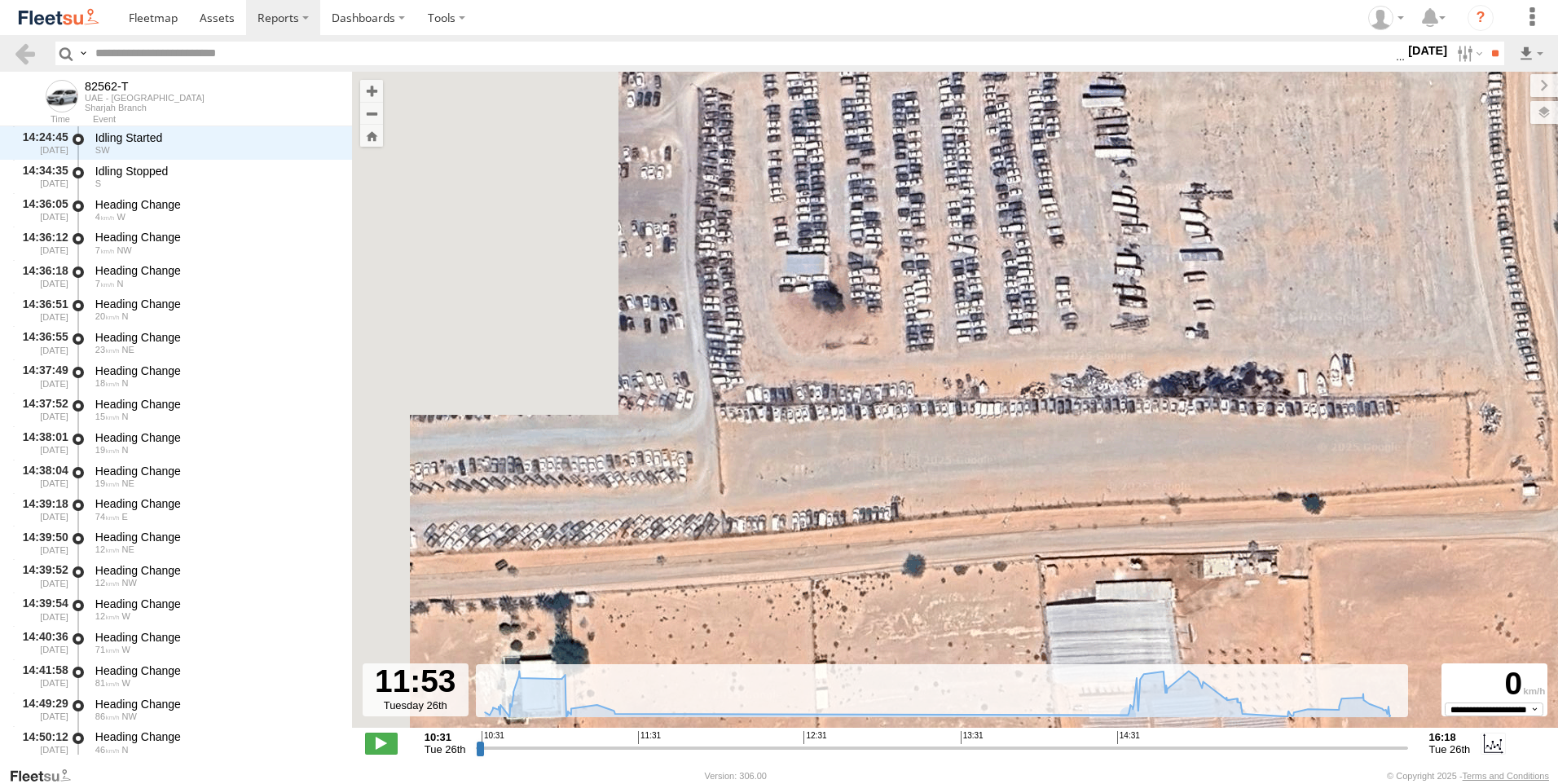
drag, startPoint x: 707, startPoint y: 364, endPoint x: 733, endPoint y: 352, distance: 28.6
click at [733, 352] on div "82562-T 11:02 Tue 16:18 Tue 82562-T Sharjah Branch Google-SHJ-RHM3 الشنوف 25.41…" at bounding box center [954, 408] width 1206 height 673
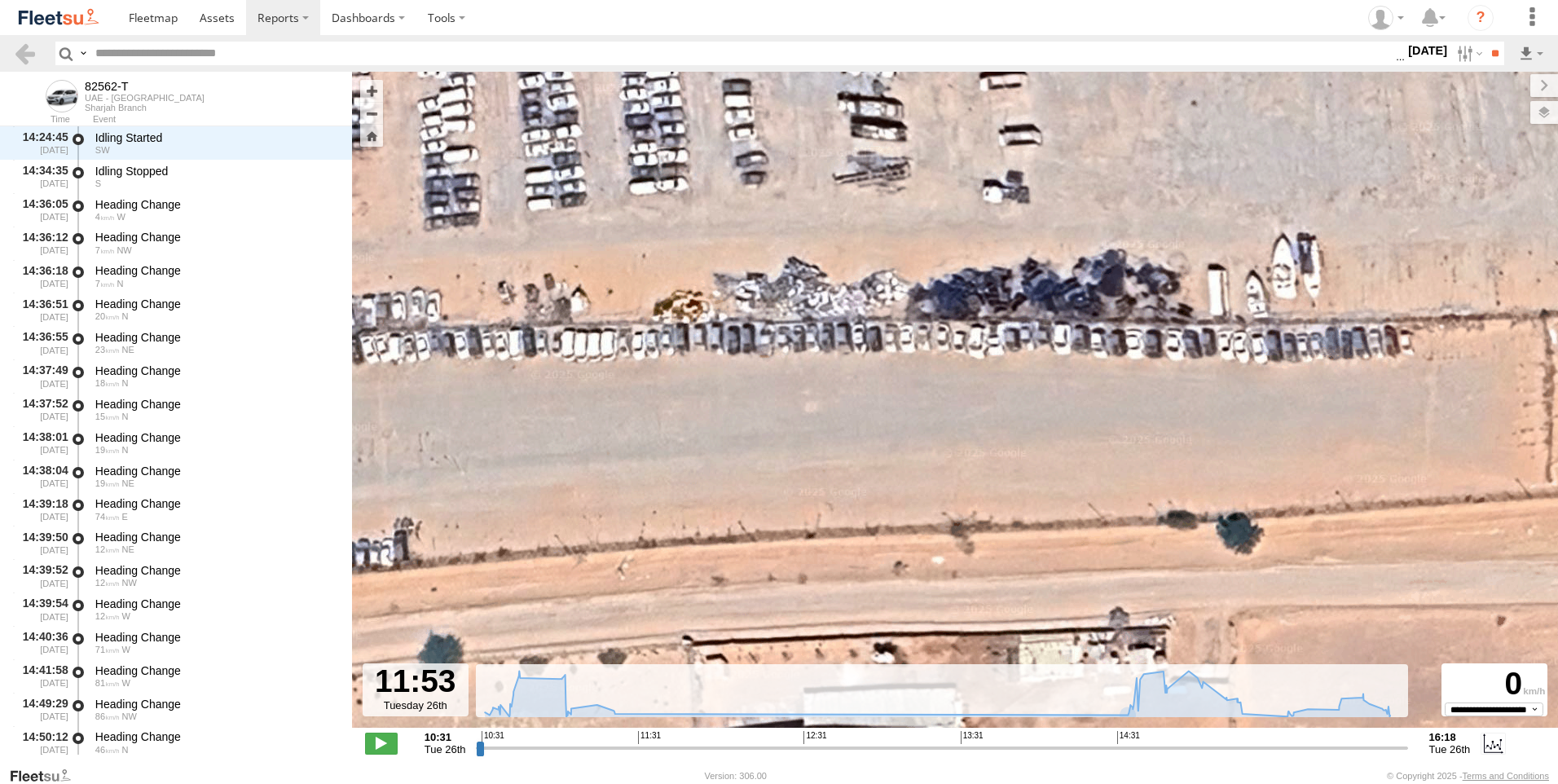
drag, startPoint x: 992, startPoint y: 418, endPoint x: 371, endPoint y: 415, distance: 621.0
click at [371, 415] on div "82562-T 11:02 Tue 16:18 Tue 82562-T Sharjah Branch Google-SHJ-RHM3 الشنوف 25.41…" at bounding box center [954, 408] width 1206 height 673
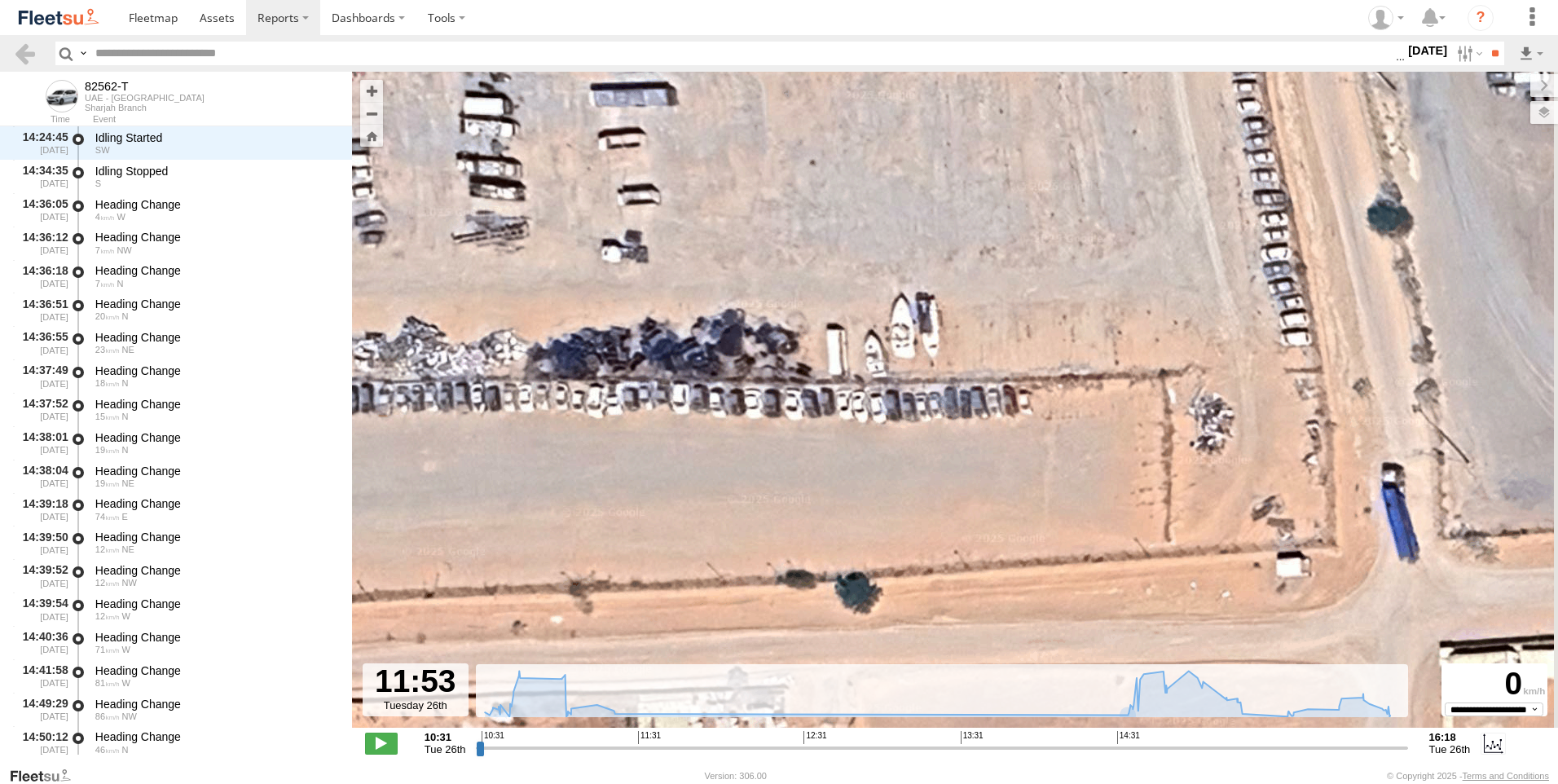
drag, startPoint x: 1102, startPoint y: 420, endPoint x: 714, endPoint y: 502, distance: 396.6
click at [714, 502] on div "82562-T 11:02 Tue 16:18 Tue 82562-T Sharjah Branch Google-SHJ-RHM3 الشنوف 25.41…" at bounding box center [954, 408] width 1206 height 673
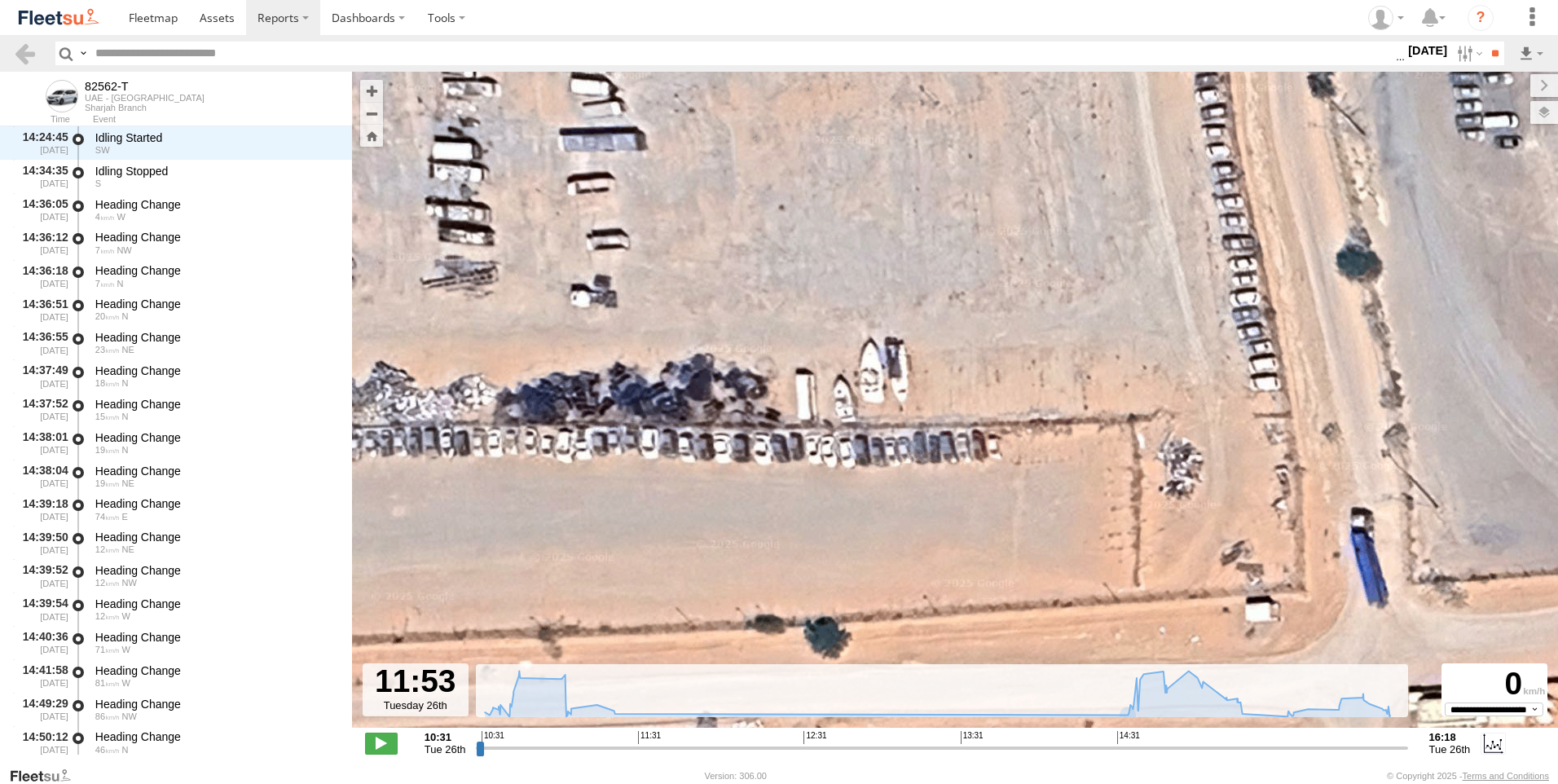
drag, startPoint x: 903, startPoint y: 322, endPoint x: 909, endPoint y: 345, distance: 23.8
click at [909, 345] on div "82562-T 11:02 Tue 16:18 Tue 82562-T Sharjah Branch Google-SHJ-RHM3 الشنوف 25.41…" at bounding box center [954, 408] width 1206 height 673
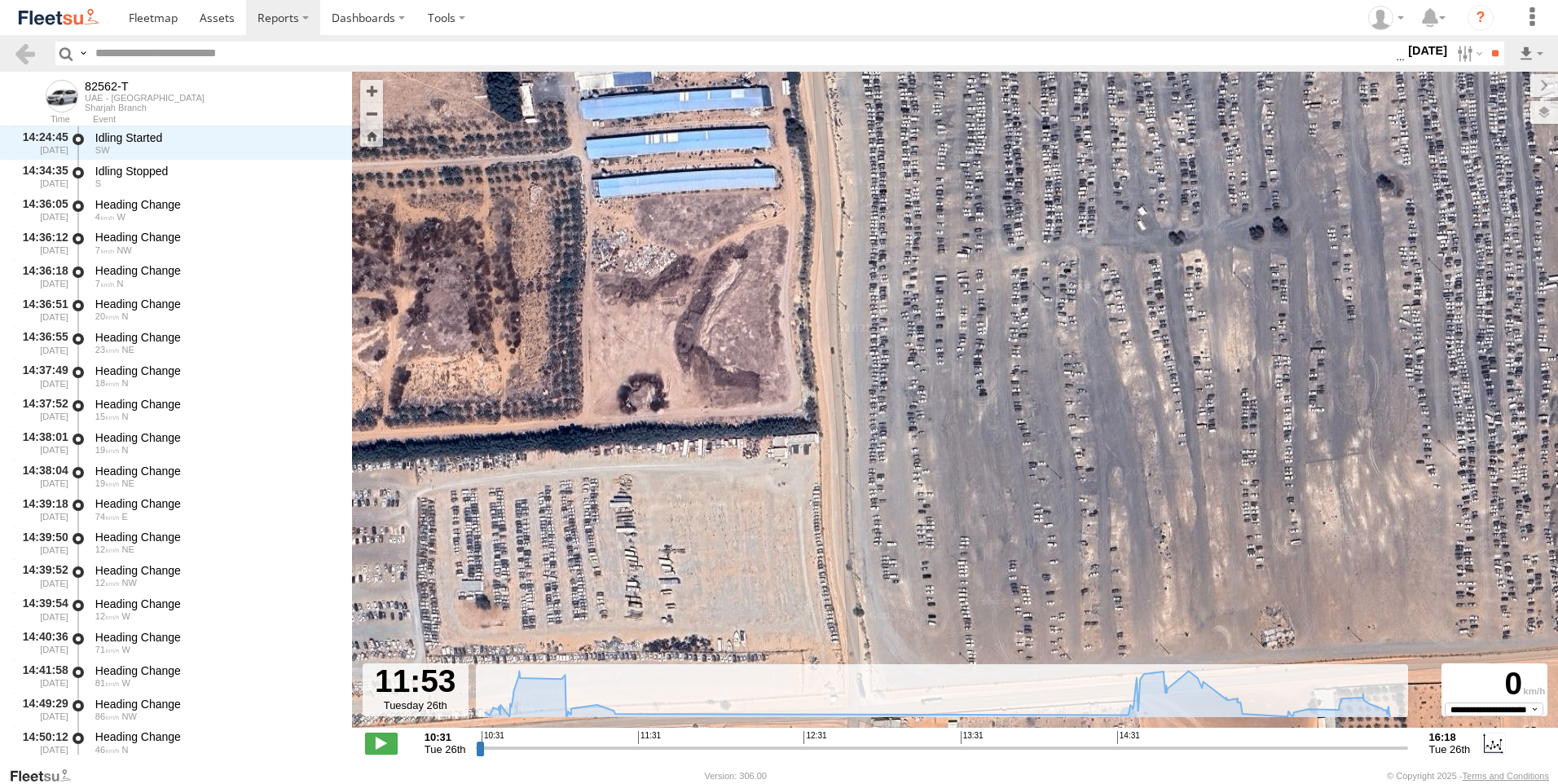
drag, startPoint x: 756, startPoint y: 246, endPoint x: 706, endPoint y: 605, distance: 362.5
click at [706, 605] on div "82562-T 11:02 Tue 16:18 Tue 82562-T Sharjah Branch Google-SHJ-RHM3 الشنوف 25.41…" at bounding box center [954, 408] width 1206 height 673
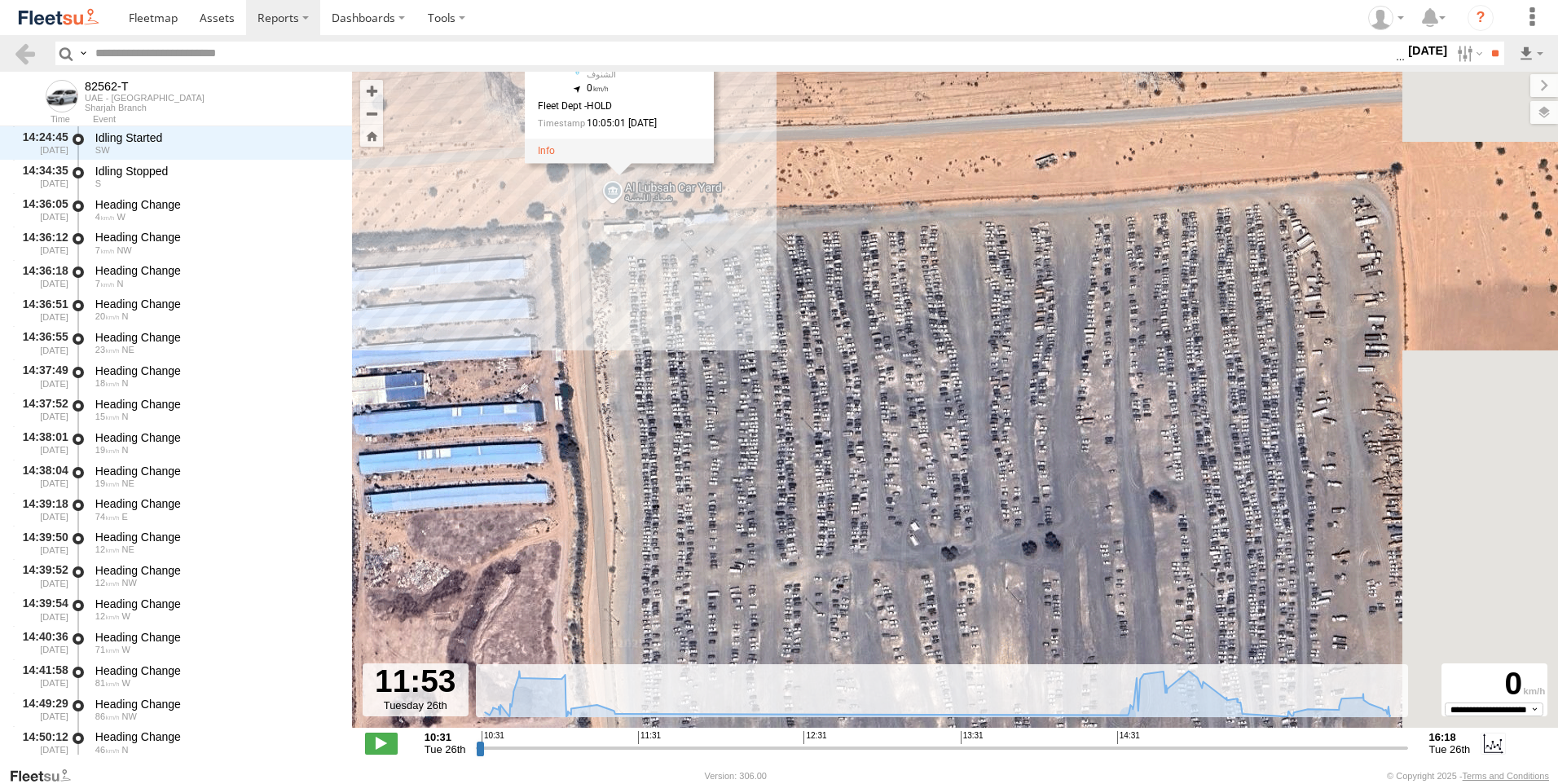
drag, startPoint x: 981, startPoint y: 299, endPoint x: 743, endPoint y: 628, distance: 406.1
click at [743, 628] on div "82562-T 11:02 Tue 16:18 Tue 82562-T Sharjah Branch Google-SHJ-RHM3 الشنوف 25.41…" at bounding box center [954, 408] width 1206 height 673
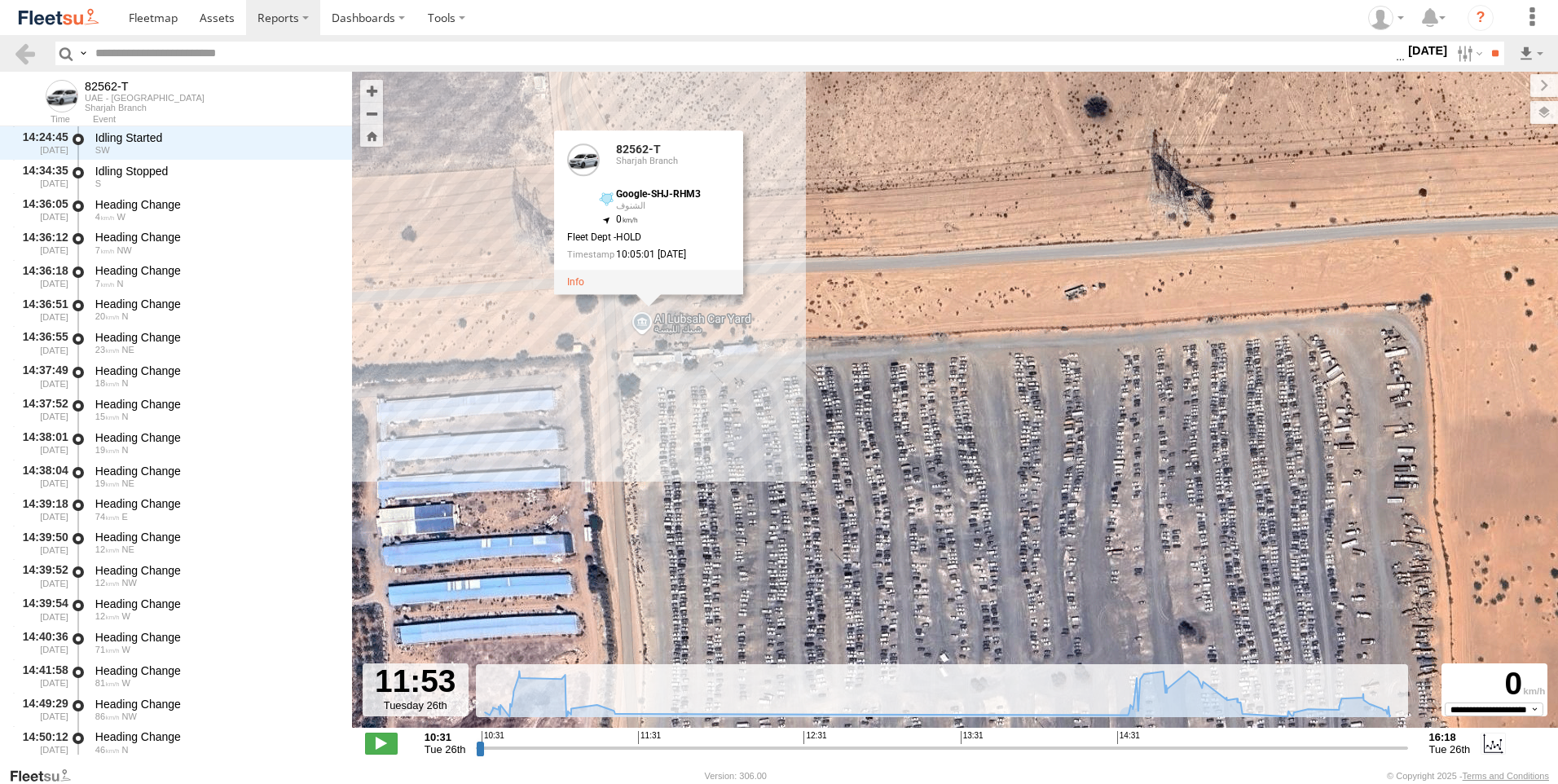
drag, startPoint x: 924, startPoint y: 311, endPoint x: 953, endPoint y: 454, distance: 145.9
click at [953, 454] on div "82562-T 11:02 Tue 16:18 Tue 82562-T Sharjah Branch Google-SHJ-RHM3 الشنوف 25.41…" at bounding box center [954, 408] width 1206 height 673
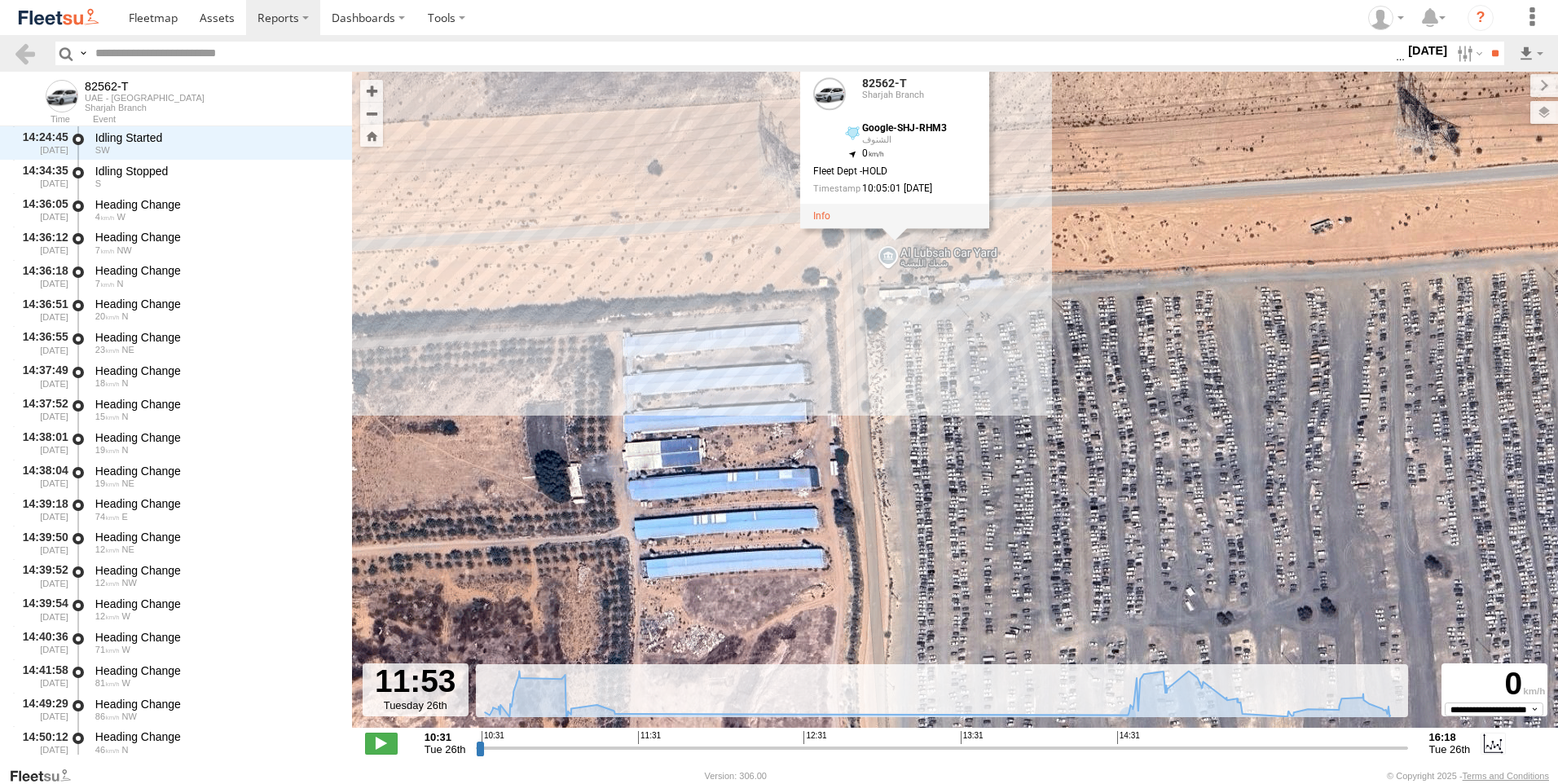
drag, startPoint x: 770, startPoint y: 428, endPoint x: 1047, endPoint y: 346, distance: 288.9
click at [1047, 346] on div "82562-T 11:02 Tue 16:18 Tue 82562-T Sharjah Branch Google-SHJ-RHM3 الشنوف 25.41…" at bounding box center [954, 408] width 1206 height 673
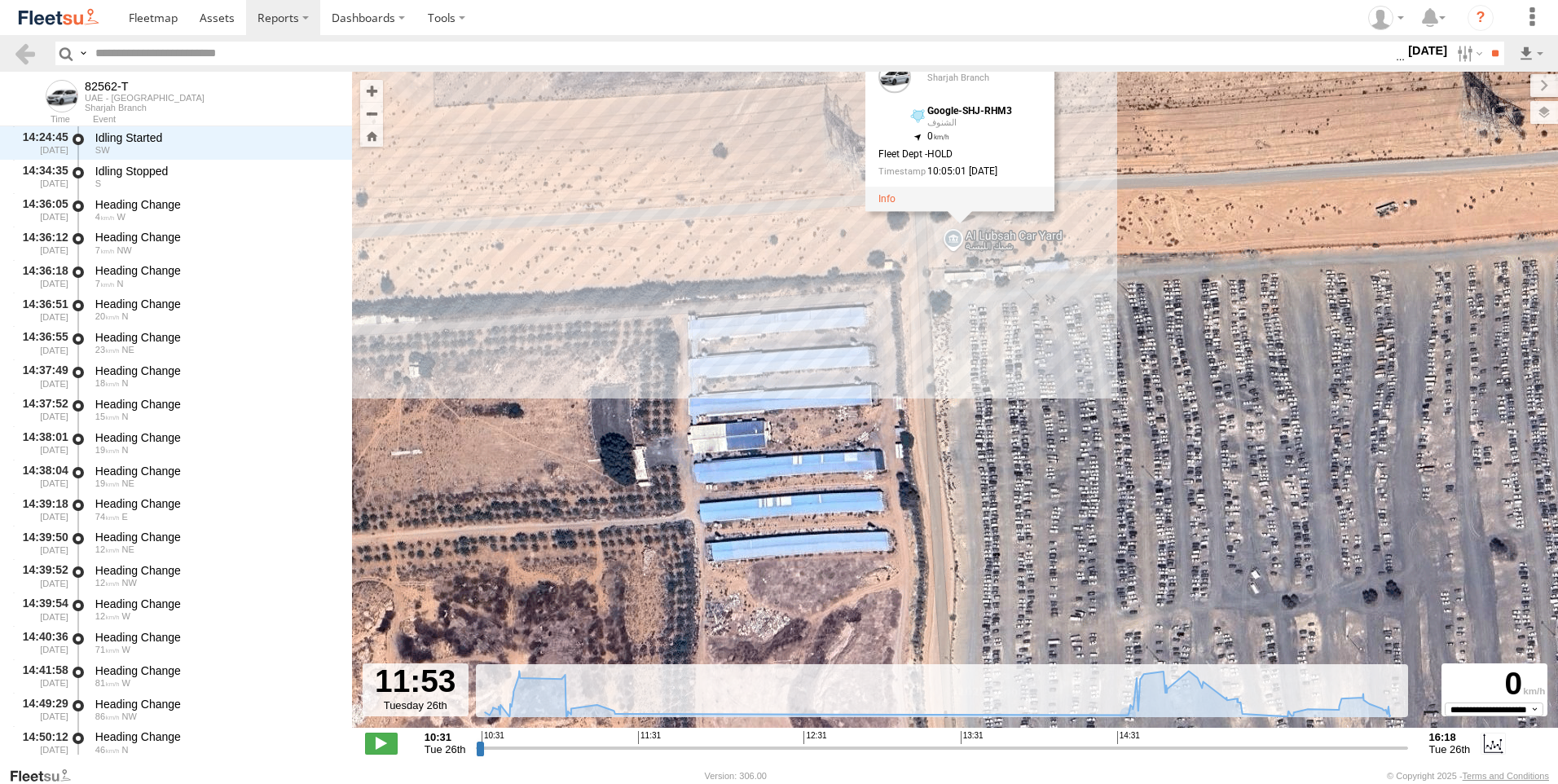
drag, startPoint x: 958, startPoint y: 385, endPoint x: 994, endPoint y: 387, distance: 36.1
click at [994, 387] on div "82562-T 11:02 Tue 16:18 Tue 82562-T Sharjah Branch Google-SHJ-RHM3 الشنوف 25.41…" at bounding box center [954, 408] width 1206 height 673
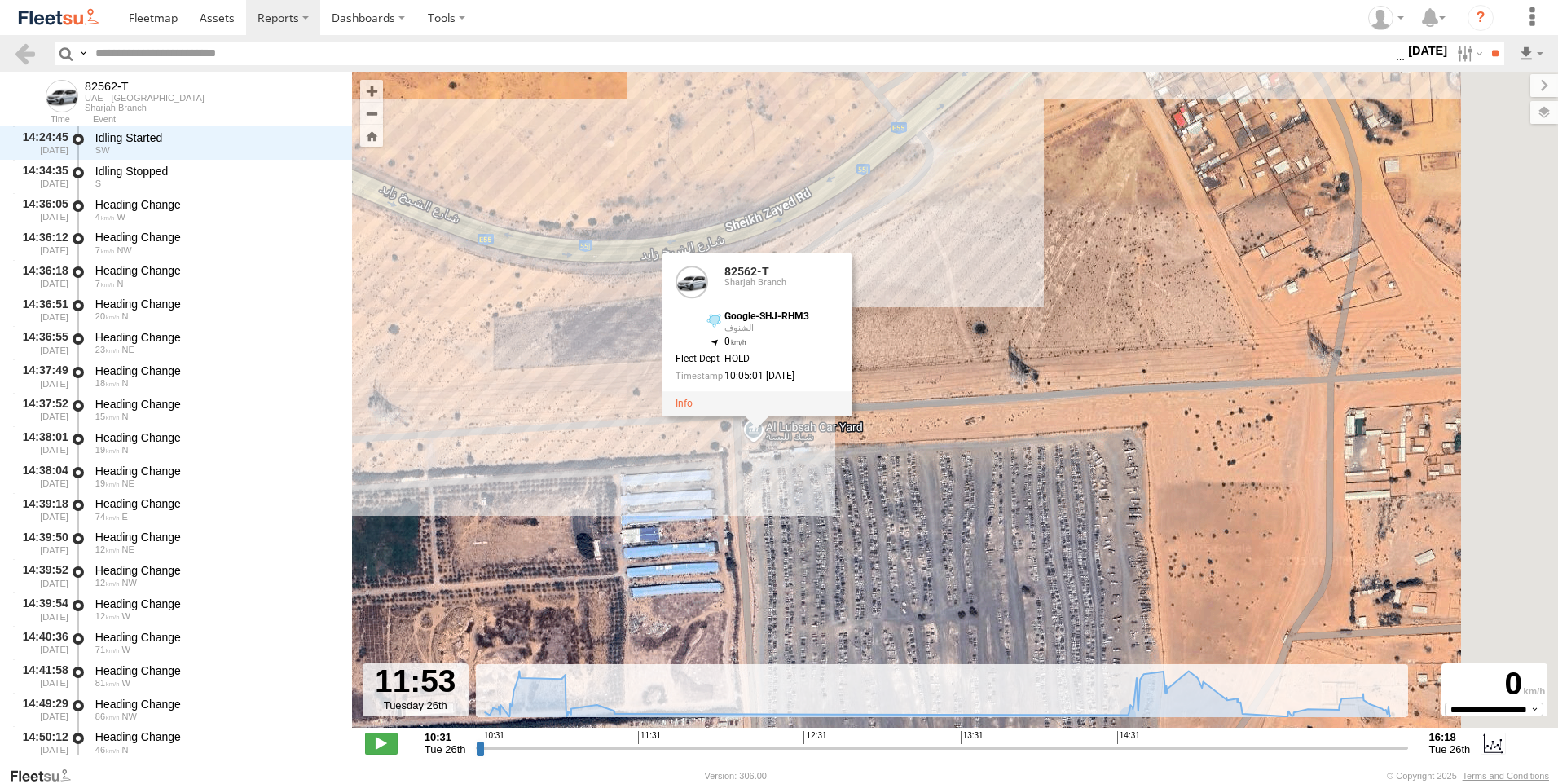
drag, startPoint x: 885, startPoint y: 371, endPoint x: 559, endPoint y: 498, distance: 349.9
click at [555, 498] on div "82562-T 11:02 Tue 16:18 Tue 82562-T Sharjah Branch Google-SHJ-RHM3 الشنوف 25.41…" at bounding box center [954, 408] width 1206 height 673
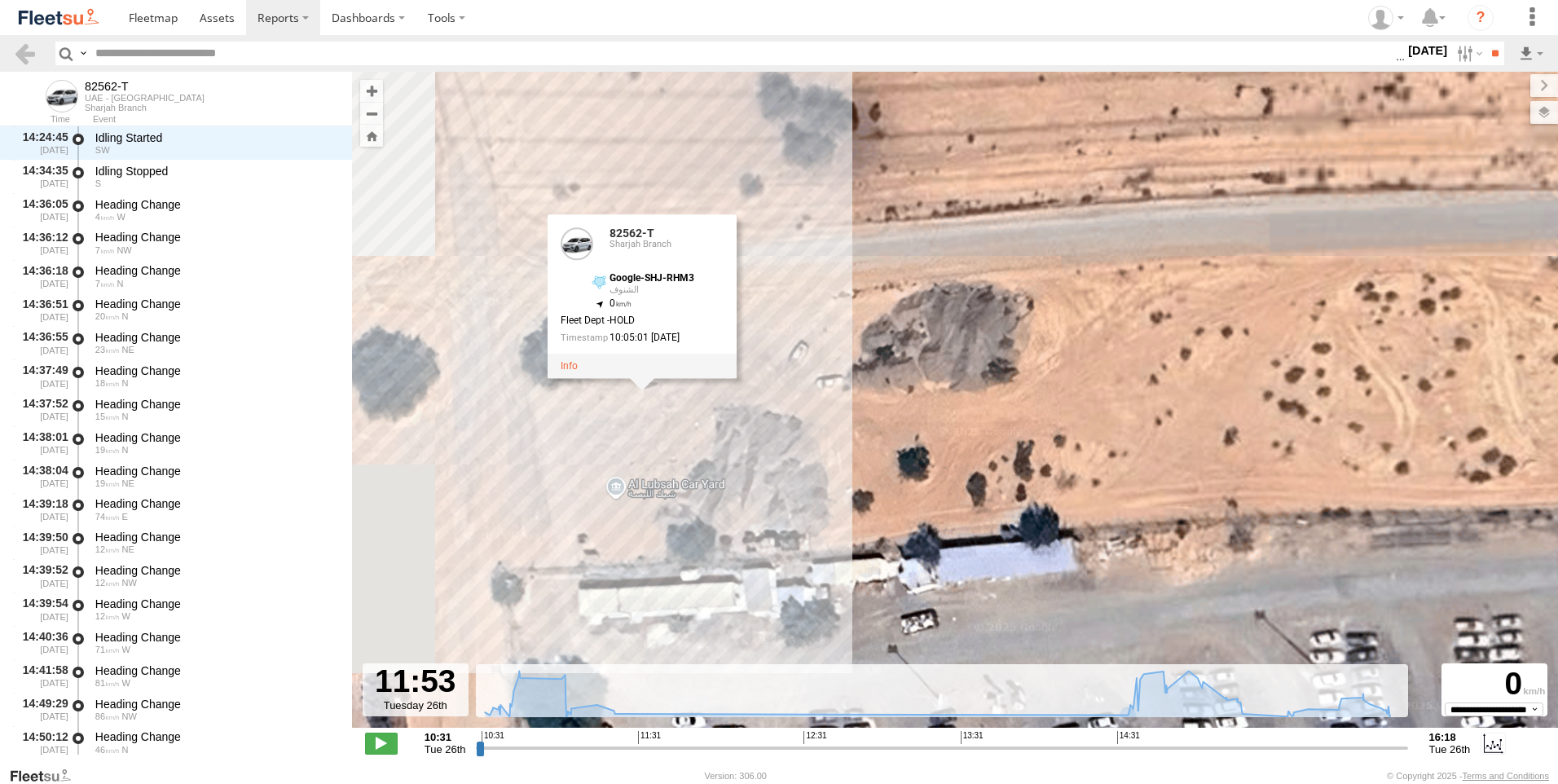
drag, startPoint x: 600, startPoint y: 458, endPoint x: 807, endPoint y: 595, distance: 248.2
click at [807, 595] on div "82562-T 11:02 Tue 16:18 Tue 82562-T Sharjah Branch Google-SHJ-RHM3 الشنوف 25.41…" at bounding box center [954, 408] width 1206 height 673
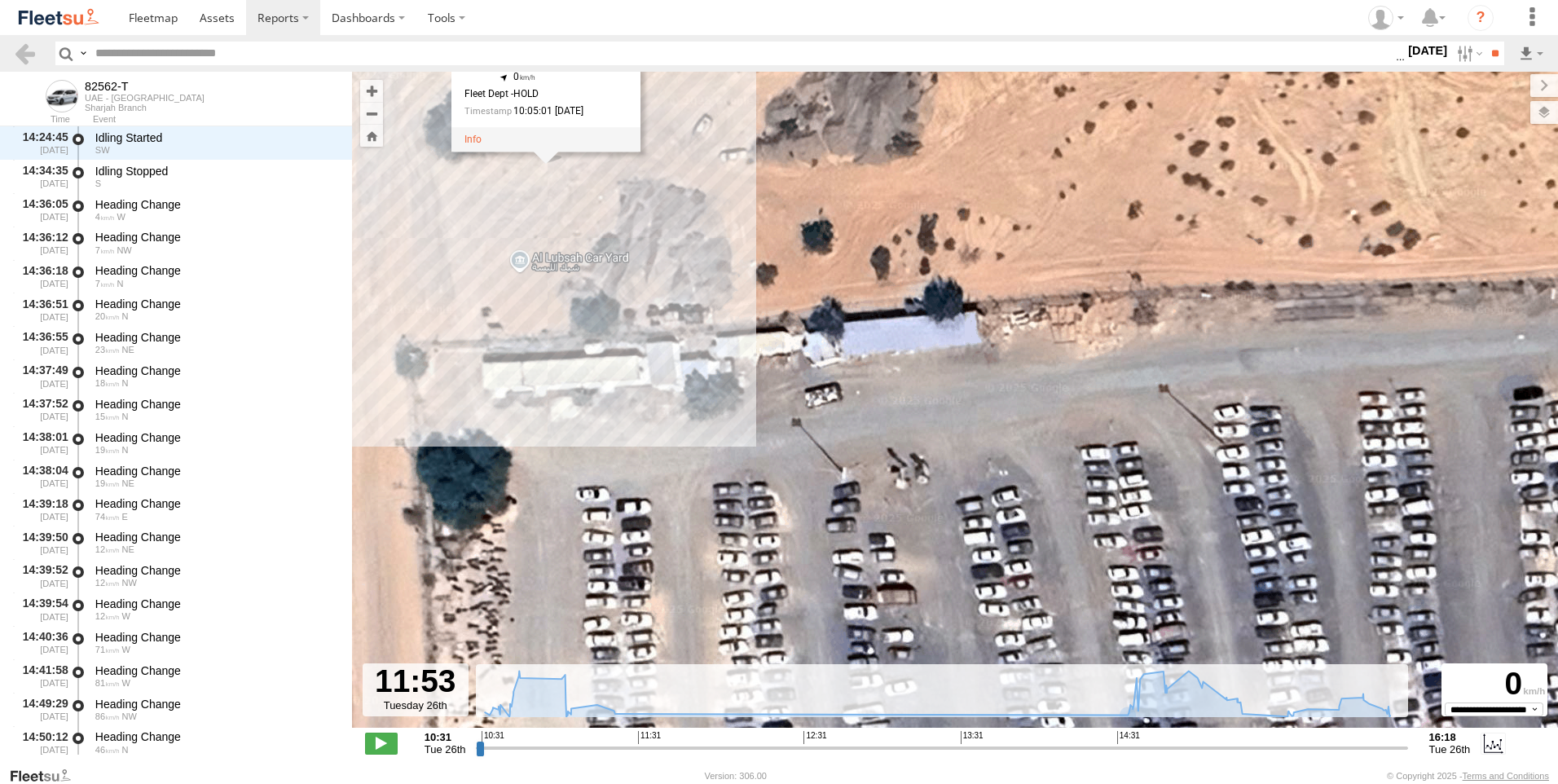
drag, startPoint x: 853, startPoint y: 500, endPoint x: 757, endPoint y: 394, distance: 143.0
click at [757, 394] on div "82562-T 11:02 Tue 16:18 Tue 82562-T Sharjah Branch Google-SHJ-RHM3 الشنوف 25.41…" at bounding box center [954, 408] width 1206 height 673
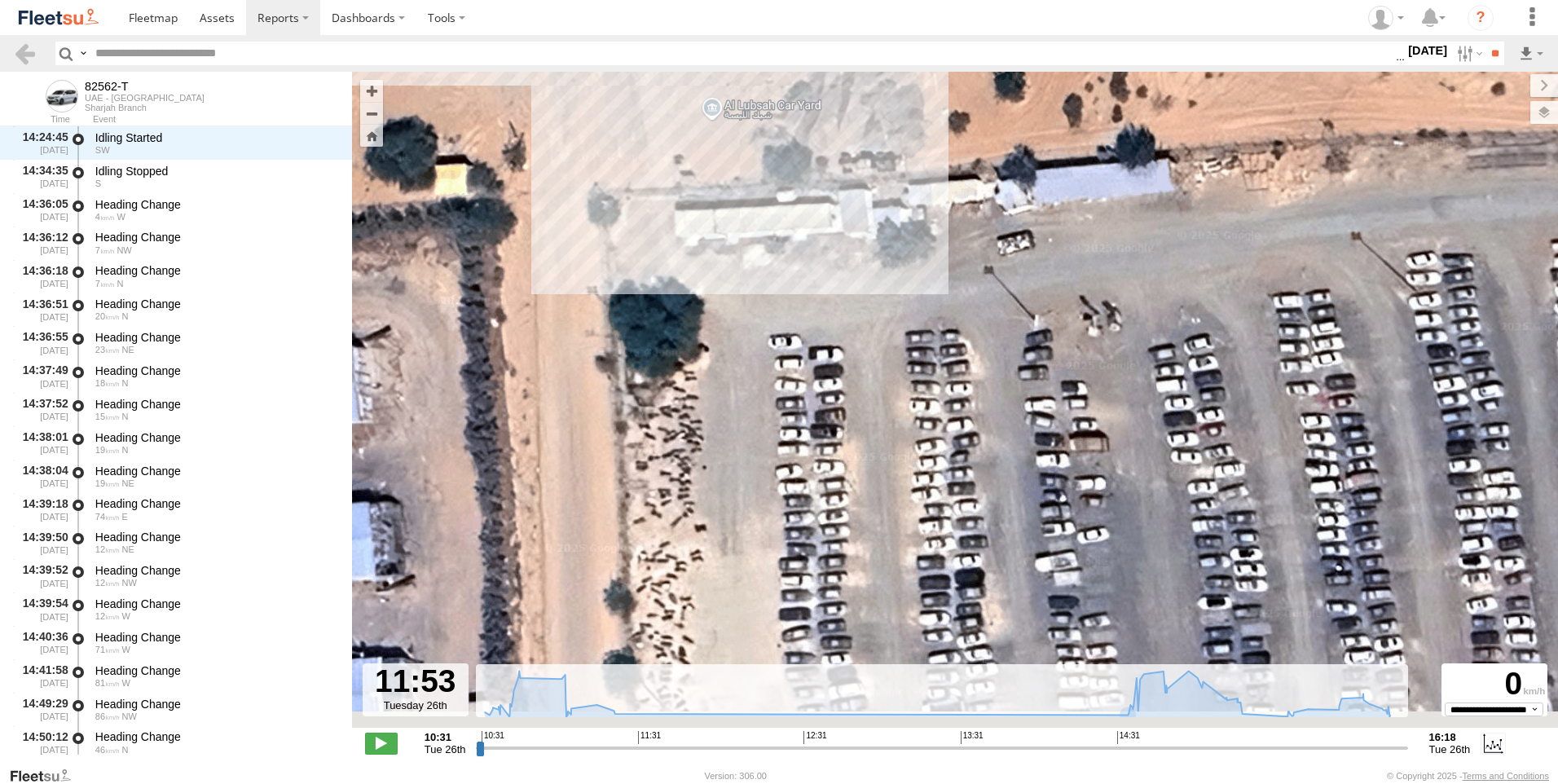
drag, startPoint x: 723, startPoint y: 475, endPoint x: 1071, endPoint y: 230, distance: 425.6
click at [1071, 230] on div "82562-T 11:02 Tue 16:18 Tue 82562-T Sharjah Branch Google-SHJ-RHM3 الشنوف 25.41…" at bounding box center [954, 408] width 1206 height 673
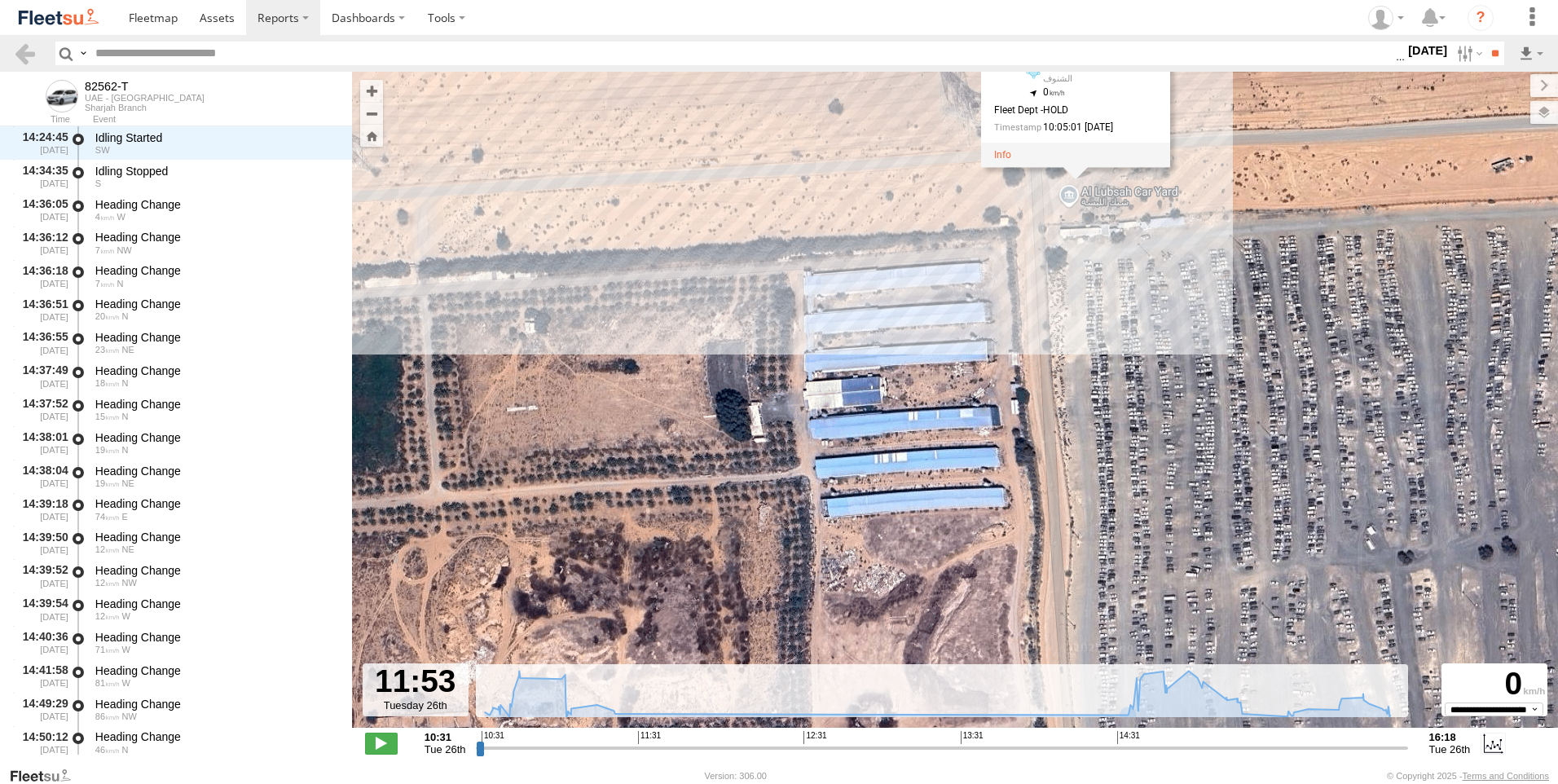
drag, startPoint x: 671, startPoint y: 402, endPoint x: 871, endPoint y: 264, distance: 243.0
click at [871, 264] on div "82562-T 11:02 Tue 16:18 Tue 82562-T Sharjah Branch Google-SHJ-RHM3 الشنوف 25.41…" at bounding box center [954, 408] width 1206 height 673
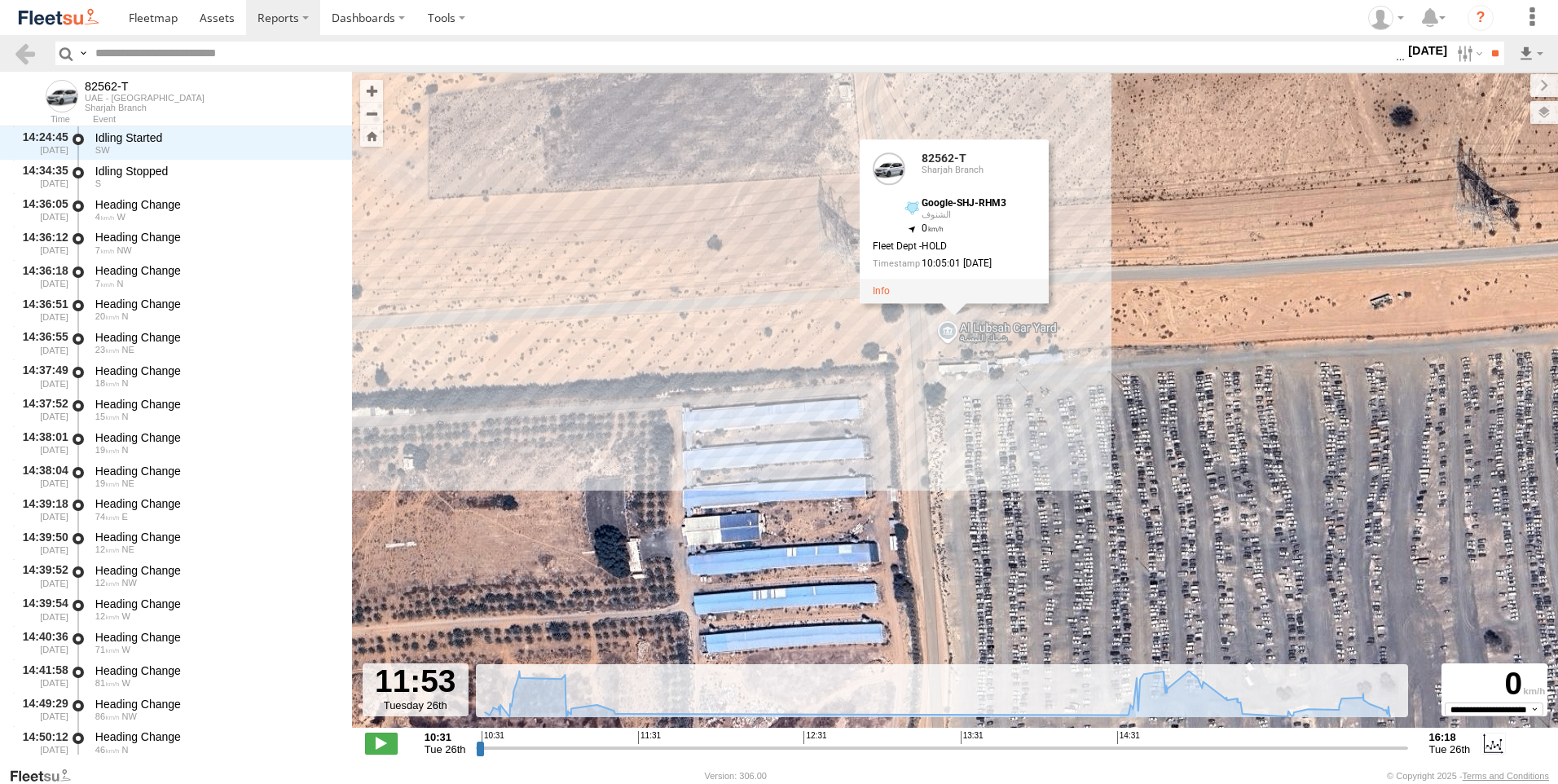
drag, startPoint x: 964, startPoint y: 343, endPoint x: 800, endPoint y: 505, distance: 230.5
click at [802, 504] on div "82562-T 11:02 Tue 16:18 Tue 82562-T Sharjah Branch Google-SHJ-RHM3 الشنوف 25.41…" at bounding box center [954, 408] width 1206 height 673
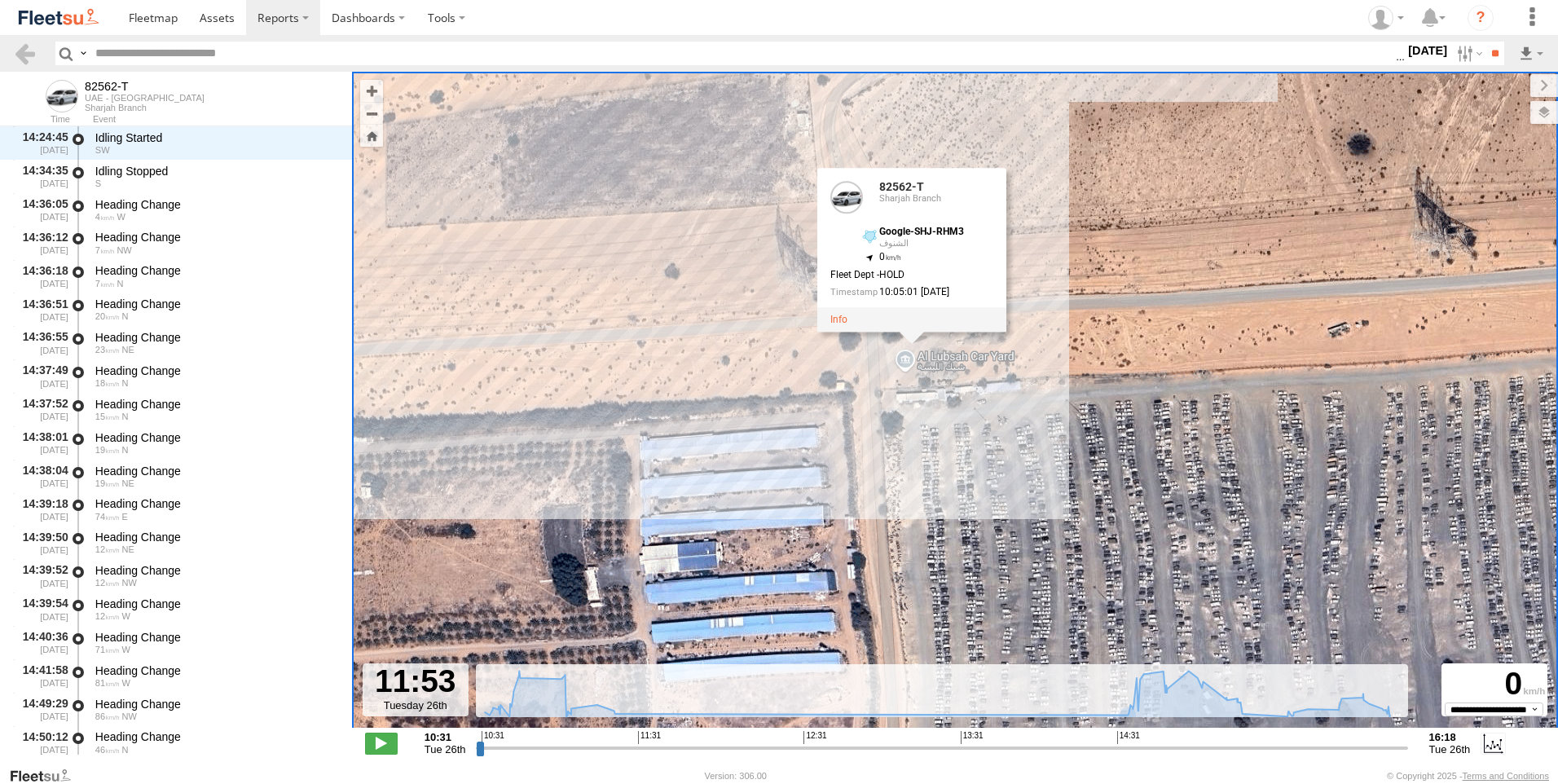
click at [913, 332] on div "82562-T Sharjah Branch Google-SHJ-RHM3 الشنوف 25.41703 , 55.71613 0 Fleet Dept …" at bounding box center [911, 250] width 189 height 164
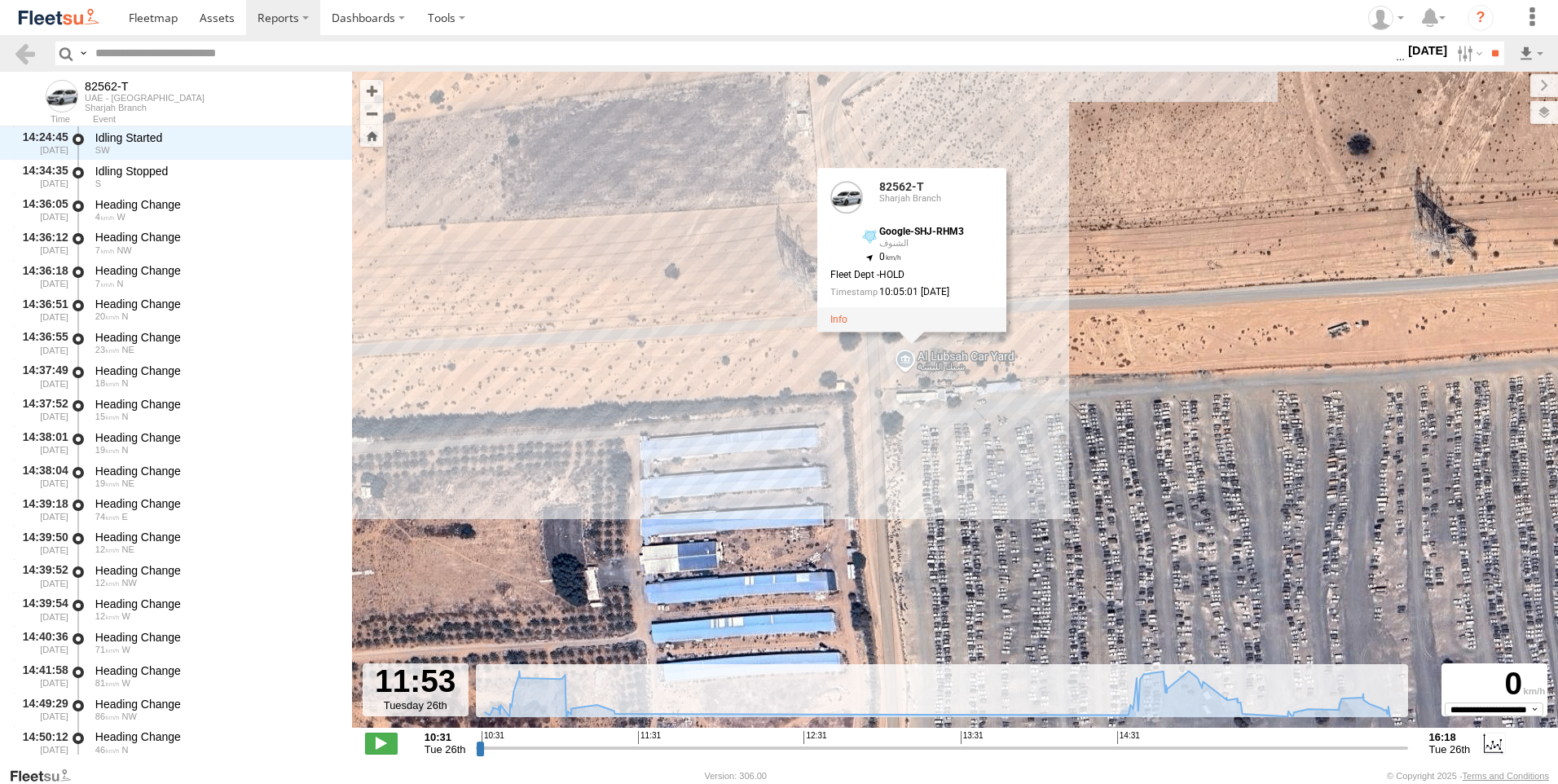
click at [906, 359] on div "82562-T 11:02 Tue 16:18 Tue 82562-T Sharjah Branch Google-SHJ-RHM3 الشنوف 25.41…" at bounding box center [954, 408] width 1206 height 673
click at [945, 359] on div "82562-T 11:02 Tue 16:18 Tue 82562-T Sharjah Branch Google-SHJ-RHM3 الشنوف 25.41…" at bounding box center [954, 408] width 1206 height 673
click at [920, 407] on div "82562-T 11:02 Tue 16:18 Tue 82562-T Sharjah Branch Google-SHJ-RHM3 الشنوف 25.41…" at bounding box center [954, 408] width 1206 height 673
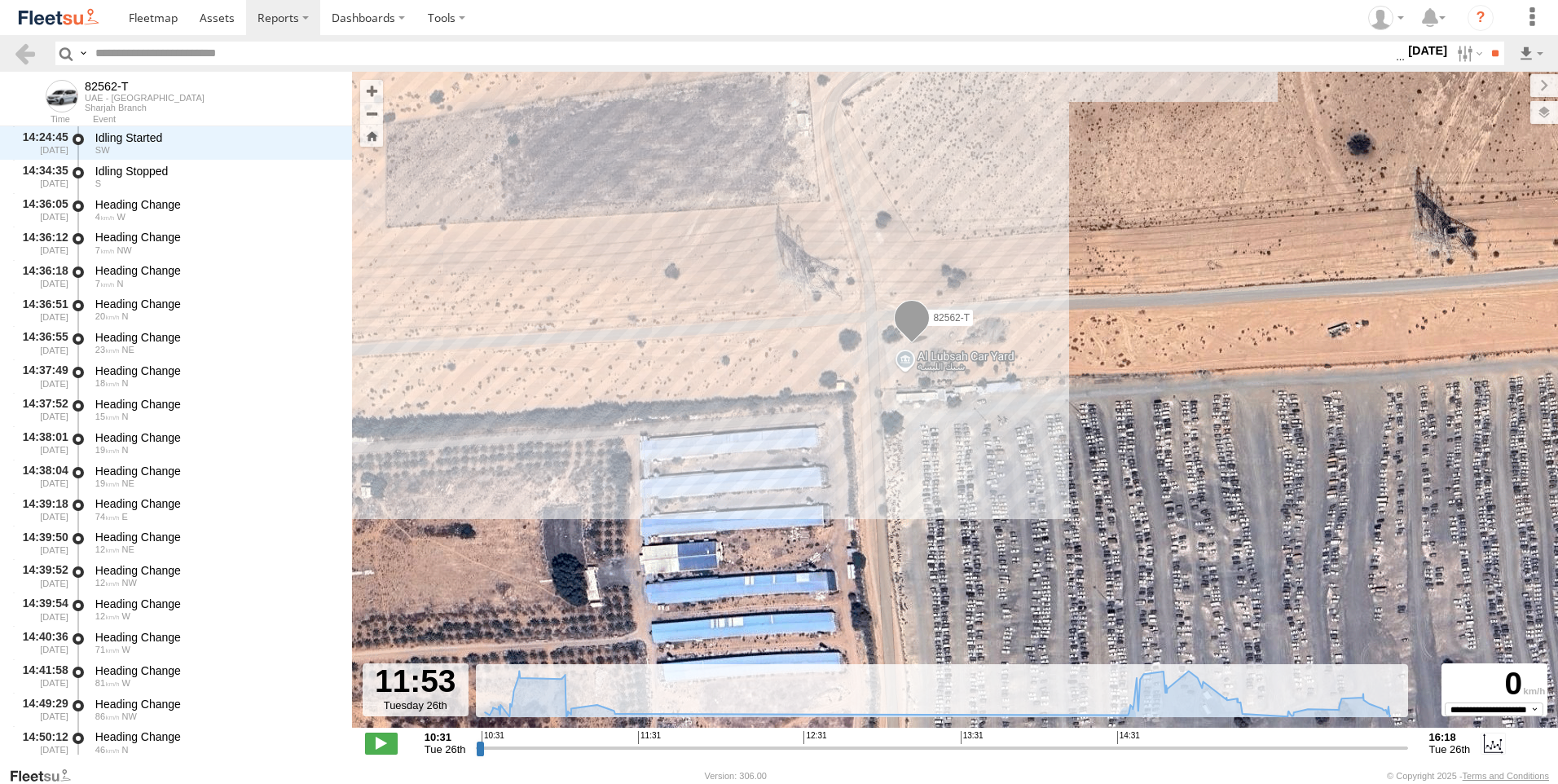
click at [904, 361] on div "82562-T 11:02 Tue 16:18 Tue" at bounding box center [954, 408] width 1206 height 673
click at [935, 362] on div "82562-T 11:02 Tue 16:18 Tue" at bounding box center [954, 408] width 1206 height 673
click at [941, 352] on div "82562-T 11:02 Tue 16:18 Tue" at bounding box center [954, 408] width 1206 height 673
click at [910, 361] on div "82562-T 11:02 Tue 16:18 Tue" at bounding box center [954, 408] width 1206 height 673
click at [903, 364] on div "82562-T 11:02 Tue 16:18 Tue" at bounding box center [954, 408] width 1206 height 673
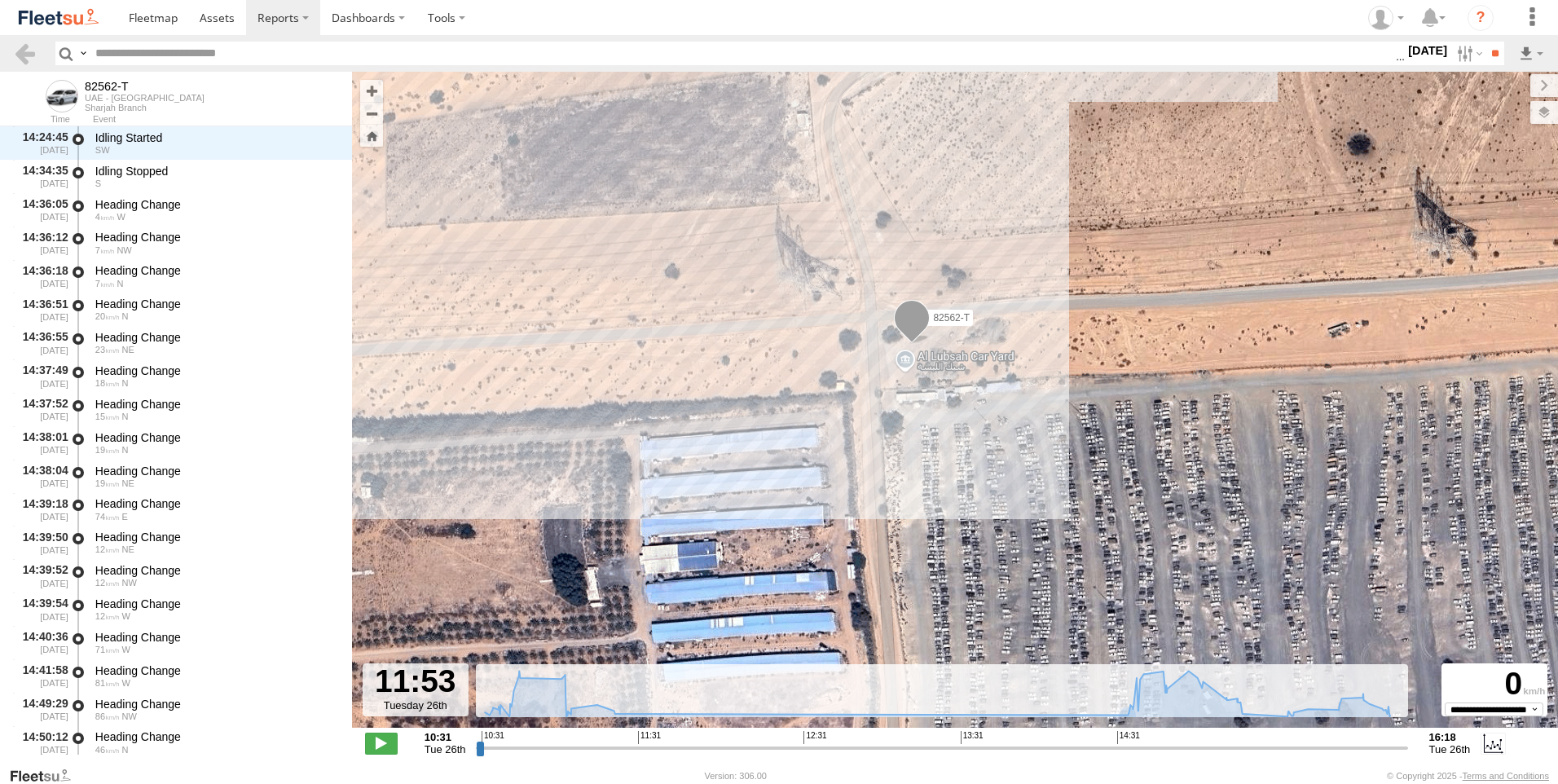
click at [966, 371] on div "82562-T 11:02 Tue 16:18 Tue" at bounding box center [954, 408] width 1206 height 673
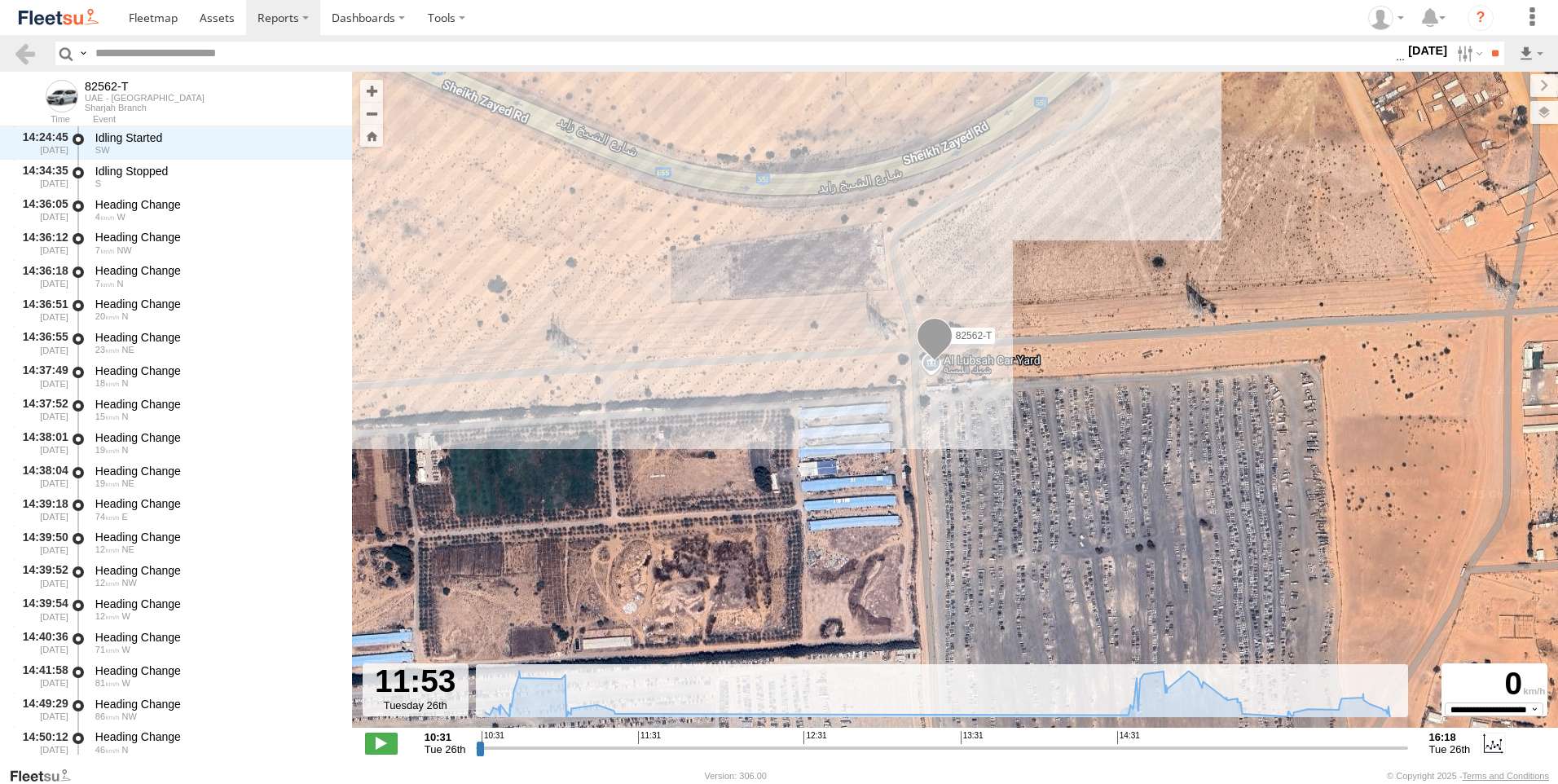
drag, startPoint x: 969, startPoint y: 370, endPoint x: 952, endPoint y: 382, distance: 20.8
click at [953, 382] on div "82562-T 11:02 Tue 16:18 Tue" at bounding box center [954, 408] width 1206 height 673
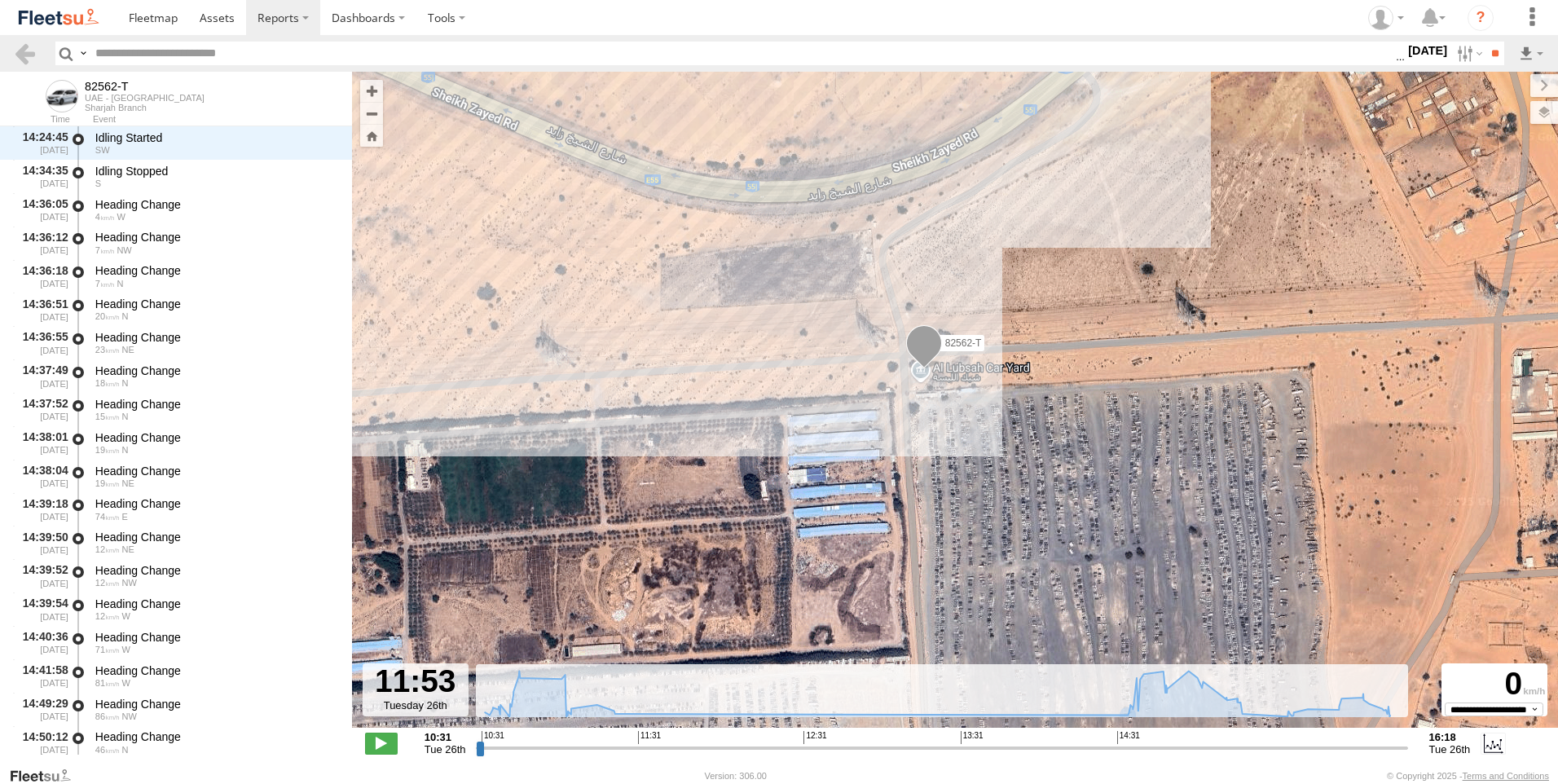
click at [952, 365] on div "82562-T 11:02 Tue 16:18 Tue" at bounding box center [954, 408] width 1206 height 673
click at [955, 371] on div "82562-T 11:02 Tue 16:18 Tue" at bounding box center [954, 408] width 1206 height 673
click at [962, 382] on div "82562-T 11:02 Tue 16:18 Tue" at bounding box center [954, 408] width 1206 height 673
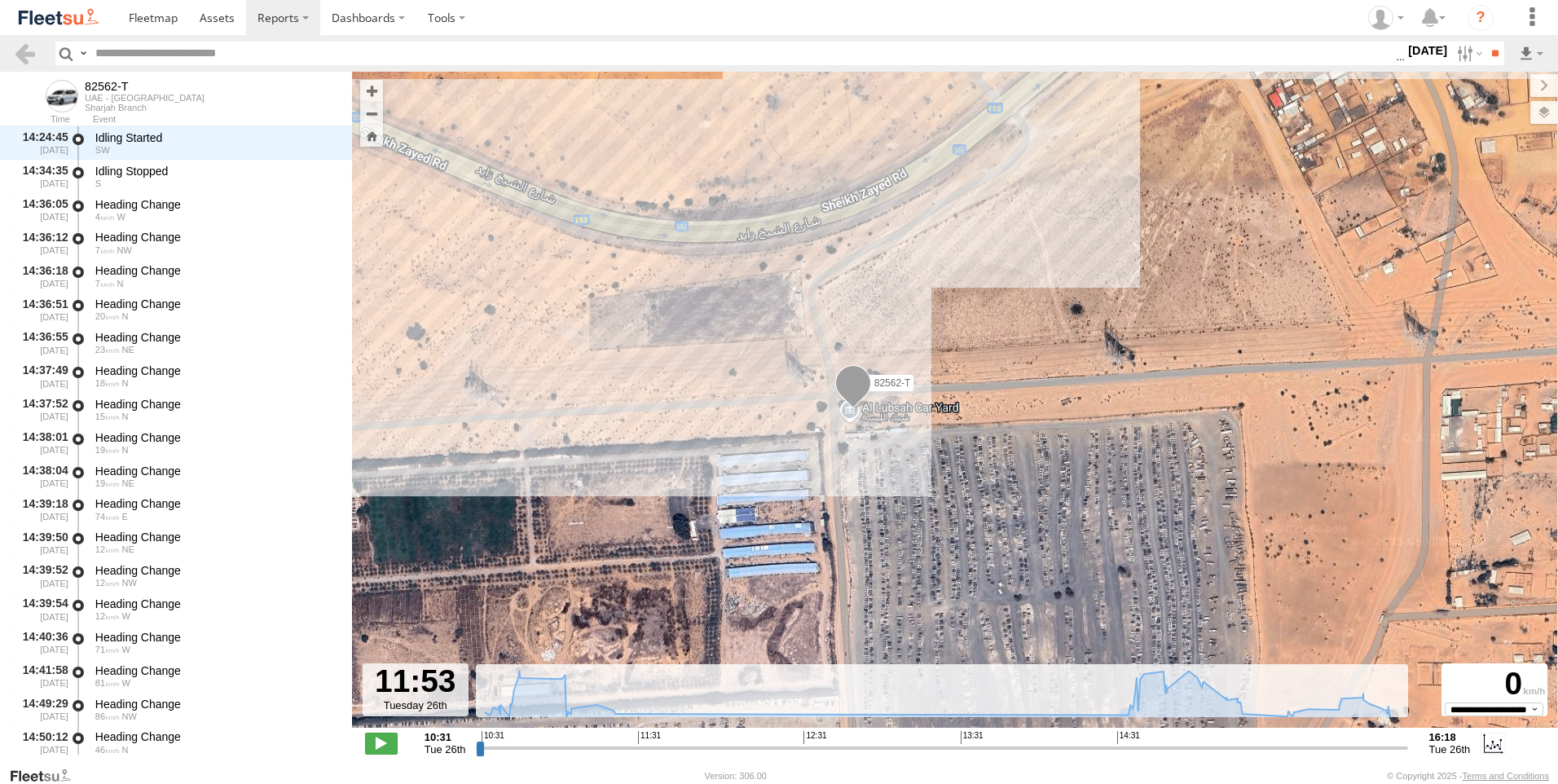
drag, startPoint x: 966, startPoint y: 386, endPoint x: 894, endPoint y: 429, distance: 83.9
click at [894, 429] on div "82562-T 11:02 Tue 16:18 Tue" at bounding box center [954, 408] width 1206 height 673
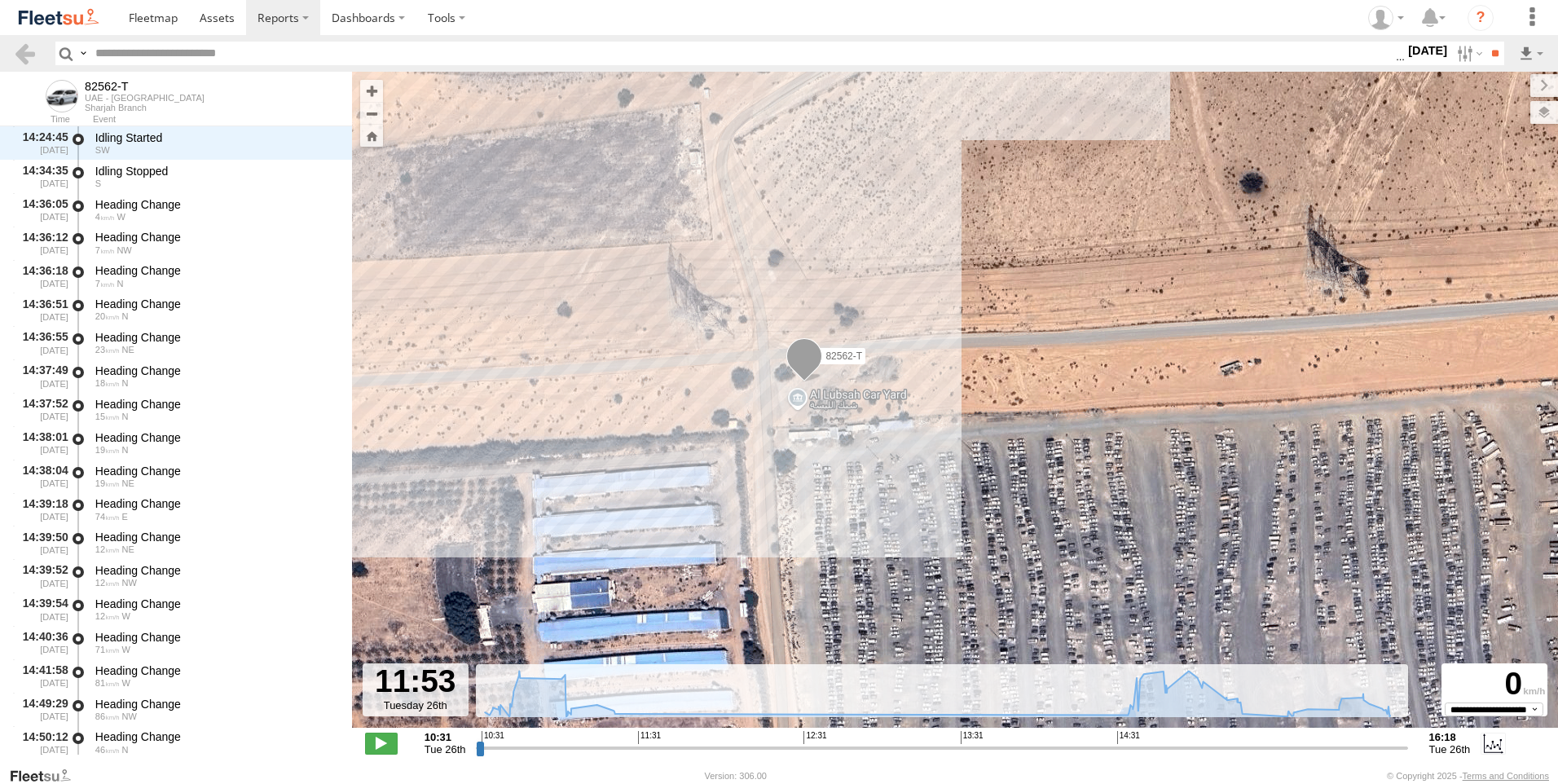
click at [843, 404] on div "82562-T 11:02 Tue 16:18 Tue" at bounding box center [954, 408] width 1206 height 673
click at [836, 395] on div "82562-T 11:02 Tue 16:18 Tue" at bounding box center [954, 408] width 1206 height 673
click at [809, 354] on span at bounding box center [803, 360] width 36 height 44
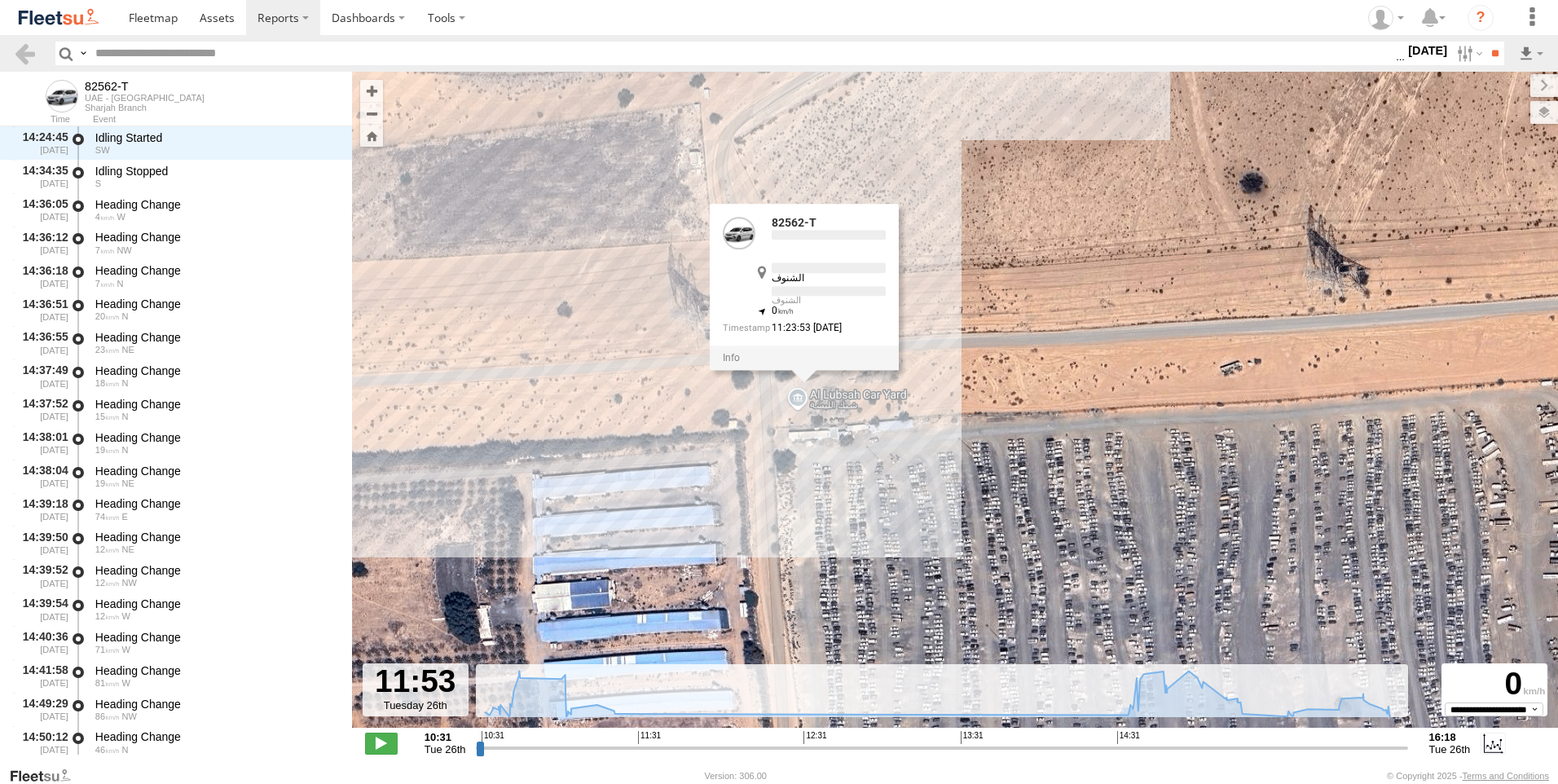
click at [809, 354] on div at bounding box center [803, 357] width 189 height 25
click at [796, 401] on div "82562-T 11:02 Tue 16:18 Tue 82562-T الشنوف الشنوف 25.41703 , 55.71613 0 11:23:5…" at bounding box center [954, 408] width 1206 height 673
click at [796, 401] on div "82562-T 11:02 Tue 16:18 Tue 82562-T Sharjah Branch Google-SHJ-RHM3 الشنوف 25.41…" at bounding box center [954, 408] width 1206 height 673
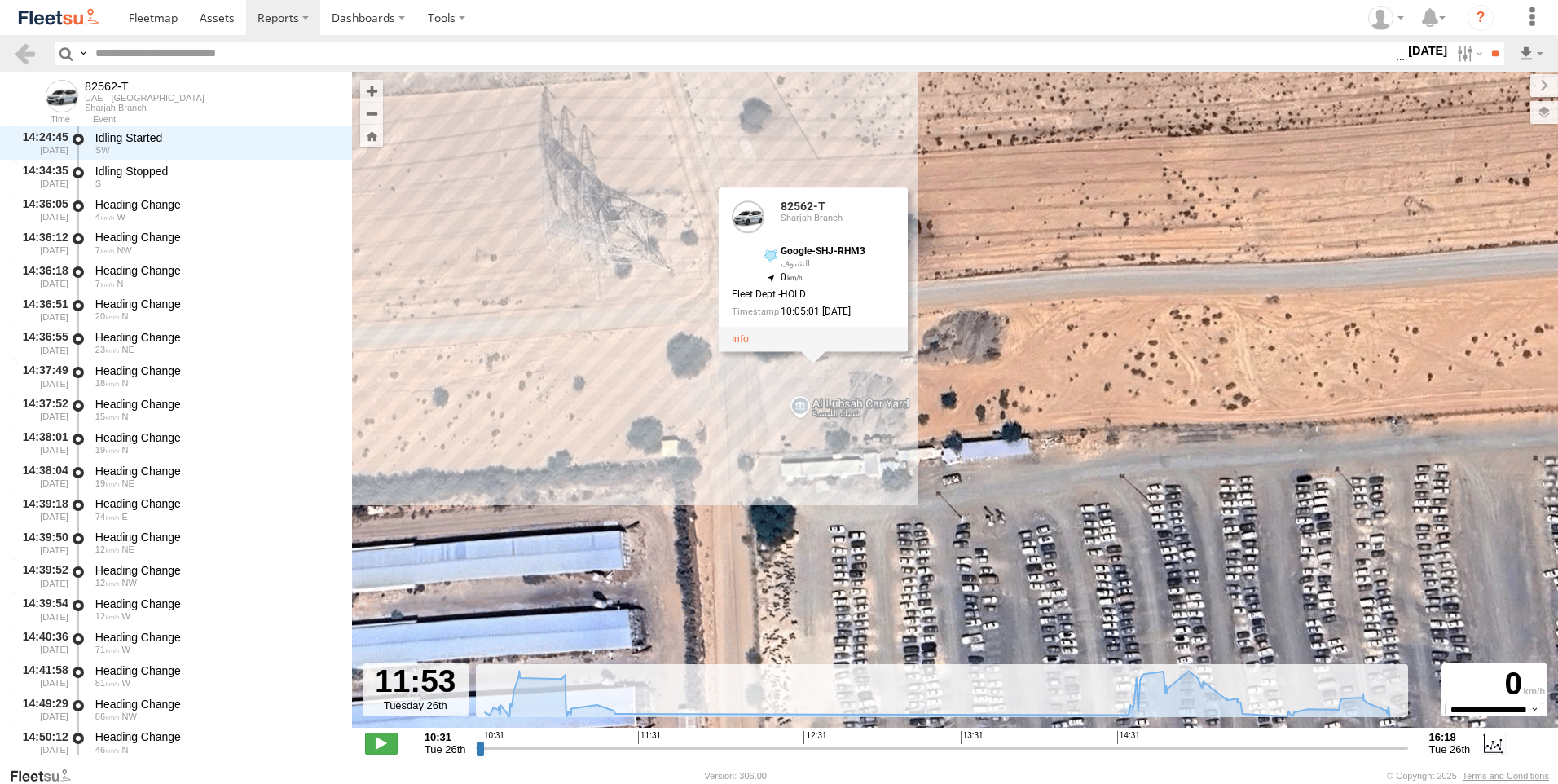
click at [796, 401] on div "82562-T 11:02 Tue 16:18 Tue 82562-T Sharjah Branch Google-SHJ-RHM3 الشنوف 25.41…" at bounding box center [954, 408] width 1206 height 673
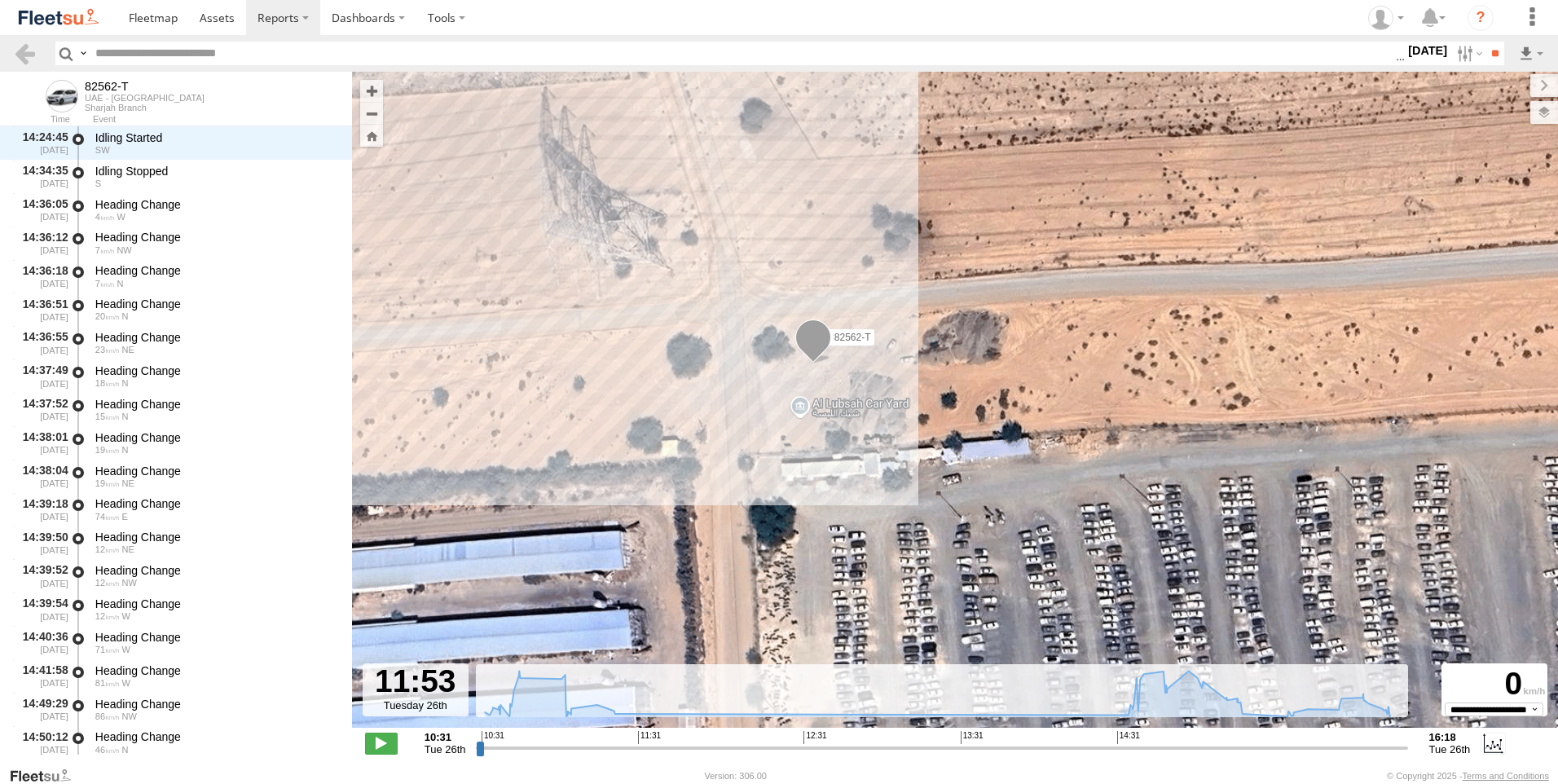
click at [801, 409] on div "82562-T 11:02 Tue 16:18 Tue" at bounding box center [954, 408] width 1206 height 673
click at [805, 415] on div "82562-T 11:02 Tue 16:18 Tue" at bounding box center [954, 408] width 1206 height 673
click at [796, 409] on div "82562-T 11:02 Tue 16:18 Tue" at bounding box center [954, 408] width 1206 height 673
click at [848, 397] on div "82562-T 11:02 Tue 16:18 Tue" at bounding box center [954, 408] width 1206 height 673
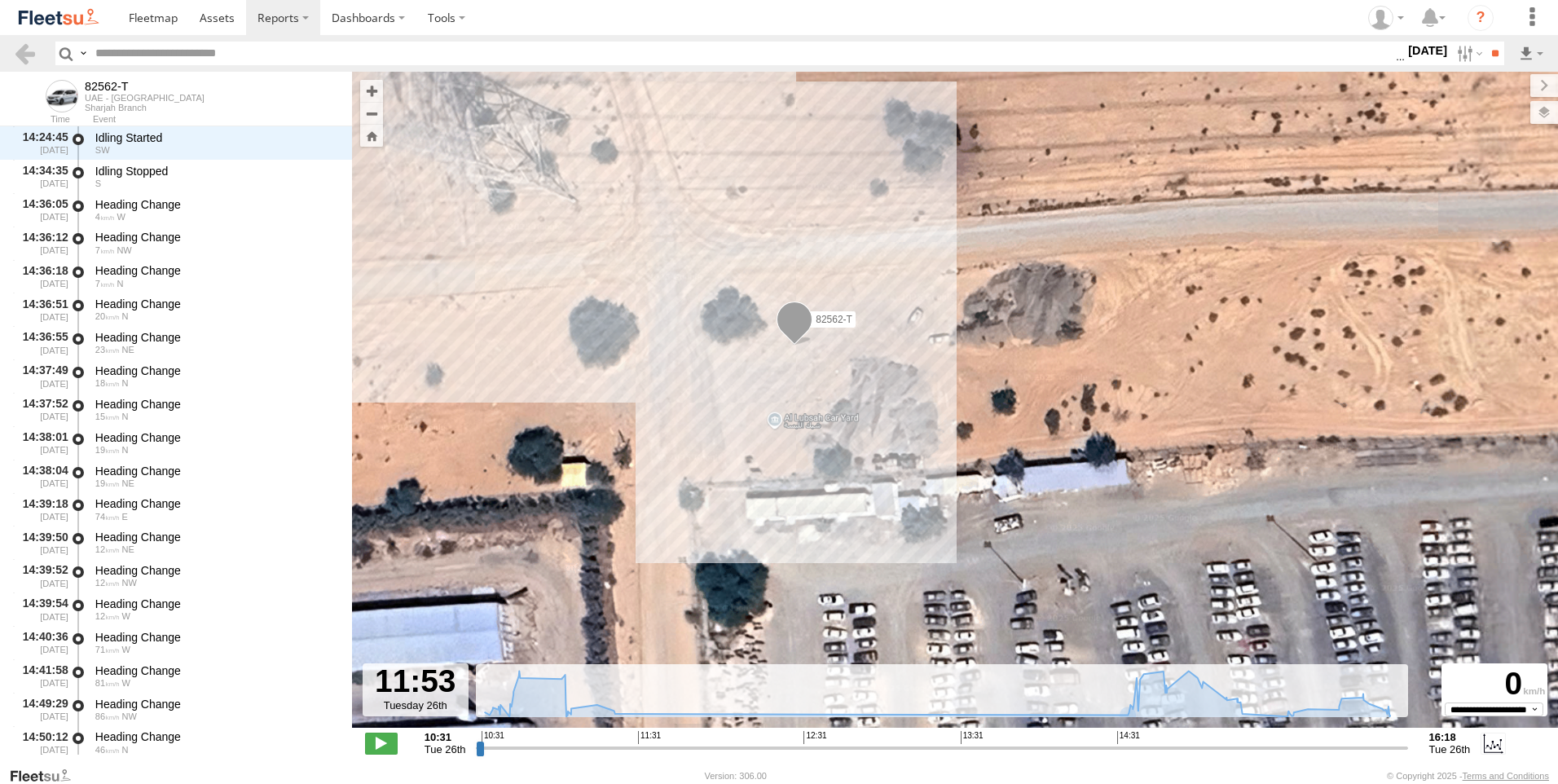
click at [848, 397] on div "82562-T 11:02 Tue 16:18 Tue" at bounding box center [954, 408] width 1206 height 673
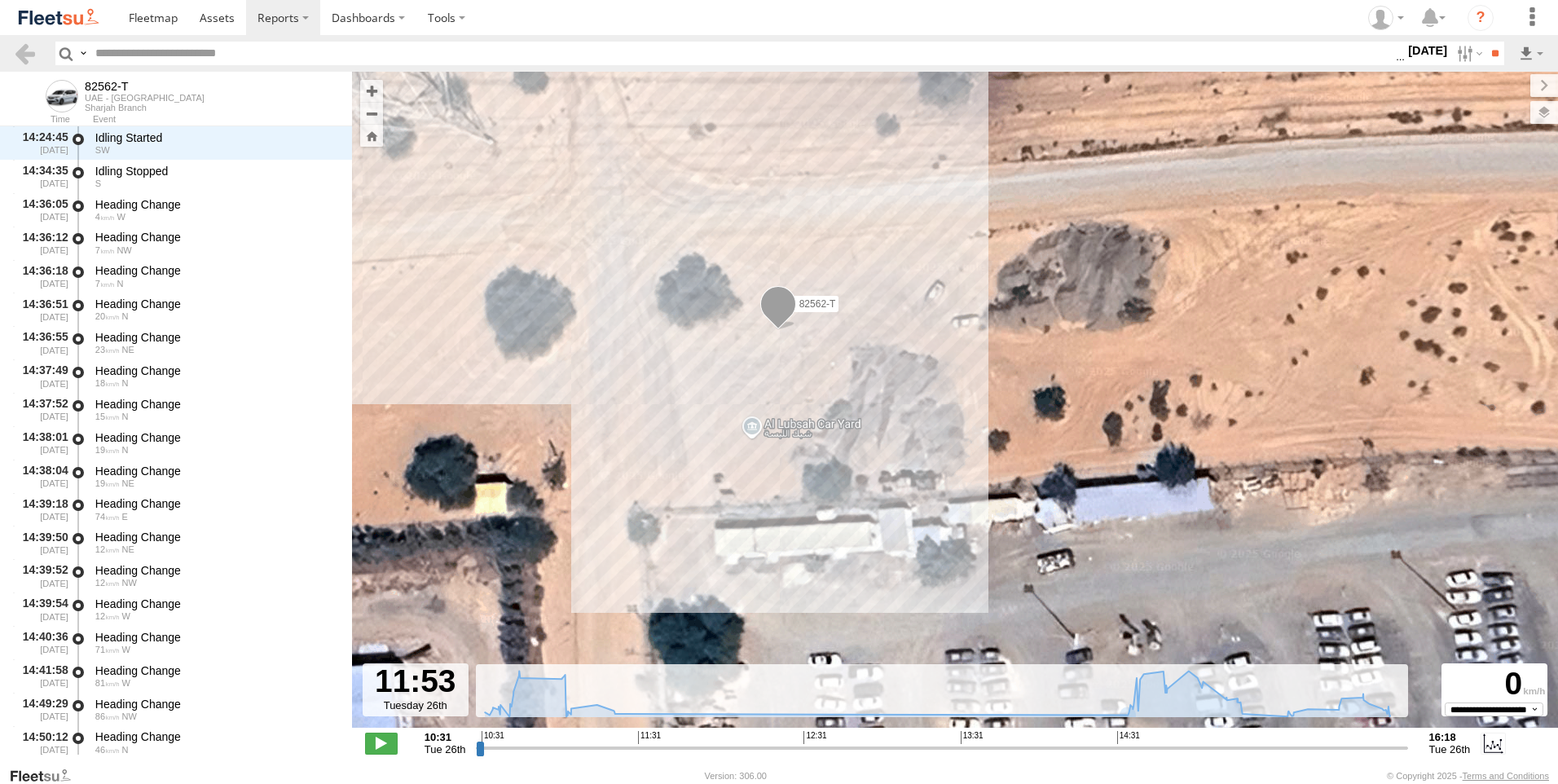
click at [846, 435] on div "82562-T 11:02 Tue 16:18 Tue" at bounding box center [954, 408] width 1206 height 673
drag, startPoint x: 785, startPoint y: 423, endPoint x: 767, endPoint y: 427, distance: 18.4
click at [781, 425] on div "82562-T 11:02 Tue 16:18 Tue" at bounding box center [954, 408] width 1206 height 673
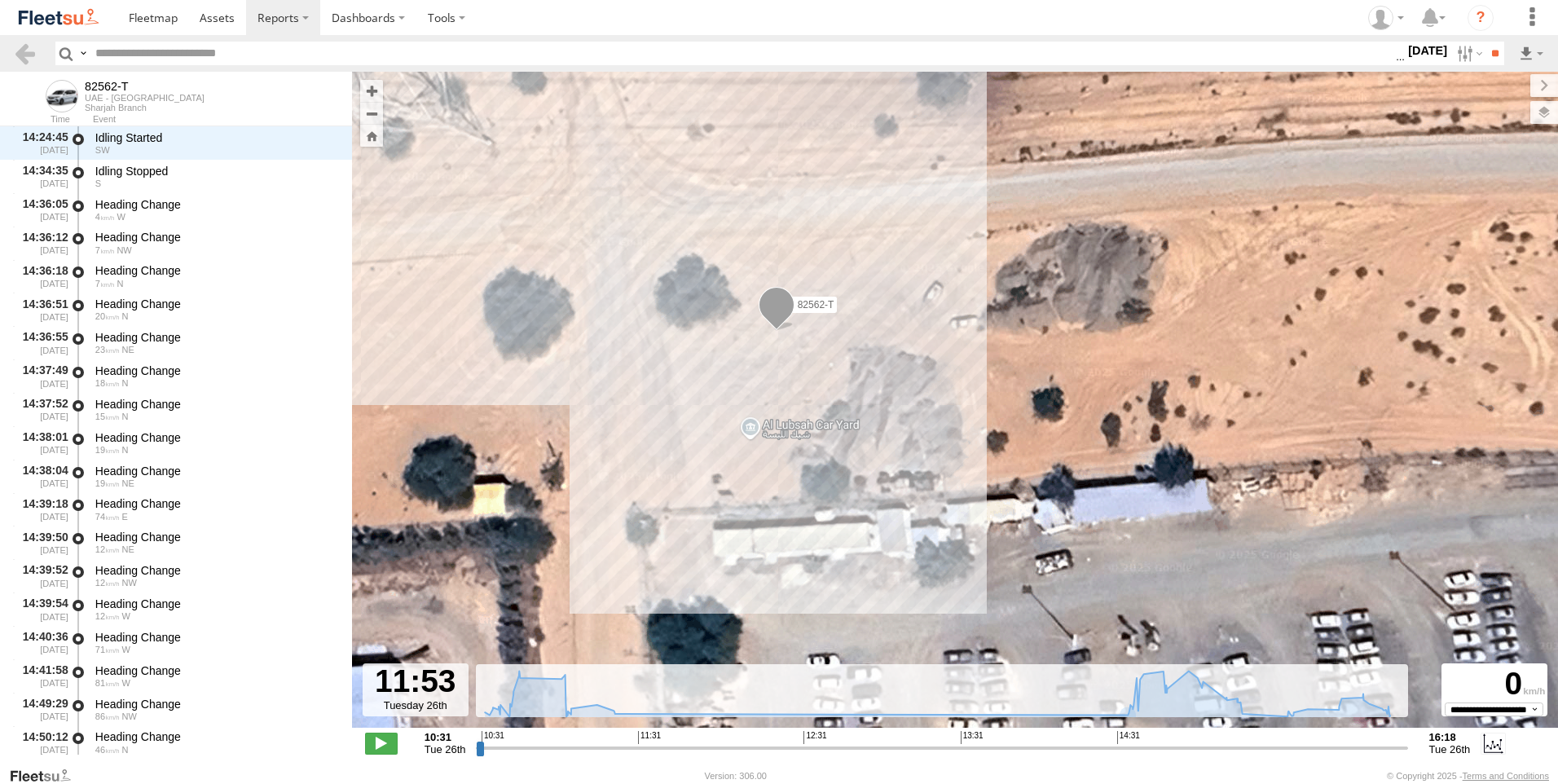
click at [764, 427] on div "82562-T 11:02 Tue 16:18 Tue" at bounding box center [954, 408] width 1206 height 673
click at [792, 421] on div "82562-T 11:02 Tue 16:18 Tue" at bounding box center [954, 408] width 1206 height 673
click at [806, 428] on div "82562-T 11:02 Tue 16:18 Tue" at bounding box center [954, 408] width 1206 height 673
click at [775, 422] on div "82562-T 11:02 Tue 16:18 Tue" at bounding box center [954, 408] width 1206 height 673
click at [754, 424] on div "82562-T 11:02 Tue 16:18 Tue" at bounding box center [954, 408] width 1206 height 673
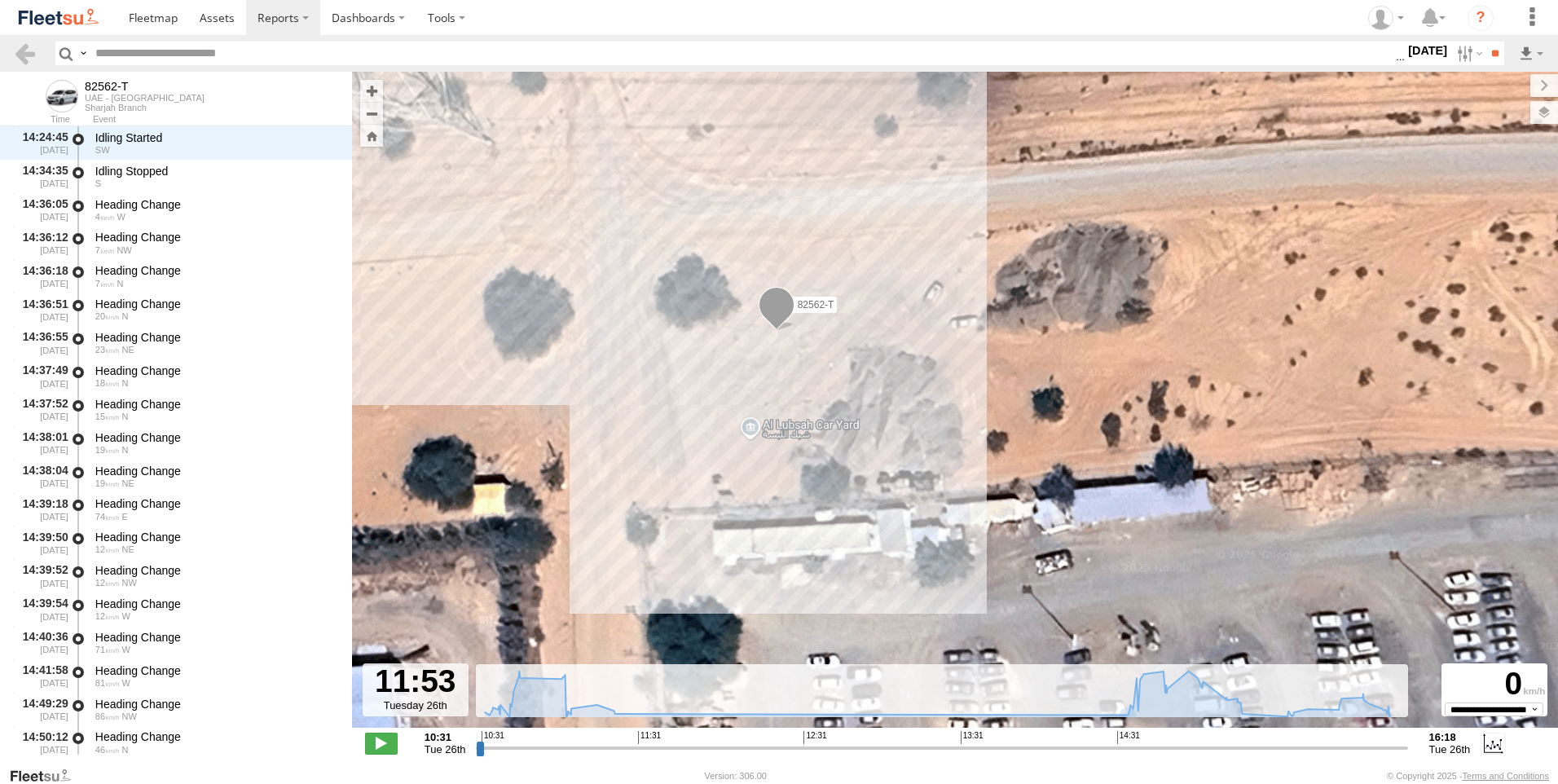
click at [813, 427] on div "82562-T 11:02 Tue 16:18 Tue" at bounding box center [954, 408] width 1206 height 673
click at [800, 428] on div "82562-T 11:02 Tue 16:18 Tue" at bounding box center [954, 408] width 1206 height 673
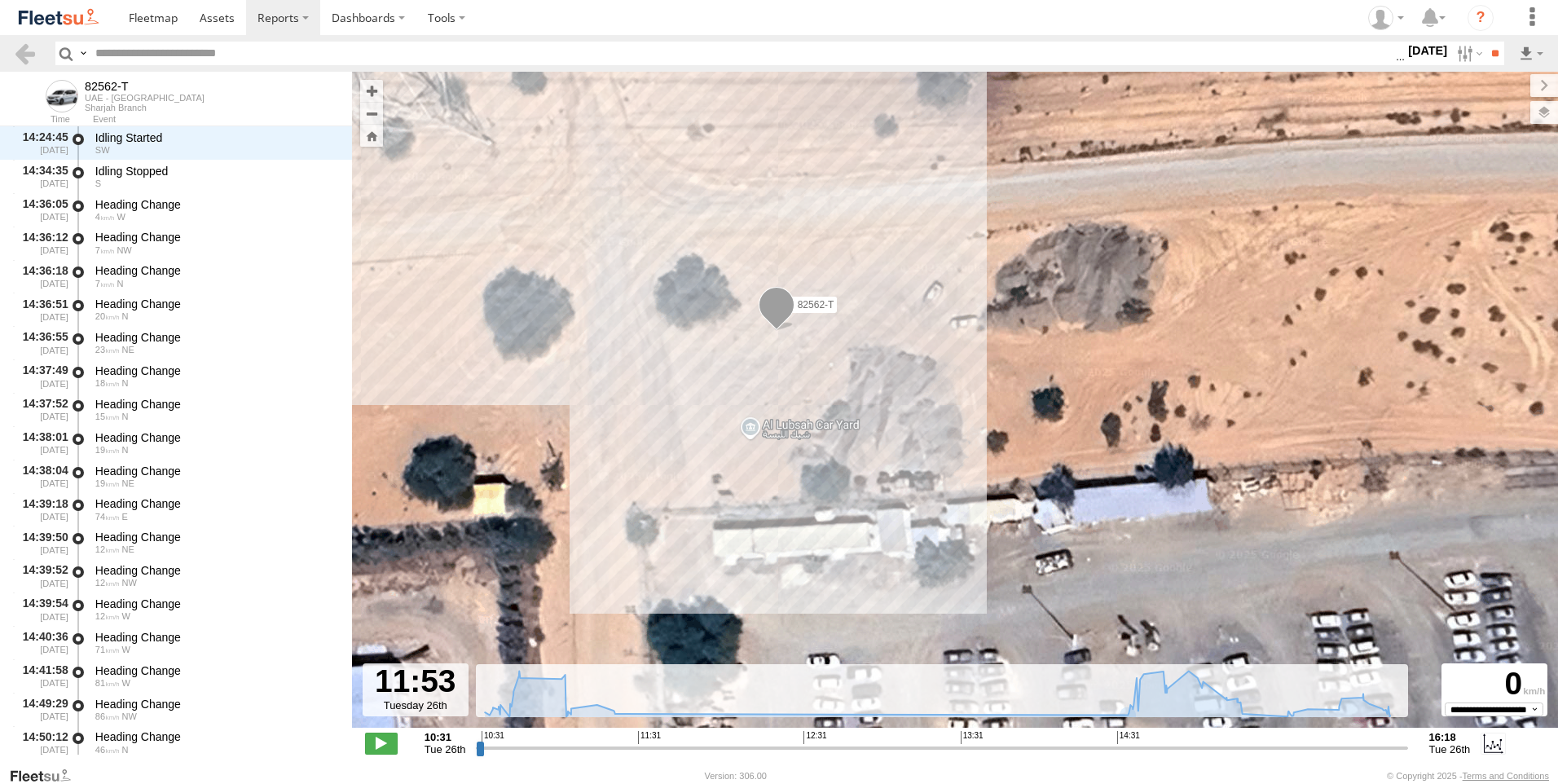
click at [800, 428] on div "82562-T 11:02 Tue 16:18 Tue" at bounding box center [954, 408] width 1206 height 673
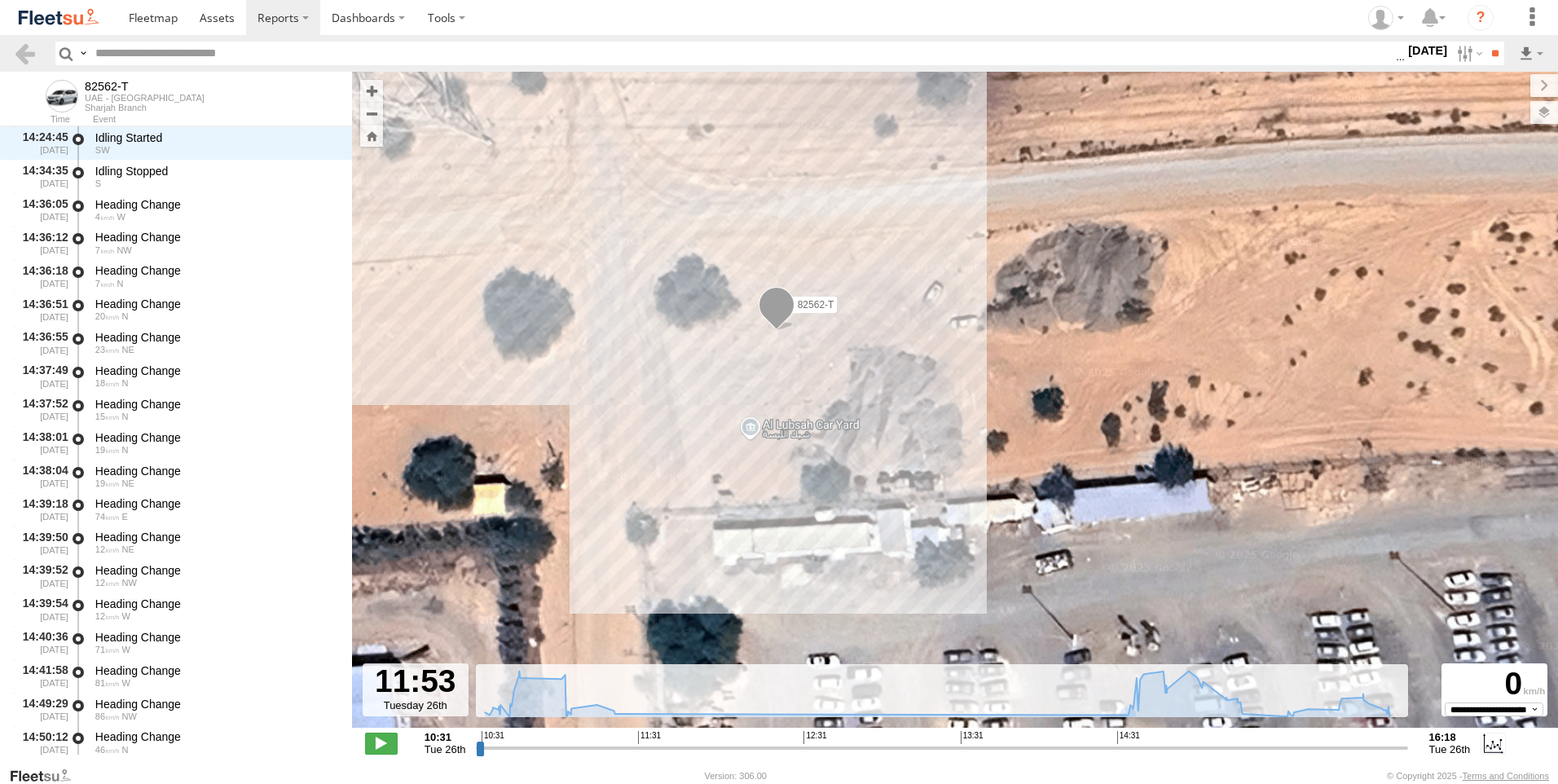
click at [800, 428] on div "82562-T 11:02 Tue 16:18 Tue" at bounding box center [954, 408] width 1206 height 673
click at [796, 409] on div "82562-T 11:02 Tue 16:18 Tue" at bounding box center [954, 408] width 1206 height 673
click at [796, 427] on div "82562-T 11:02 Tue 16:18 Tue" at bounding box center [954, 408] width 1206 height 673
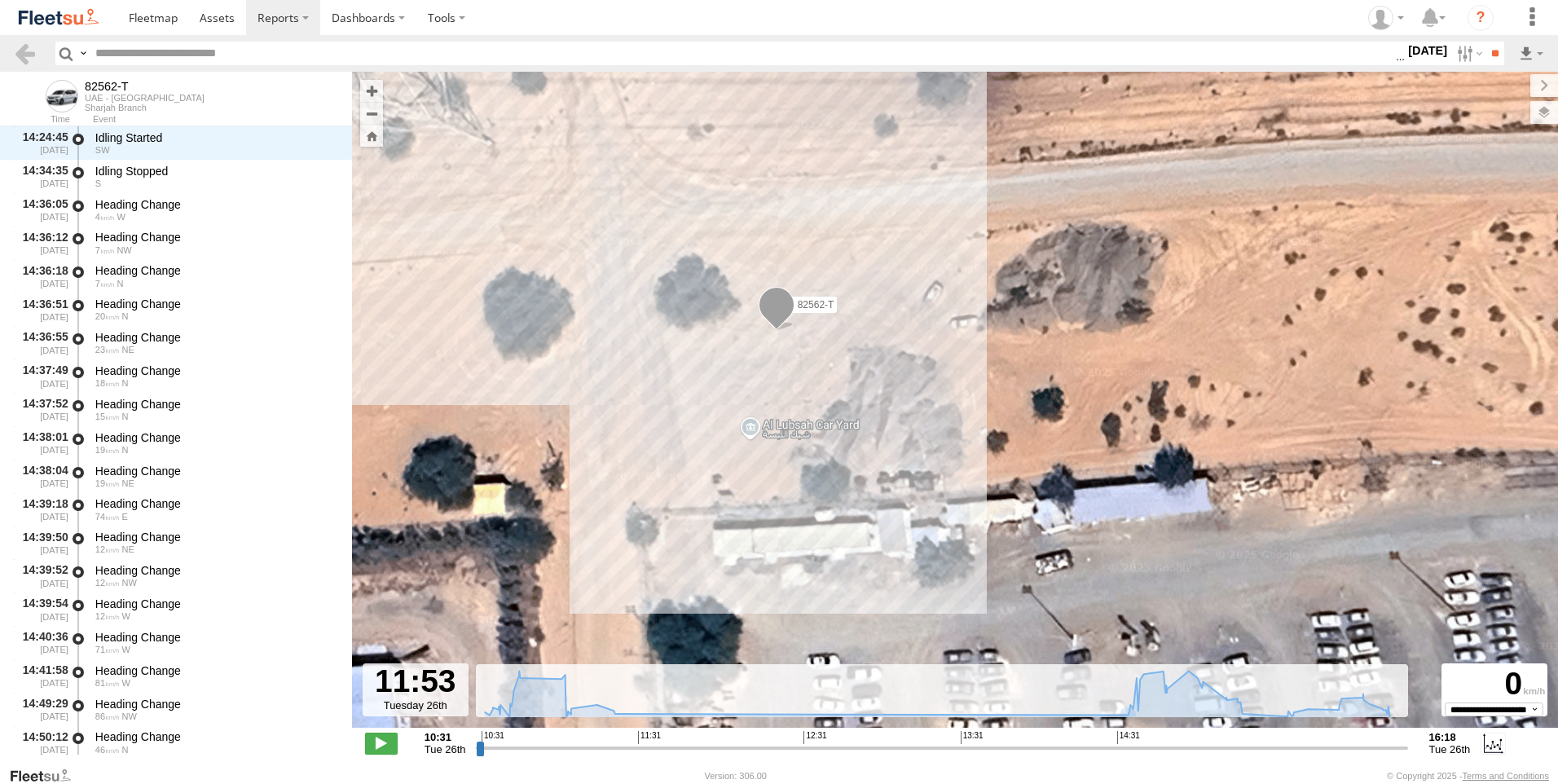
click at [777, 433] on div "82562-T 11:02 Tue 16:18 Tue" at bounding box center [954, 408] width 1206 height 673
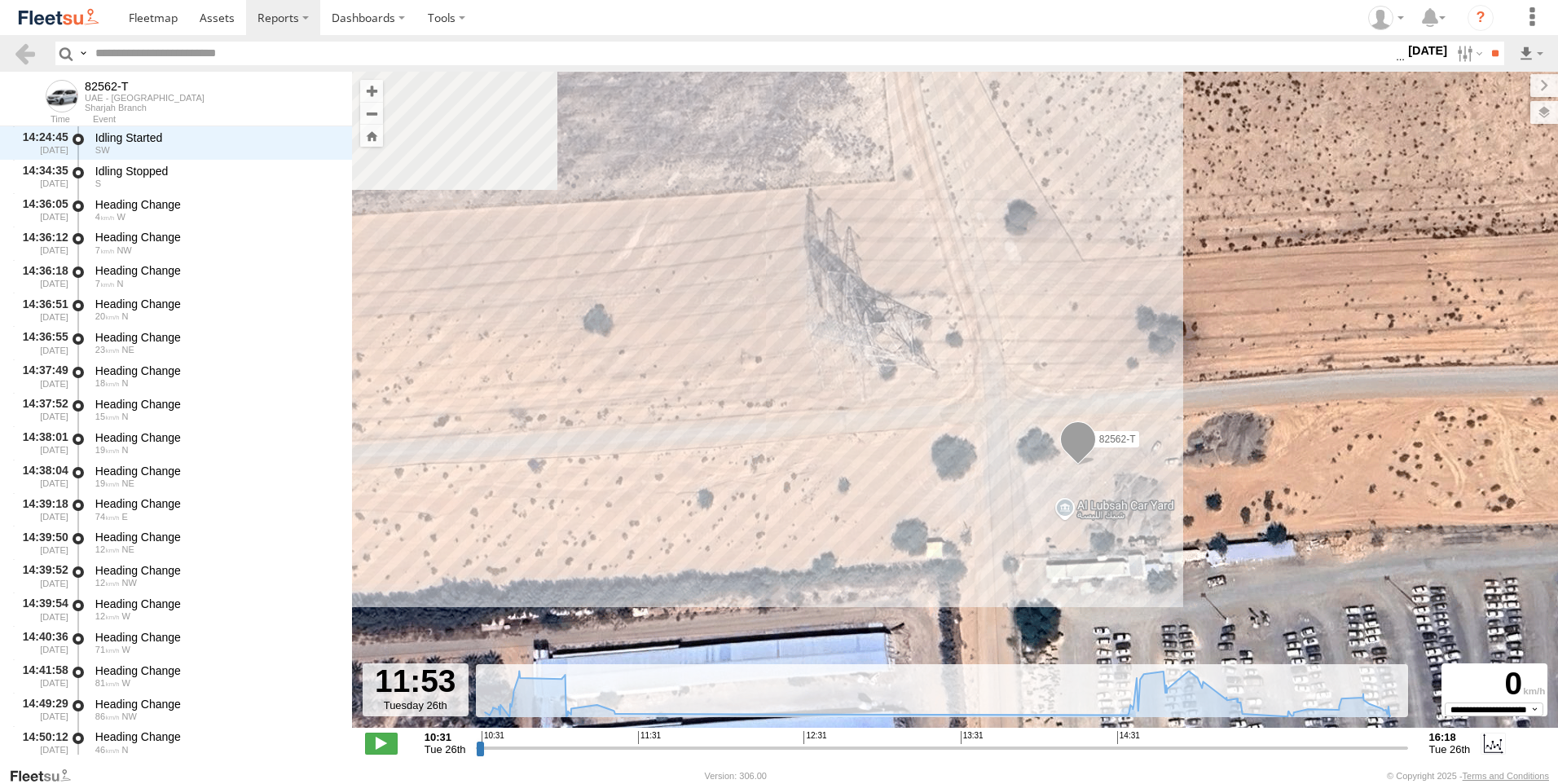
drag, startPoint x: 633, startPoint y: 430, endPoint x: 938, endPoint y: 513, distance: 316.1
click at [938, 513] on div "82562-T 11:02 Tue 16:18 Tue" at bounding box center [954, 408] width 1206 height 673
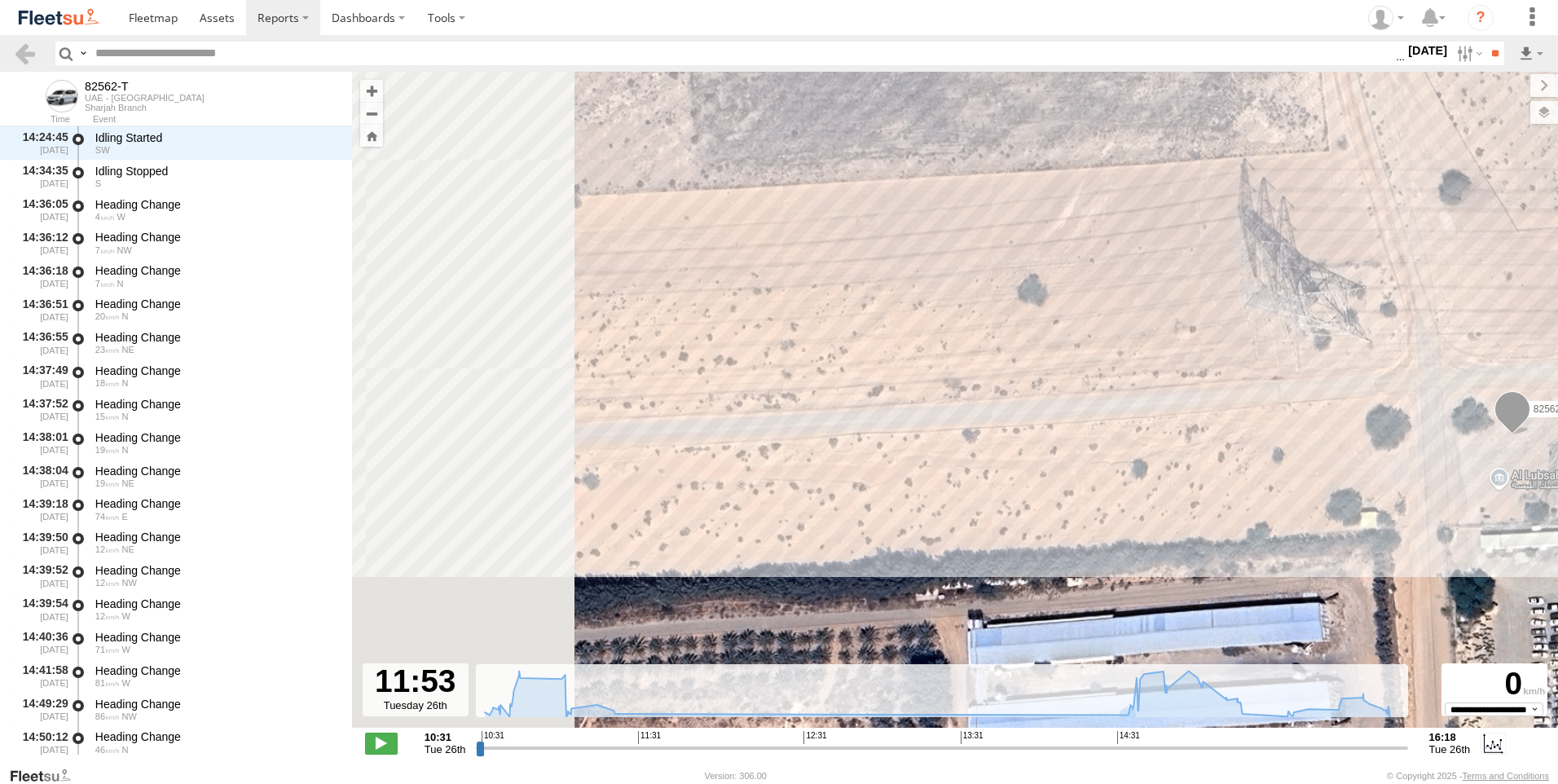
drag, startPoint x: 603, startPoint y: 473, endPoint x: 1046, endPoint y: 434, distance: 444.7
click at [1046, 434] on div "82562-T 11:02 Tue 16:18 Tue" at bounding box center [954, 408] width 1206 height 673
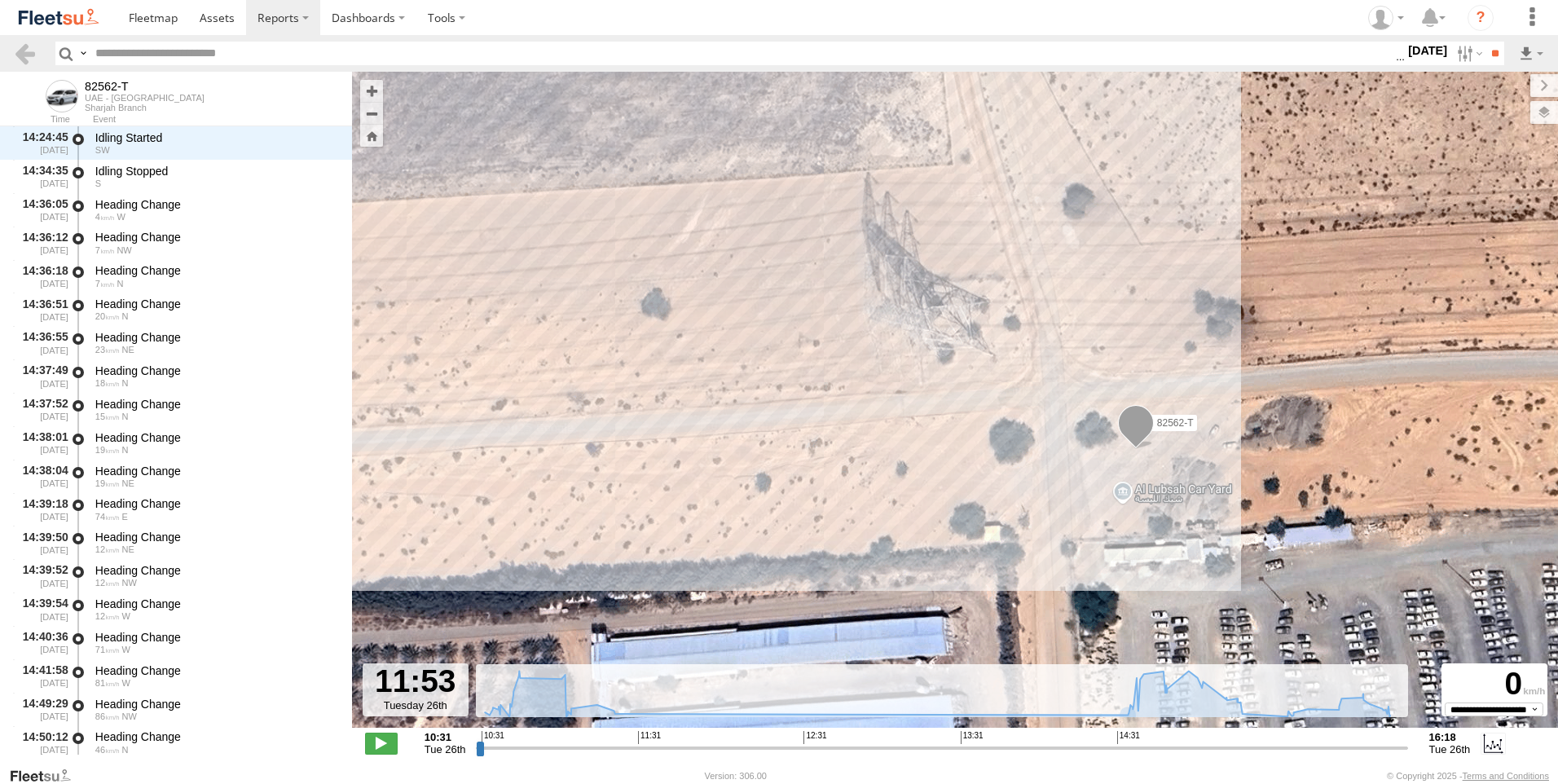
drag, startPoint x: 1046, startPoint y: 434, endPoint x: 667, endPoint y: 450, distance: 379.3
click at [667, 450] on div "82562-T 11:02 Tue 16:18 Tue" at bounding box center [954, 408] width 1206 height 673
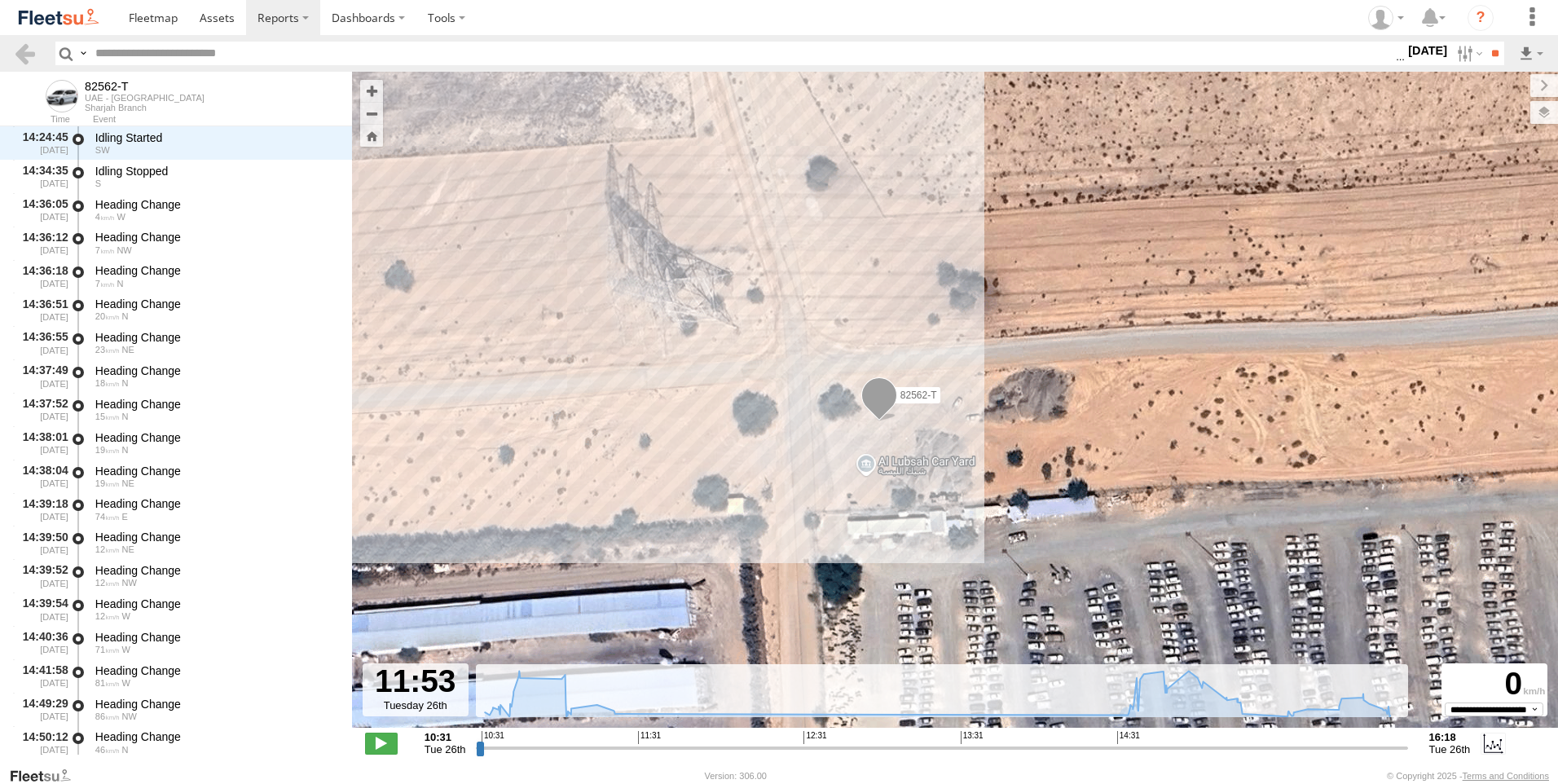
drag, startPoint x: 856, startPoint y: 475, endPoint x: 596, endPoint y: 446, distance: 261.6
click at [596, 446] on div "82562-T 11:02 Tue 16:18 Tue" at bounding box center [954, 408] width 1206 height 673
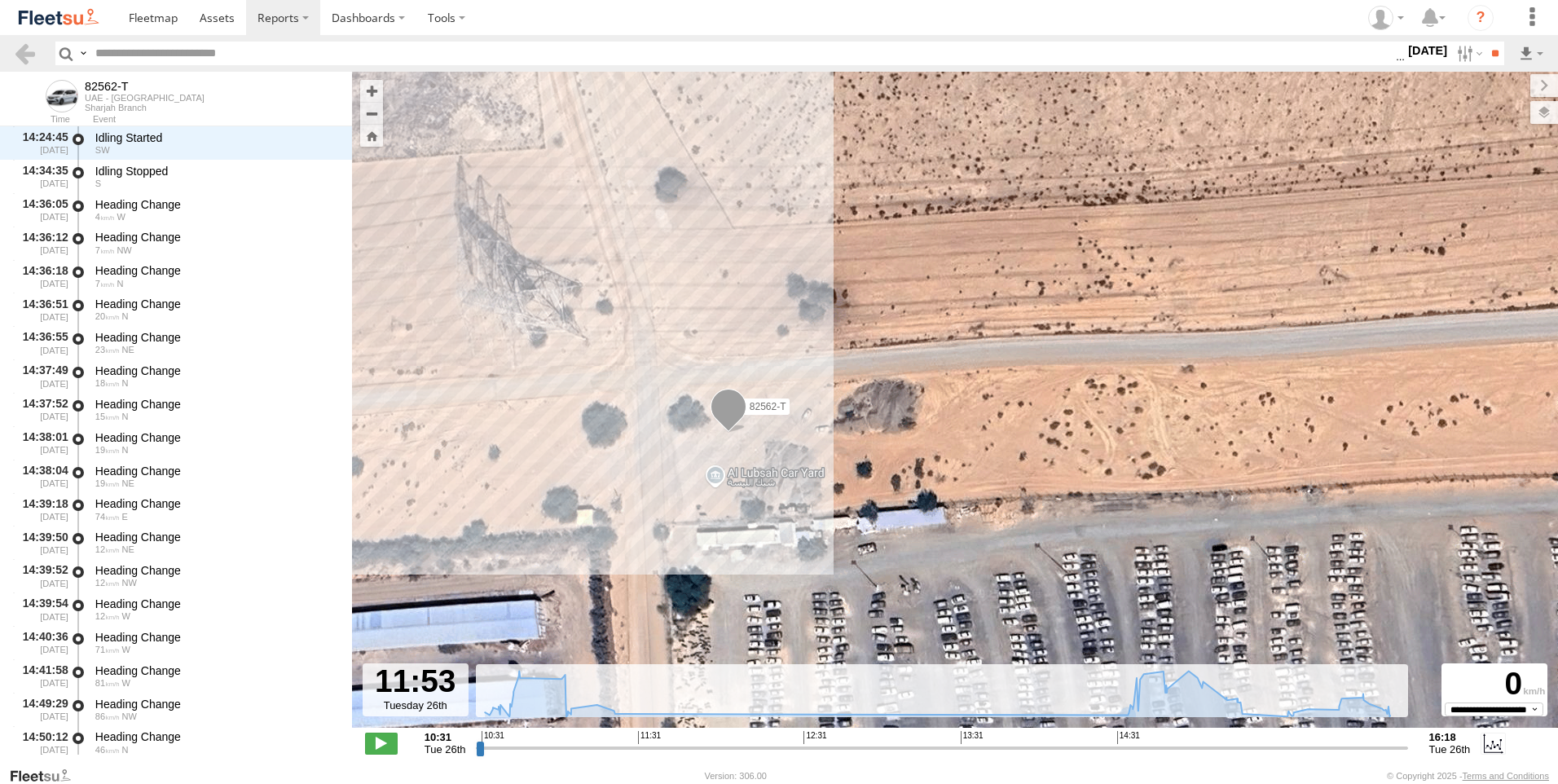
drag, startPoint x: 858, startPoint y: 456, endPoint x: 696, endPoint y: 467, distance: 162.4
click at [696, 467] on div "82562-T 11:02 Tue 16:18 Tue" at bounding box center [954, 408] width 1206 height 673
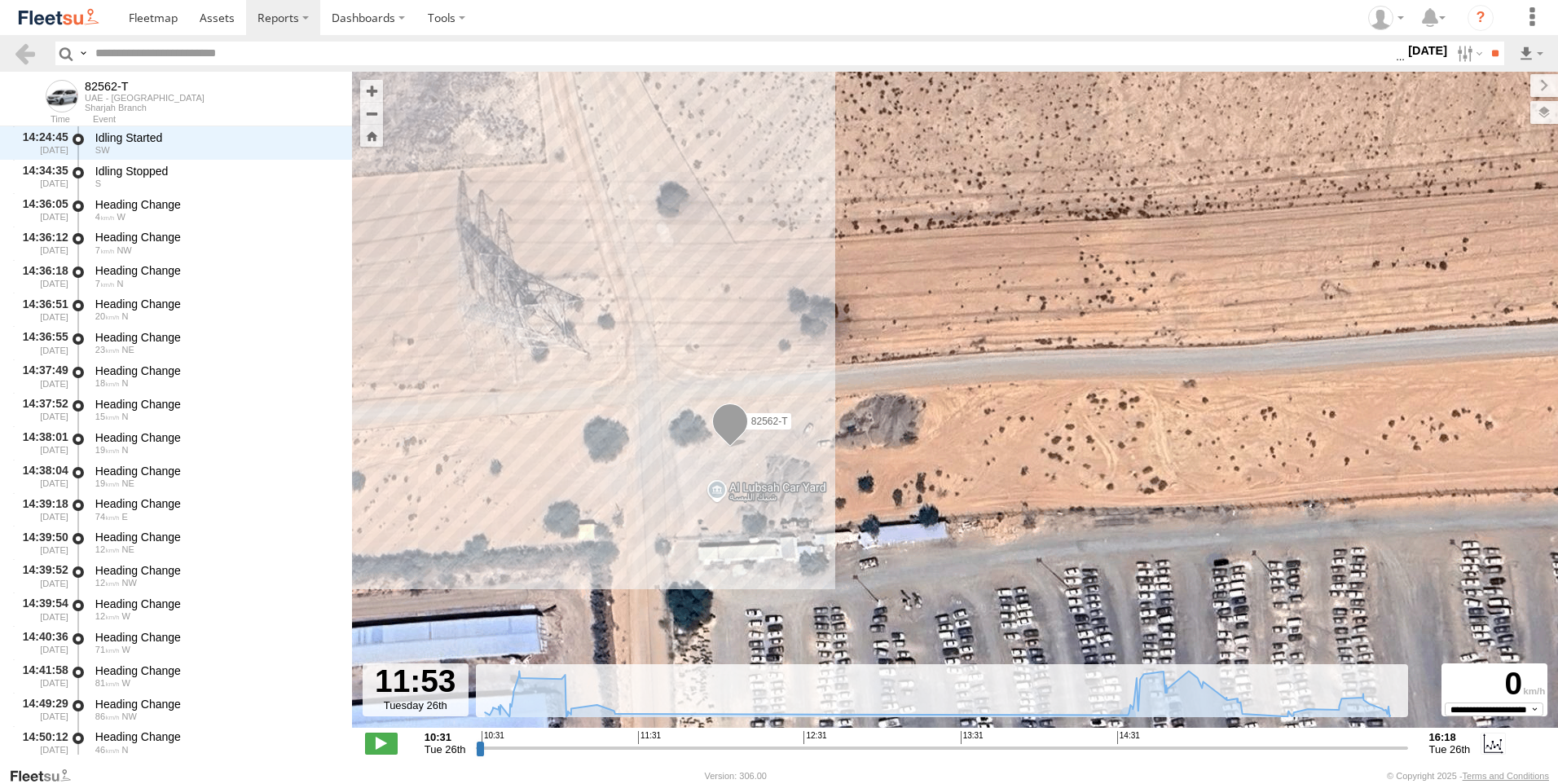
drag, startPoint x: 696, startPoint y: 467, endPoint x: 698, endPoint y: 487, distance: 20.1
click at [698, 487] on div "82562-T 11:02 Tue 16:18 Tue" at bounding box center [954, 408] width 1206 height 673
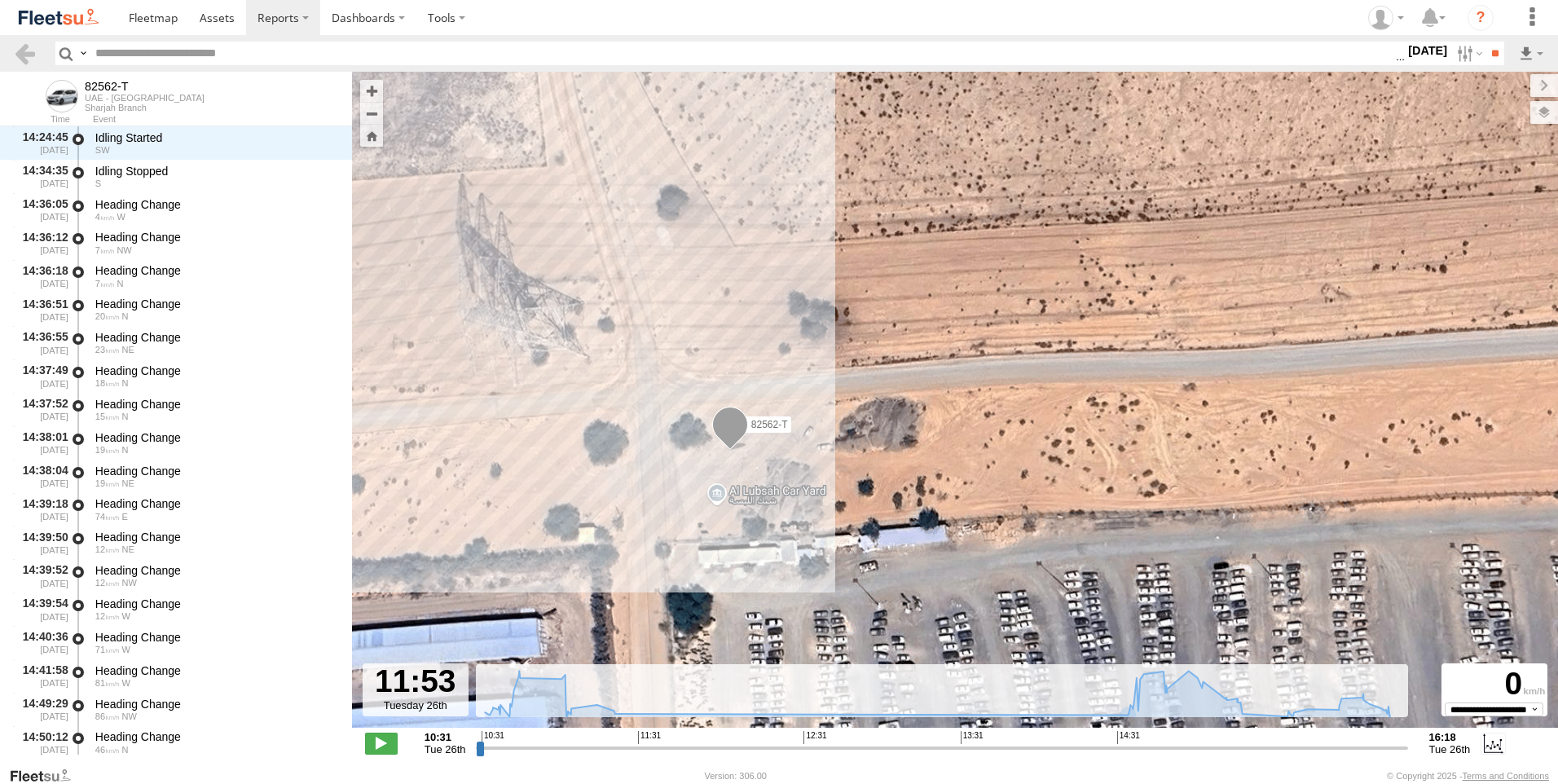
click at [741, 499] on div "82562-T 11:02 Tue 16:18 Tue" at bounding box center [954, 408] width 1206 height 673
click at [744, 495] on div "82562-T 11:02 Tue 16:18 Tue" at bounding box center [954, 408] width 1206 height 673
click at [744, 495] on div "82562-T 11:02 Tue 16:18 Tue" at bounding box center [954, 408] width 1206 height 673
click at [790, 500] on div "82562-T 11:02 Tue 16:18 Tue" at bounding box center [954, 408] width 1206 height 673
click at [814, 464] on div "82562-T 11:02 Tue 16:18 Tue" at bounding box center [954, 408] width 1206 height 673
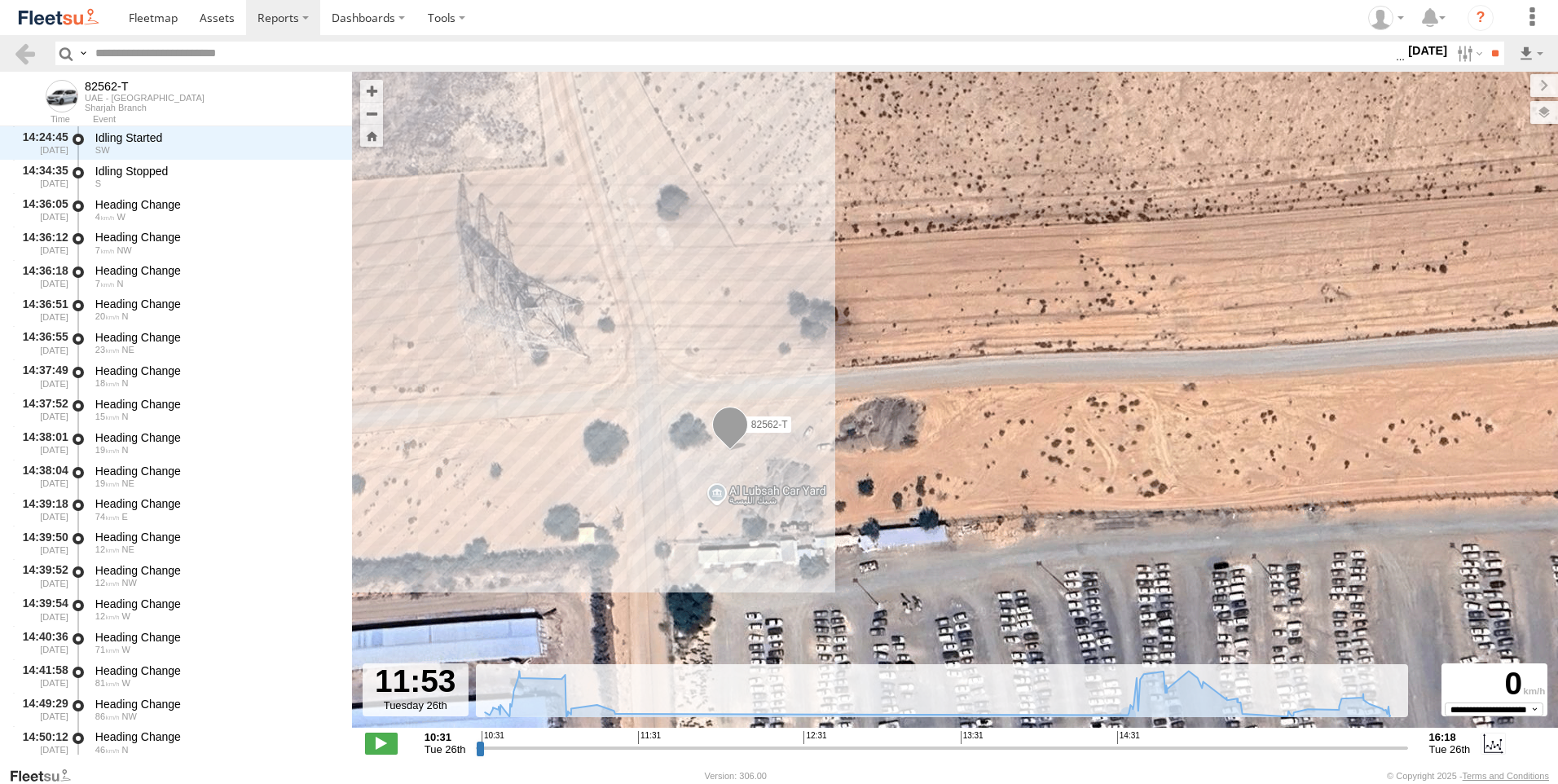
click at [793, 504] on div "82562-T 11:02 Tue 16:18 Tue" at bounding box center [954, 408] width 1206 height 673
click at [779, 499] on div "82562-T 11:02 Tue 16:18 Tue" at bounding box center [954, 408] width 1206 height 673
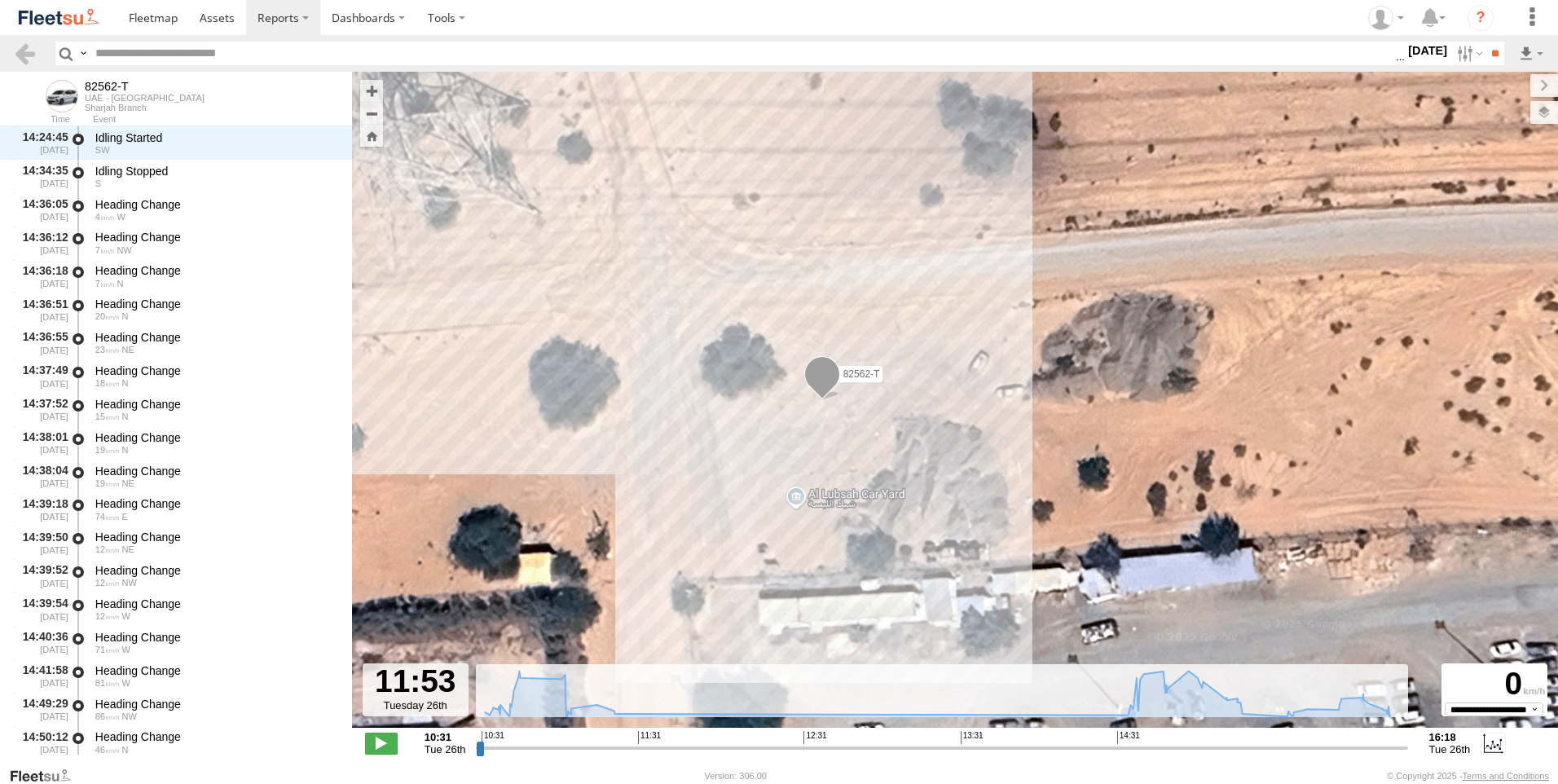
drag, startPoint x: 719, startPoint y: 466, endPoint x: 848, endPoint y: 458, distance: 129.2
click at [848, 458] on div "82562-T 11:02 Tue 16:18 Tue" at bounding box center [954, 408] width 1206 height 673
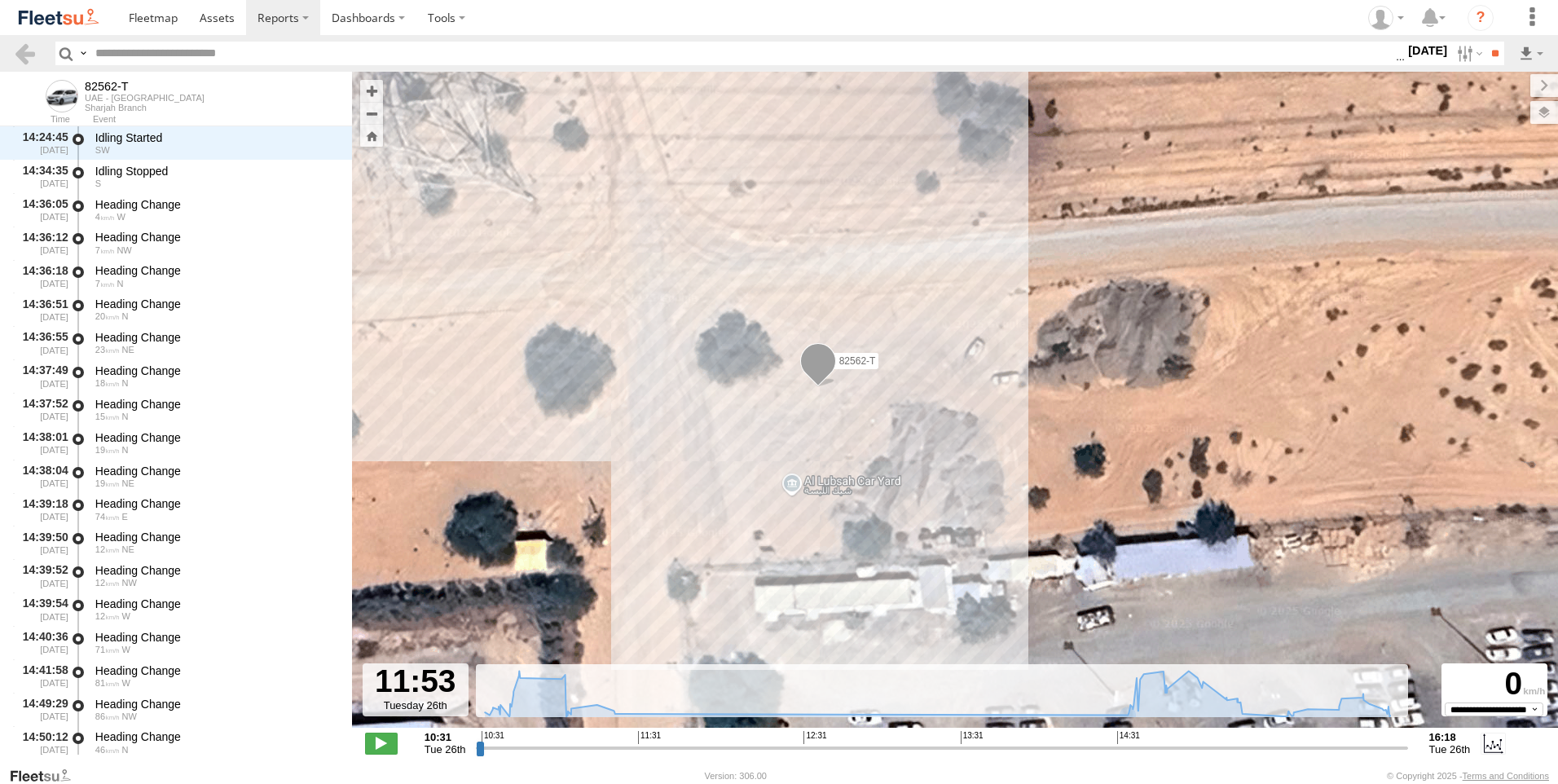
drag, startPoint x: 841, startPoint y: 488, endPoint x: 819, endPoint y: 466, distance: 31.1
click at [819, 466] on div "82562-T 11:02 Tue 16:18 Tue" at bounding box center [954, 408] width 1206 height 673
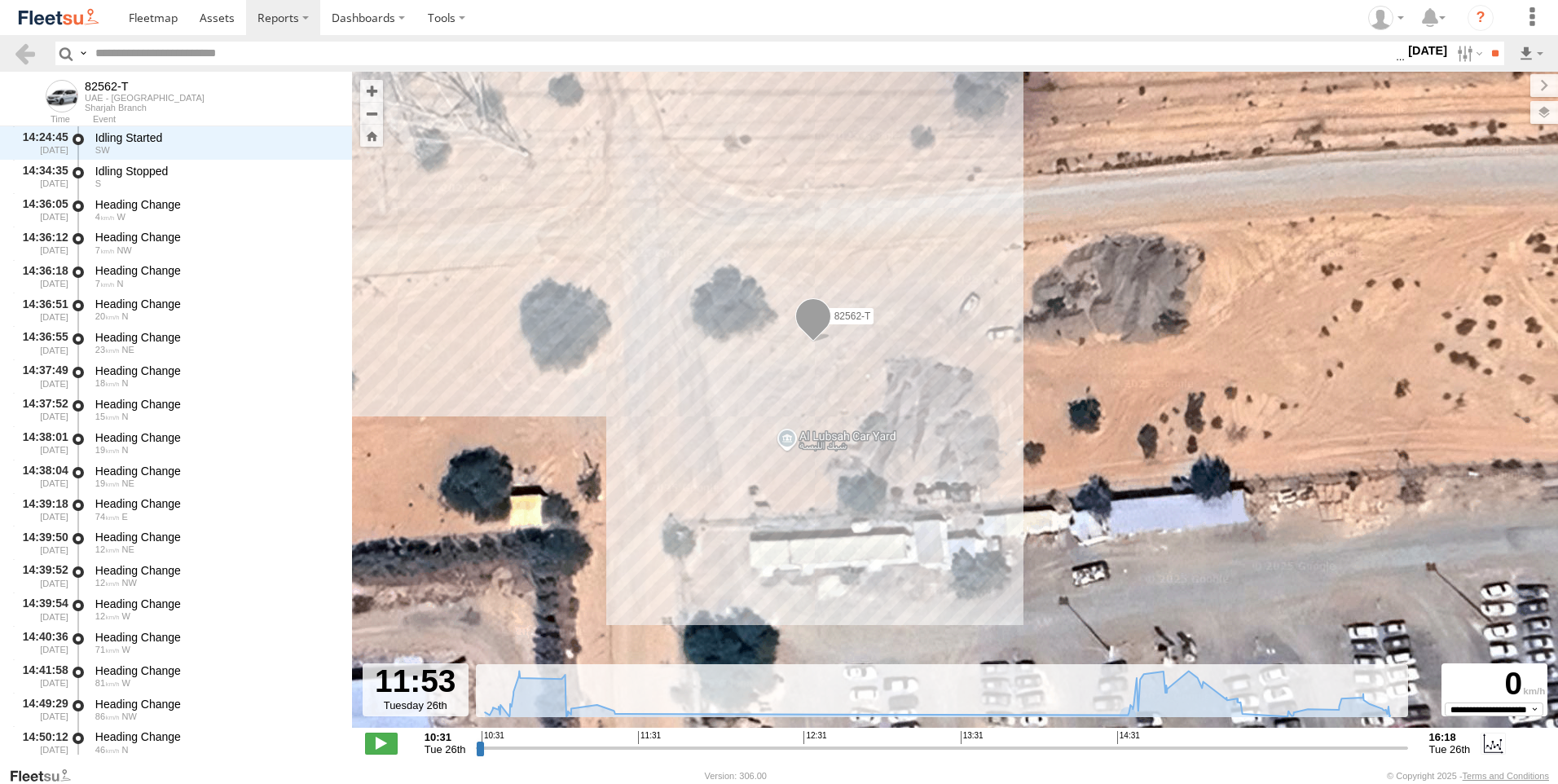
drag, startPoint x: 814, startPoint y: 485, endPoint x: 814, endPoint y: 440, distance: 45.0
click at [814, 440] on div "82562-T 11:02 Tue 16:18 Tue" at bounding box center [954, 408] width 1206 height 673
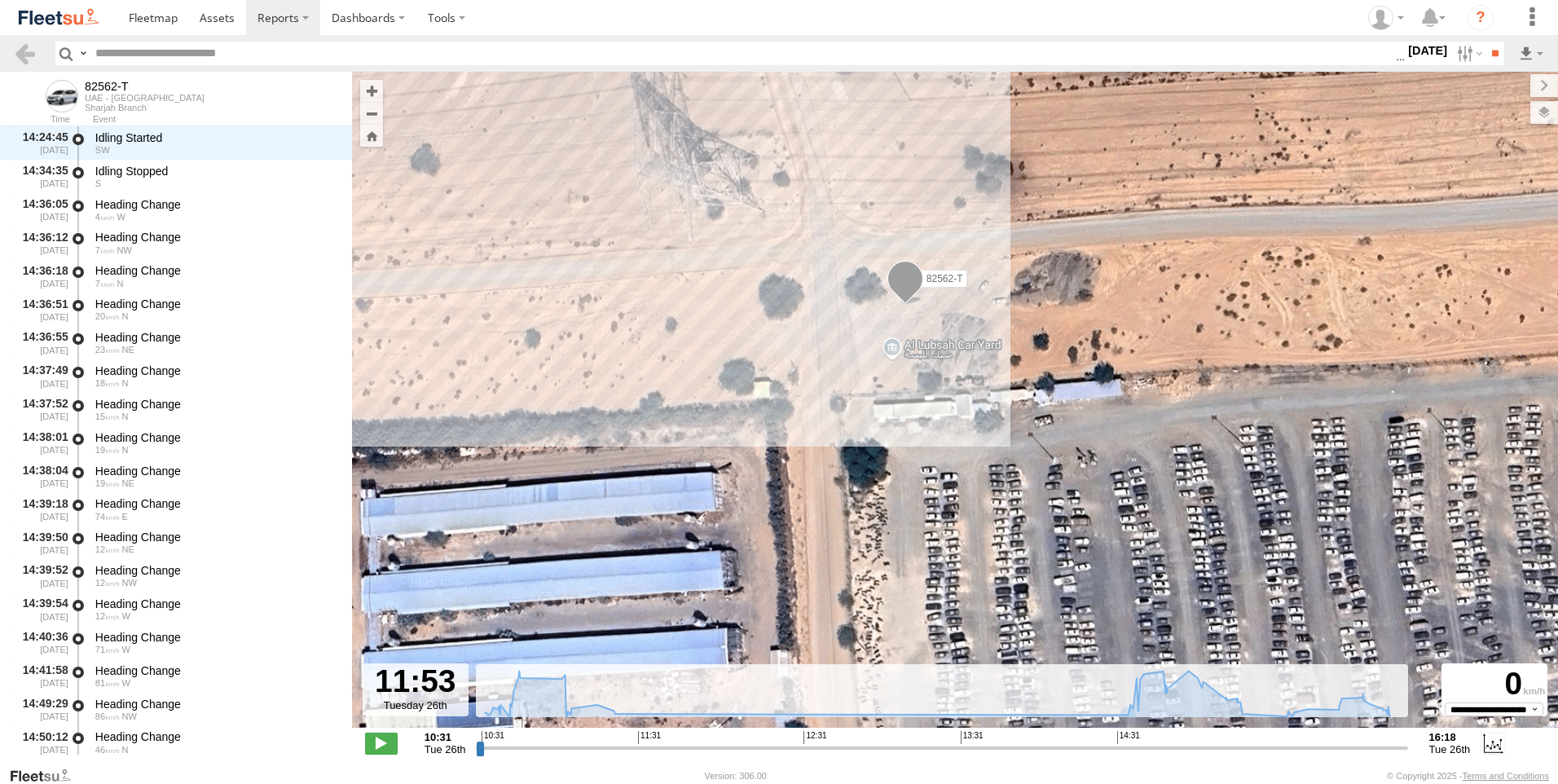
drag, startPoint x: 778, startPoint y: 486, endPoint x: 882, endPoint y: 384, distance: 145.7
click at [882, 384] on div "82562-T 11:02 Tue 16:18 Tue" at bounding box center [954, 408] width 1206 height 673
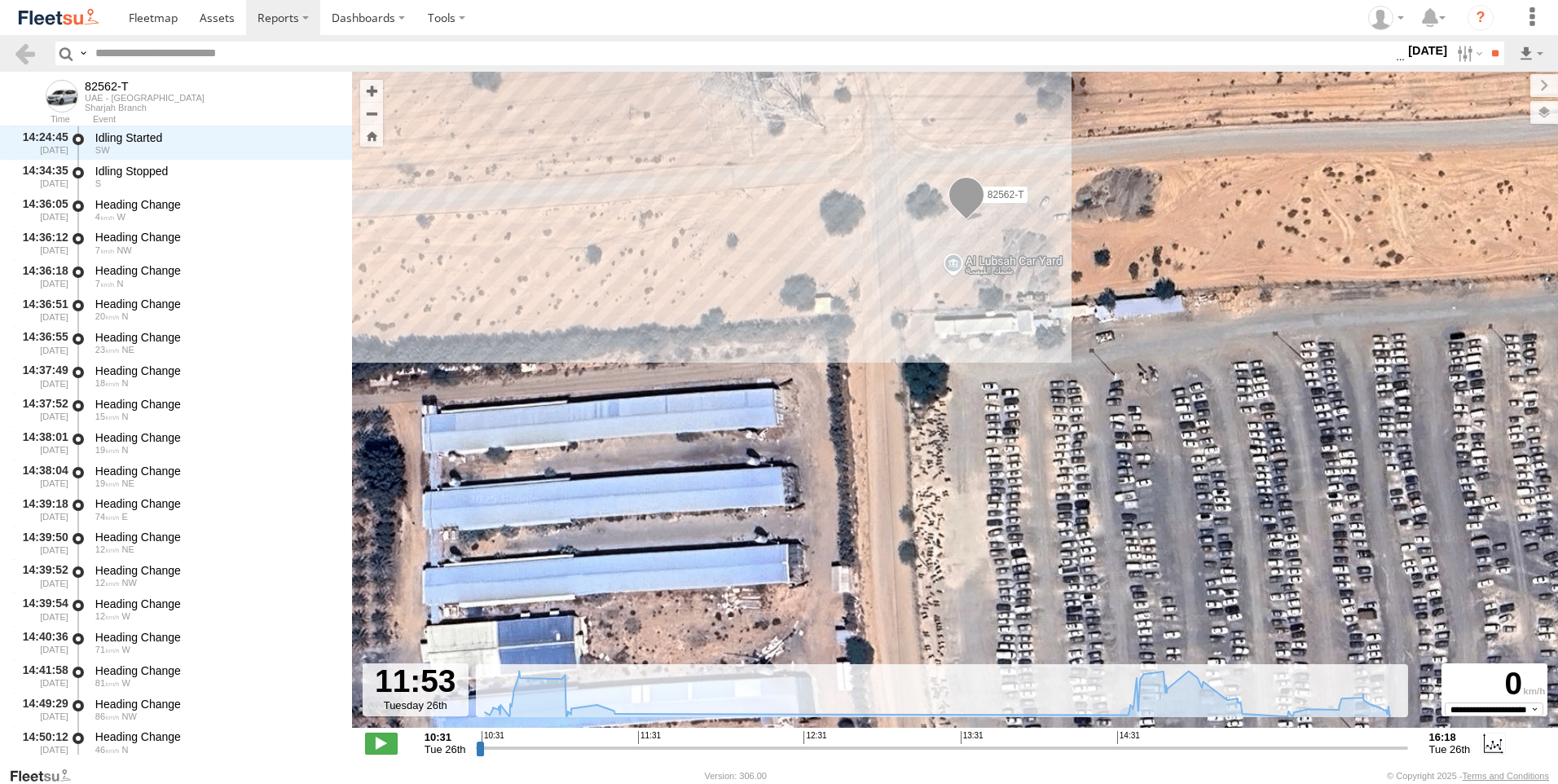
drag, startPoint x: 803, startPoint y: 423, endPoint x: 866, endPoint y: 330, distance: 112.3
click at [866, 330] on div "82562-T 11:02 Tue 16:18 Tue" at bounding box center [954, 408] width 1206 height 673
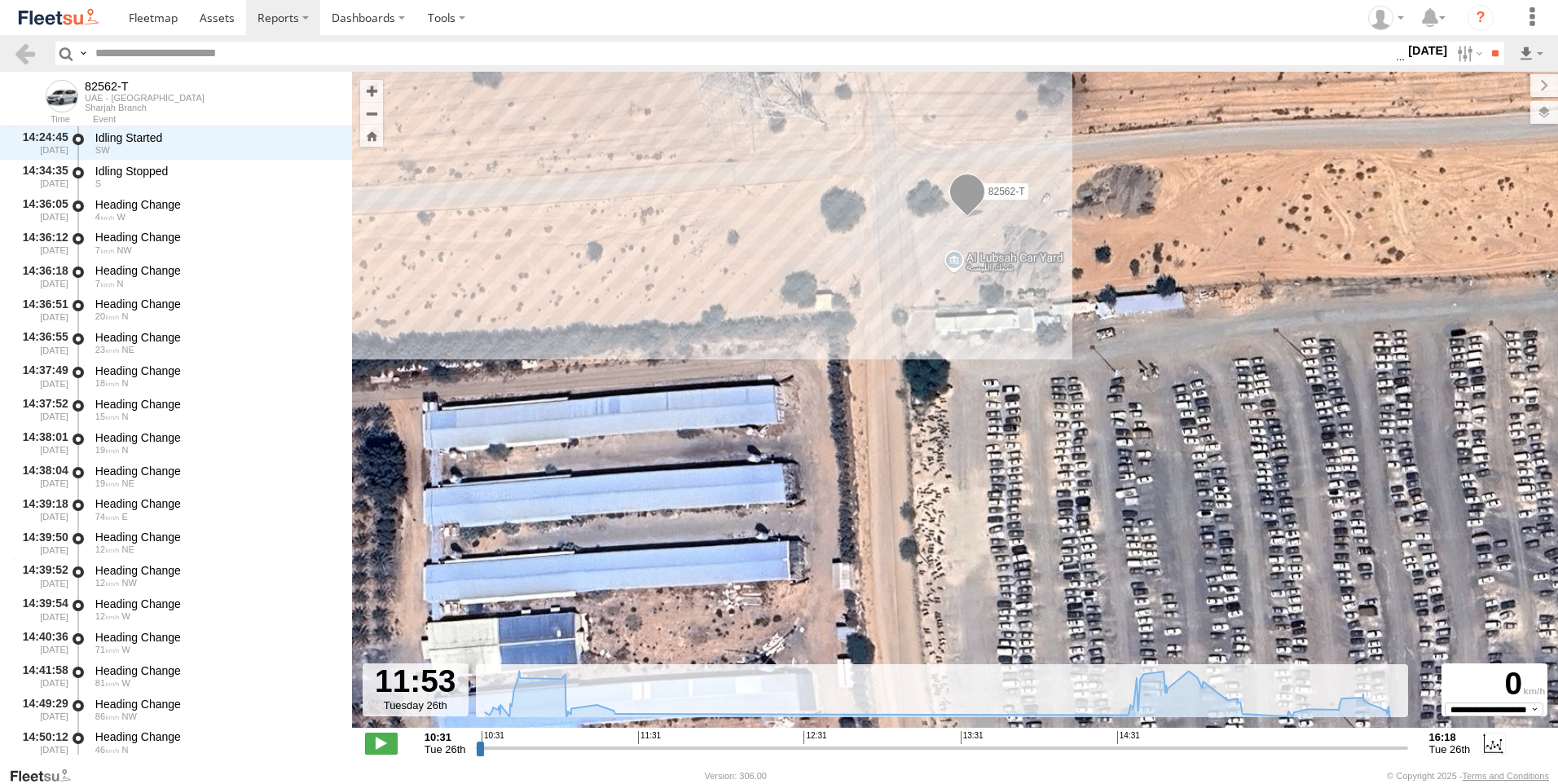
drag, startPoint x: 842, startPoint y: 413, endPoint x: 887, endPoint y: 317, distance: 106.0
click at [886, 317] on div "82562-T 11:02 Tue 16:18 Tue" at bounding box center [954, 408] width 1206 height 673
